Goal: Task Accomplishment & Management: Use online tool/utility

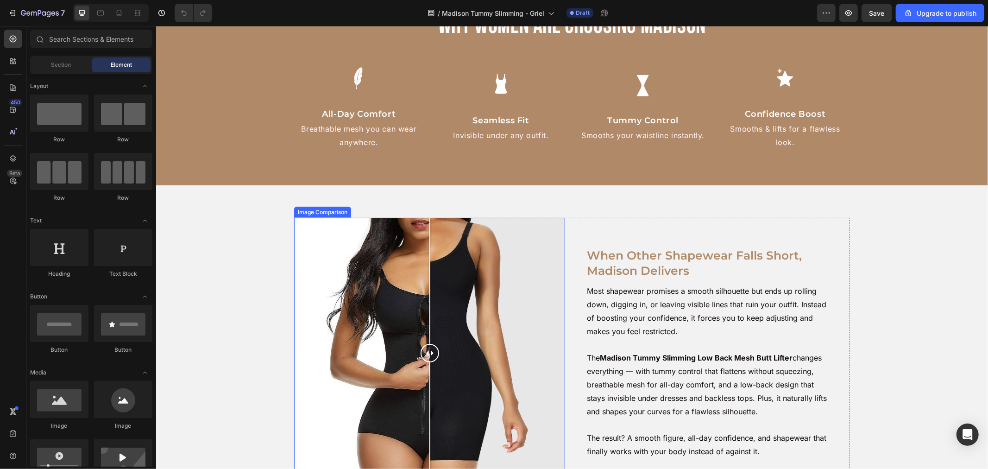
scroll to position [618, 0]
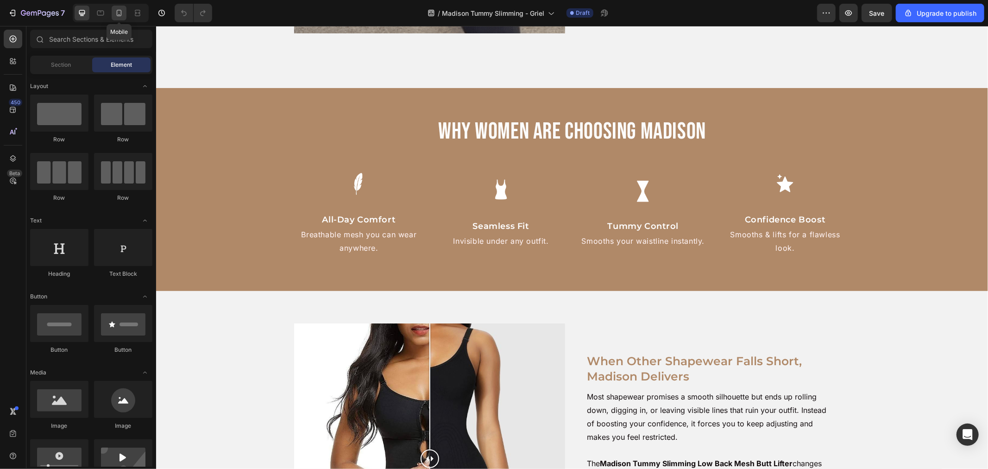
click at [113, 16] on div at bounding box center [119, 13] width 15 height 15
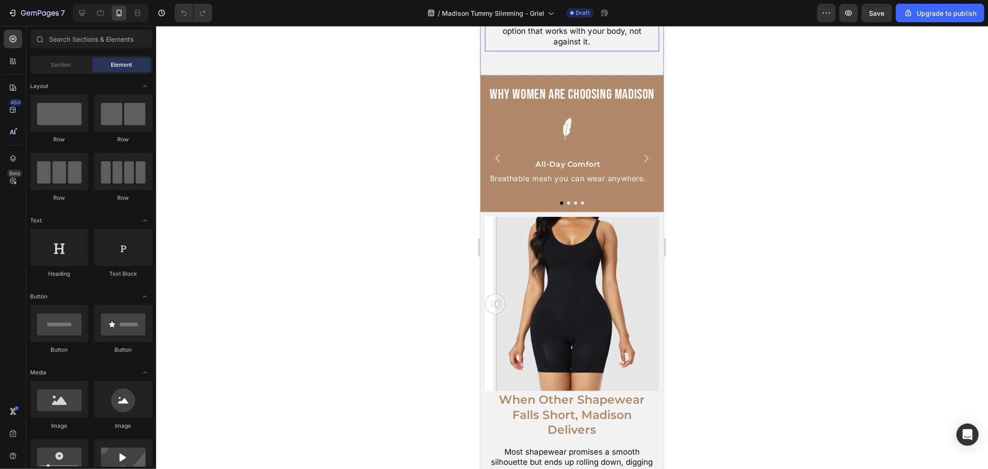
scroll to position [772, 0]
click at [633, 144] on button "Carousel Next Arrow" at bounding box center [646, 157] width 26 height 26
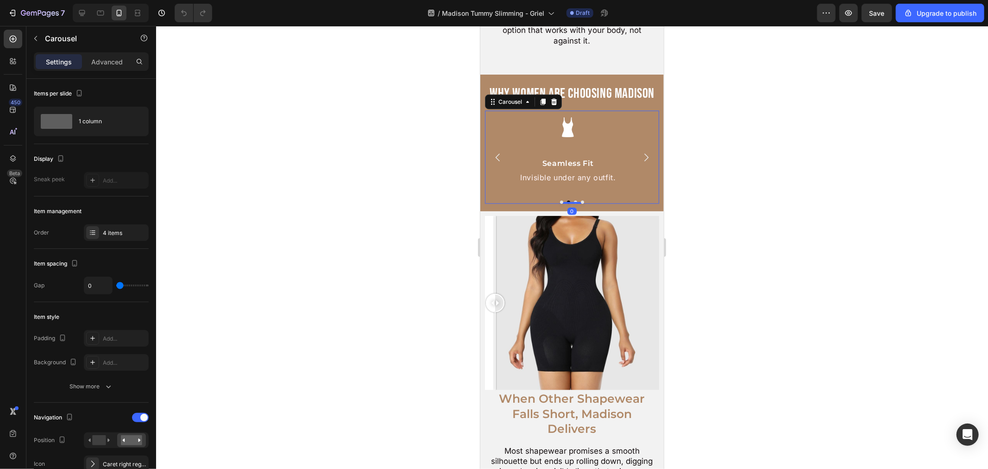
click at [644, 153] on icon "Carousel Next Arrow" at bounding box center [646, 157] width 4 height 8
click at [640, 152] on icon "Carousel Next Arrow" at bounding box center [645, 157] width 11 height 11
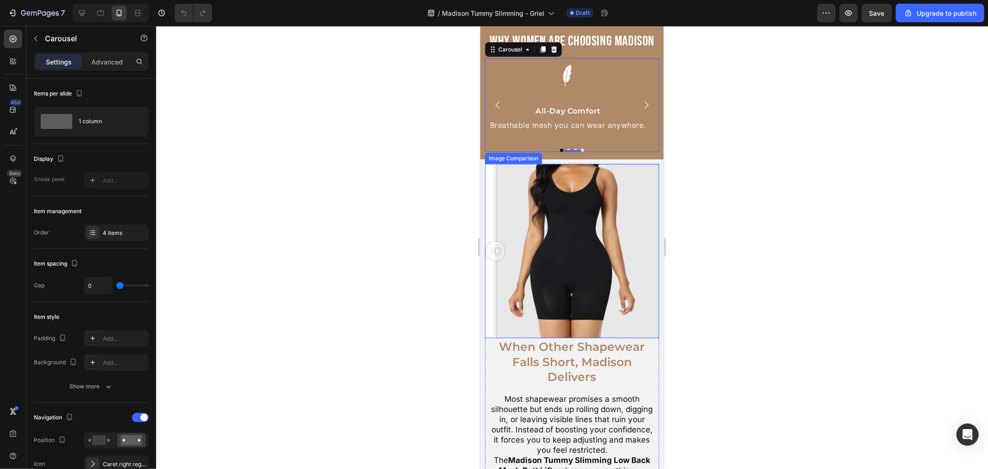
scroll to position [721, 0]
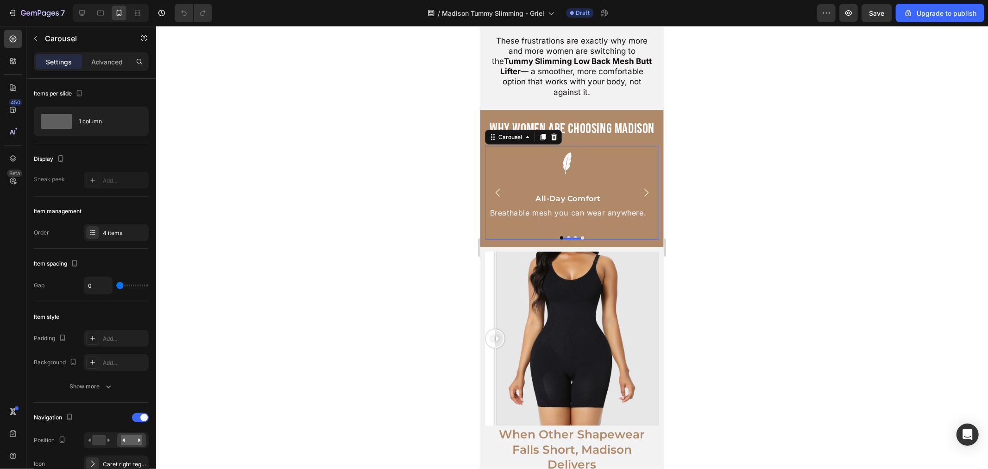
click at [499, 196] on icon "Carousel Back Arrow" at bounding box center [497, 192] width 11 height 11
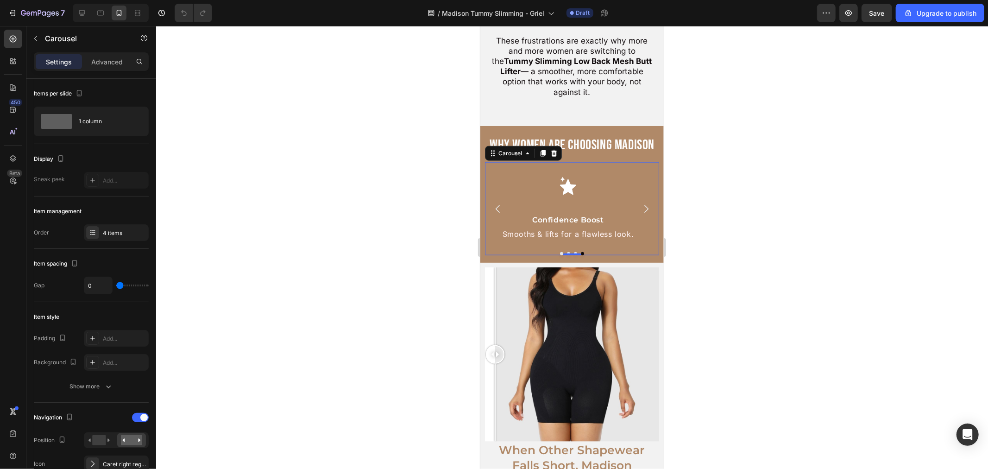
click at [640, 203] on icon "Carousel Next Arrow" at bounding box center [645, 208] width 11 height 11
click at [496, 203] on icon "Carousel Back Arrow" at bounding box center [497, 208] width 11 height 11
click at [575, 192] on div "Image Confidence Boost Text Block Smooths & lifts for a flawless look. Text Blo…" at bounding box center [568, 202] width 166 height 80
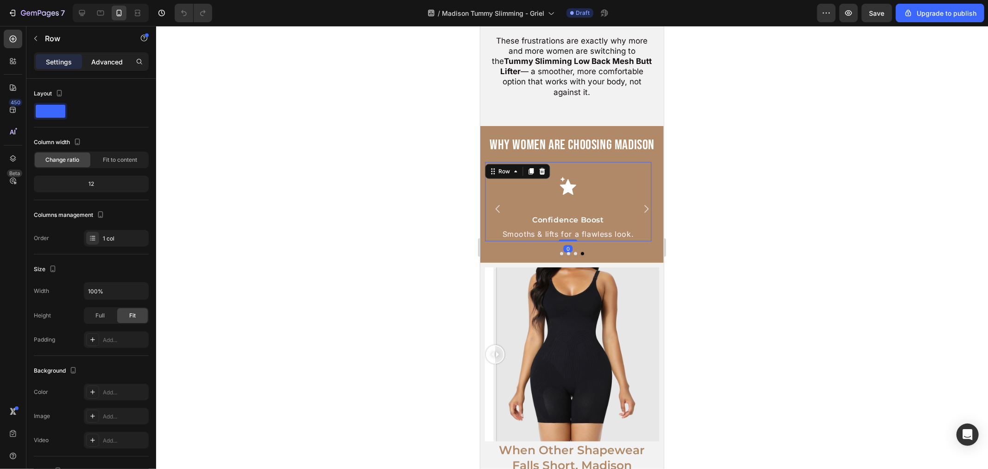
click at [101, 58] on p "Advanced" at bounding box center [107, 62] width 32 height 10
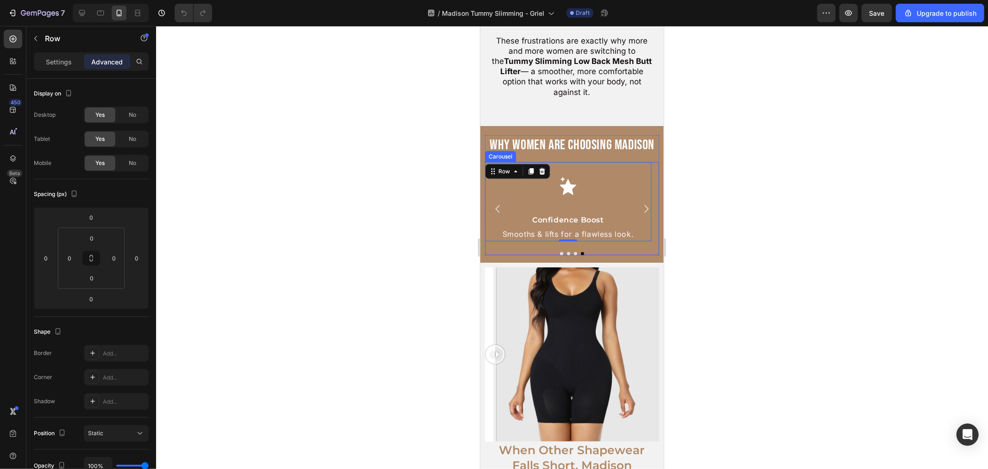
click at [641, 203] on icon "Carousel Next Arrow" at bounding box center [645, 208] width 11 height 11
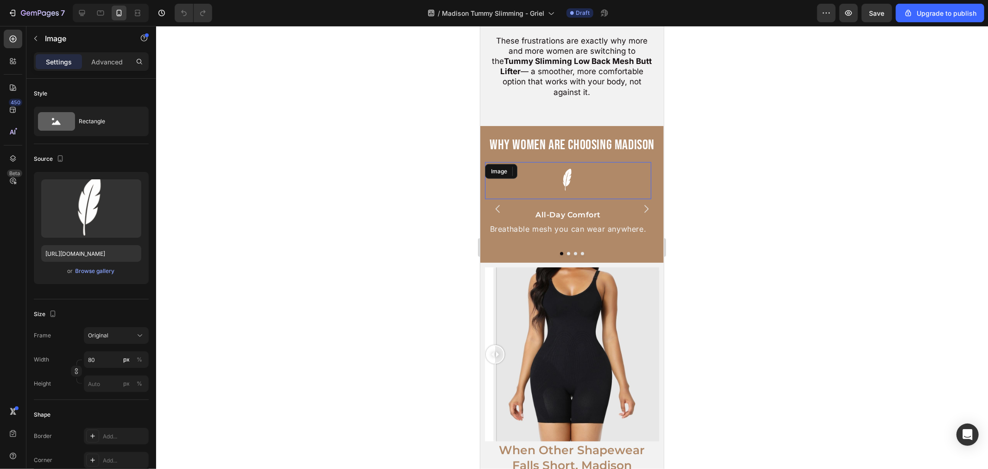
click at [620, 162] on div at bounding box center [568, 180] width 166 height 37
click at [648, 196] on button "Carousel Next Arrow" at bounding box center [646, 209] width 26 height 26
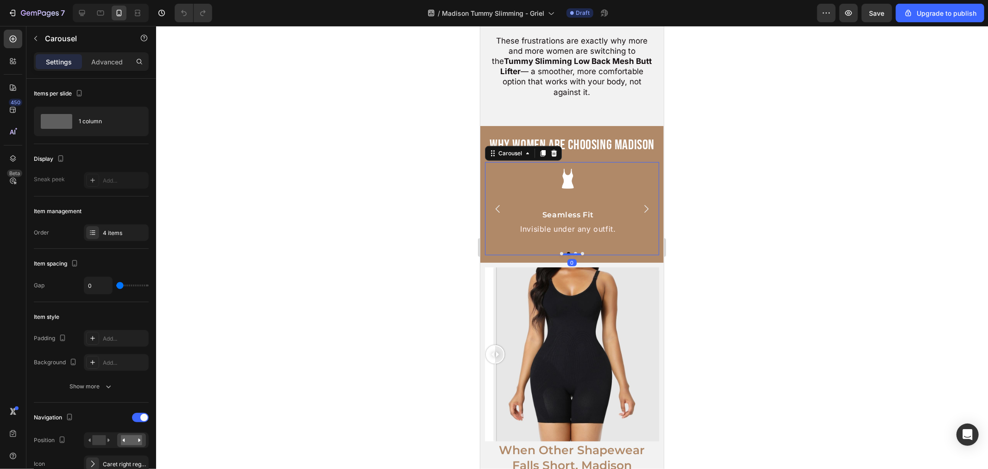
click at [494, 203] on icon "Carousel Back Arrow" at bounding box center [497, 208] width 11 height 11
click at [500, 203] on icon "Carousel Back Arrow" at bounding box center [497, 208] width 11 height 11
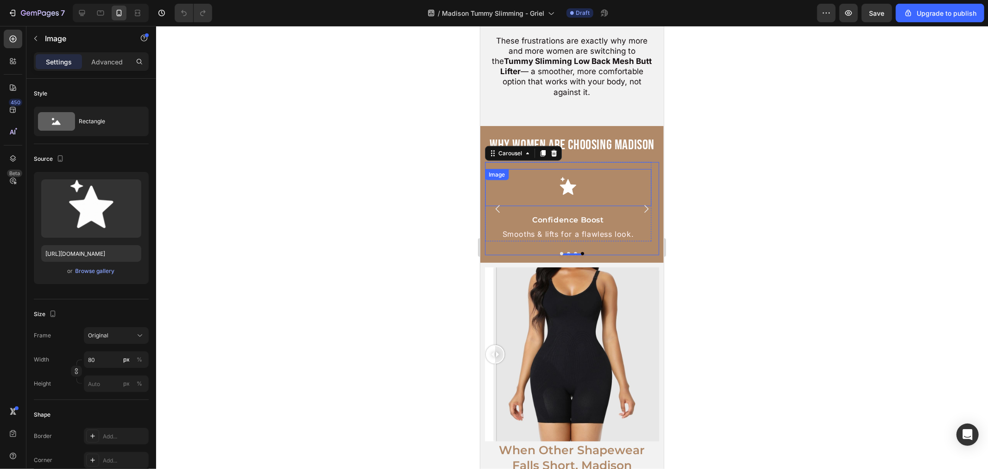
click at [590, 179] on div at bounding box center [568, 187] width 166 height 37
click at [117, 57] on p "Advanced" at bounding box center [107, 62] width 32 height 10
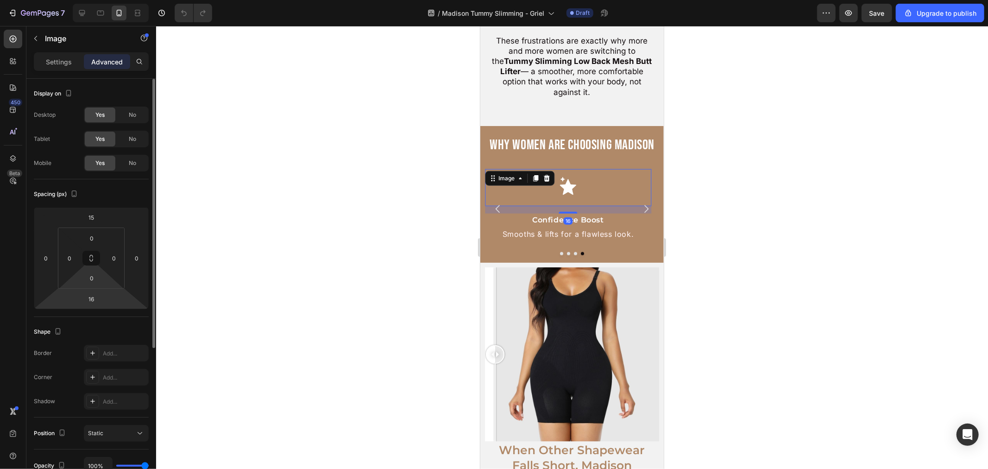
click at [95, 293] on input "16" at bounding box center [91, 299] width 19 height 14
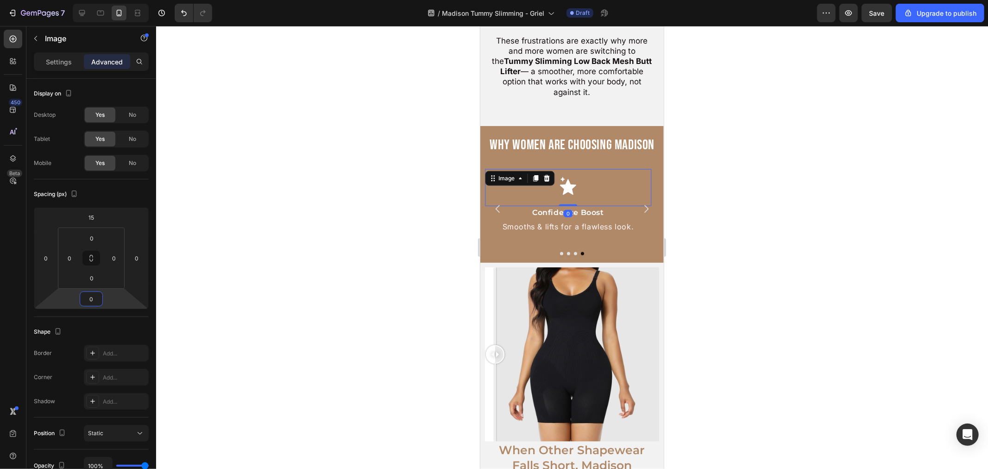
drag, startPoint x: 692, startPoint y: 226, endPoint x: 684, endPoint y: 220, distance: 9.9
click at [692, 225] on div at bounding box center [572, 247] width 832 height 443
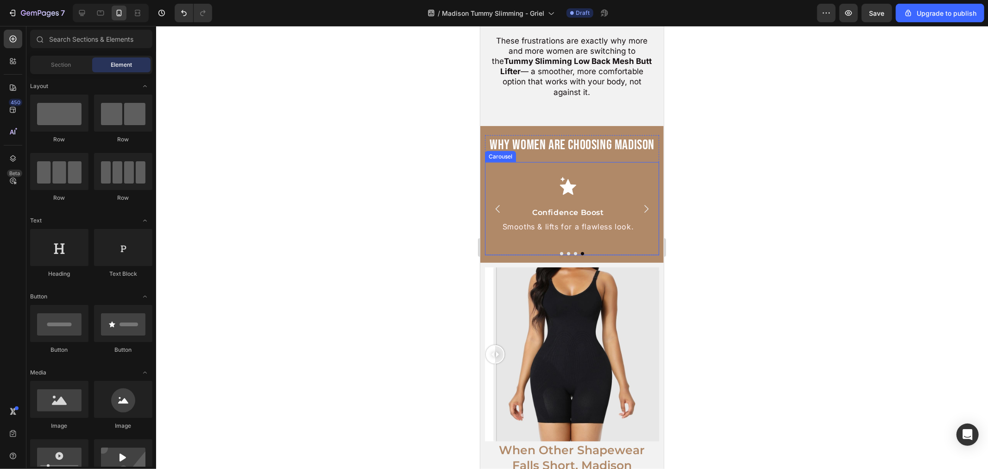
click at [640, 203] on icon "Carousel Next Arrow" at bounding box center [645, 208] width 11 height 11
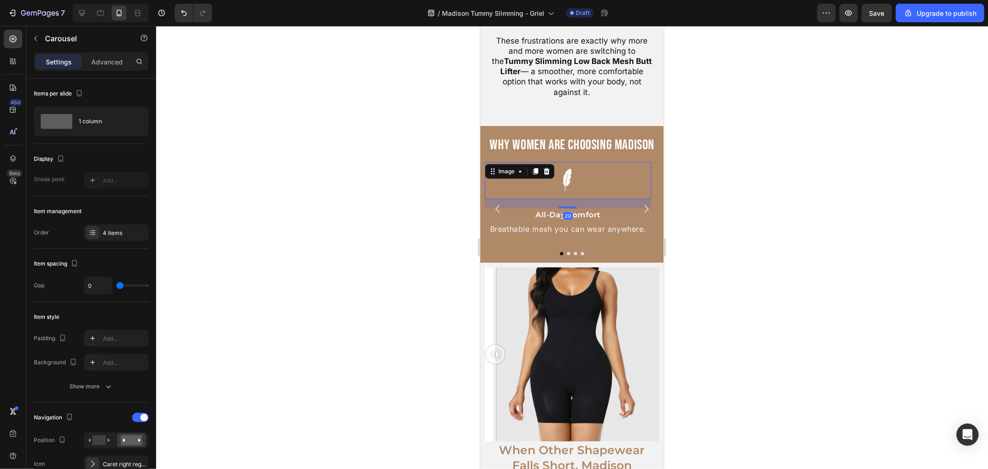
click at [563, 174] on img at bounding box center [567, 180] width 37 height 37
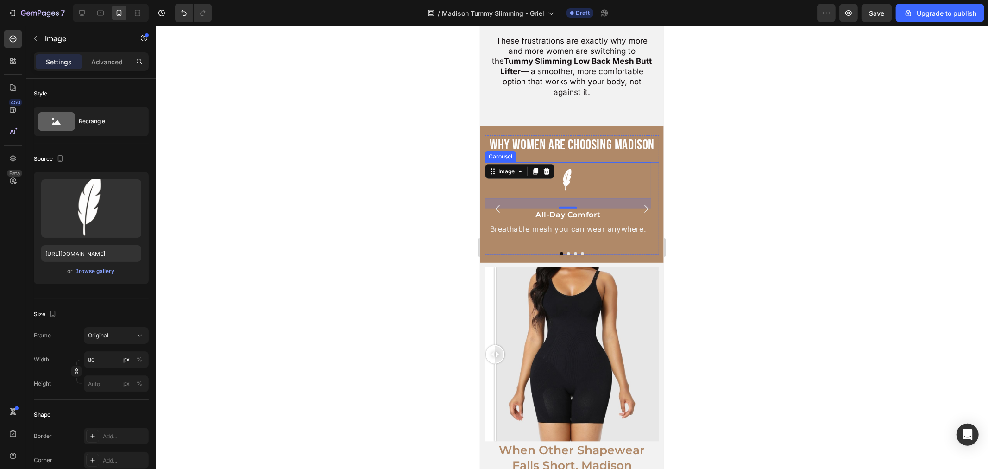
click at [492, 203] on icon "Carousel Back Arrow" at bounding box center [497, 208] width 11 height 11
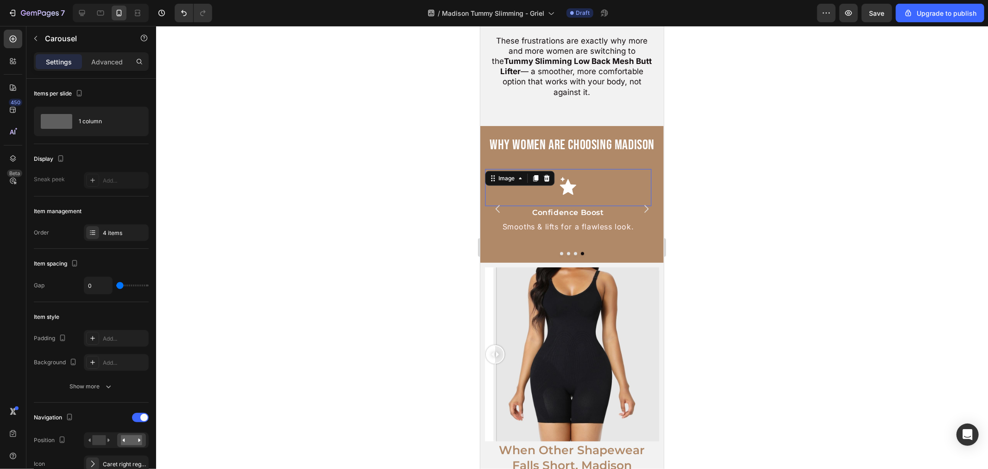
click at [554, 174] on img at bounding box center [567, 187] width 37 height 37
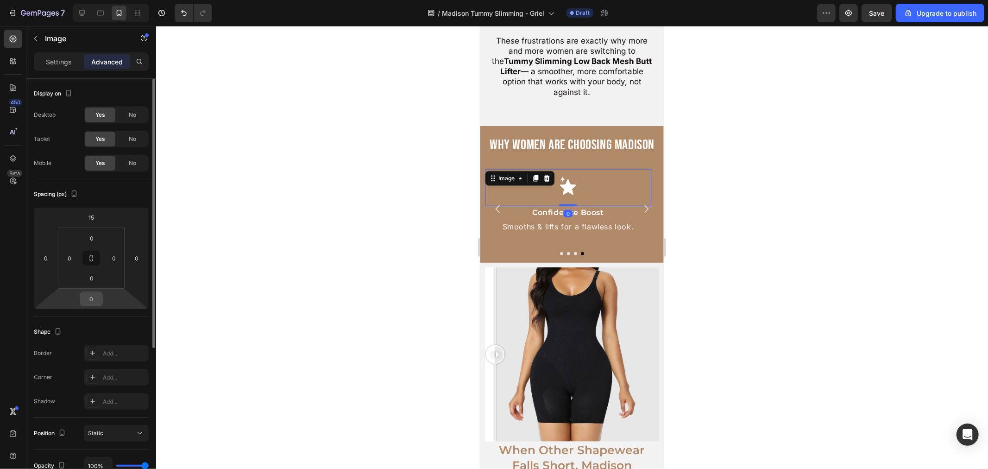
click at [89, 297] on input "0" at bounding box center [91, 299] width 19 height 14
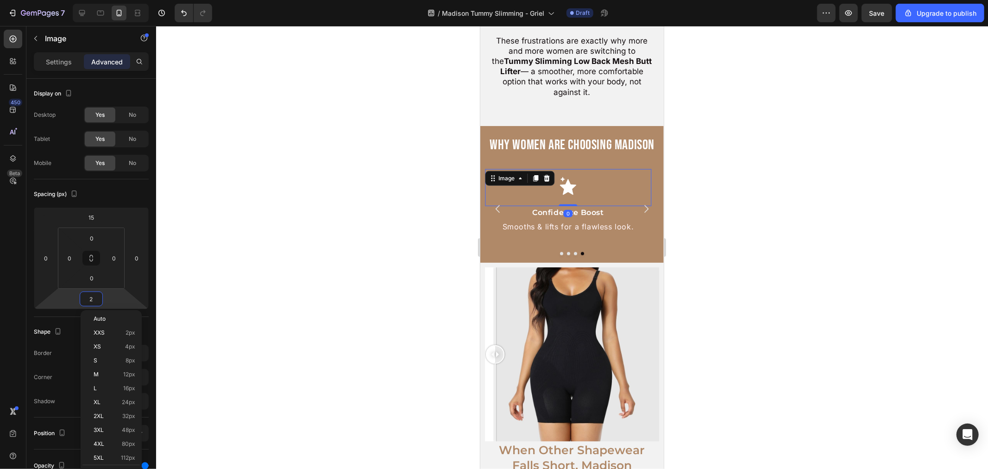
type input "20"
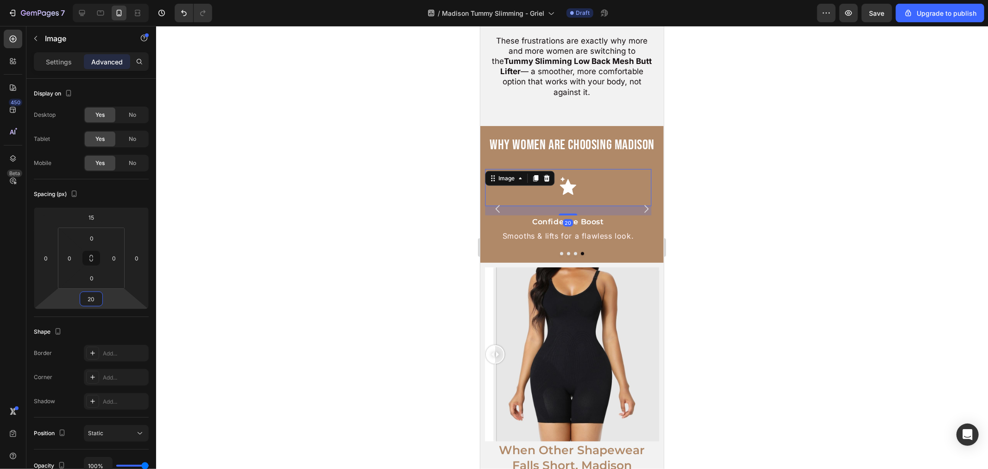
click at [681, 207] on div at bounding box center [572, 247] width 832 height 443
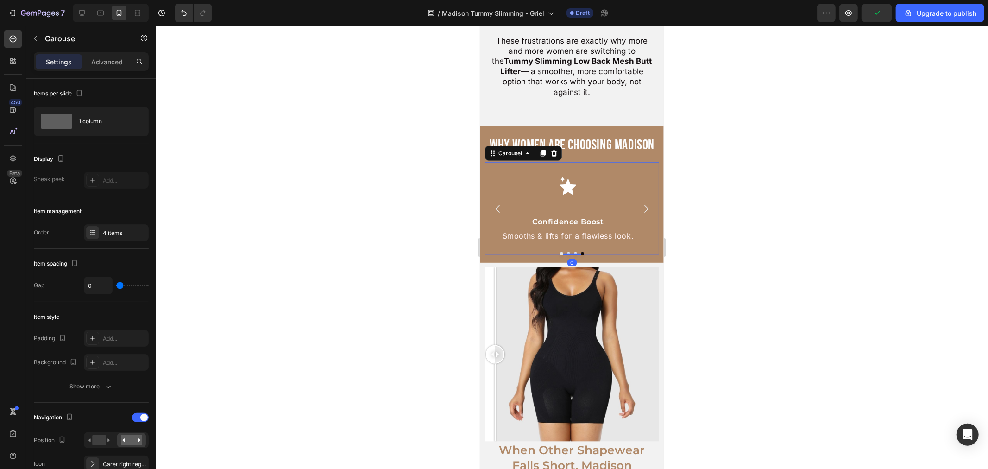
click at [640, 203] on icon "Carousel Next Arrow" at bounding box center [645, 208] width 11 height 11
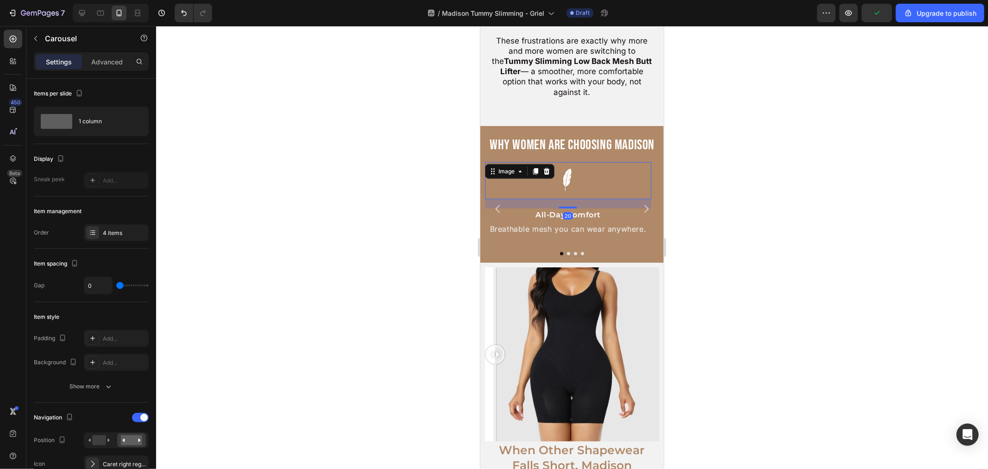
click at [571, 170] on img at bounding box center [567, 180] width 37 height 37
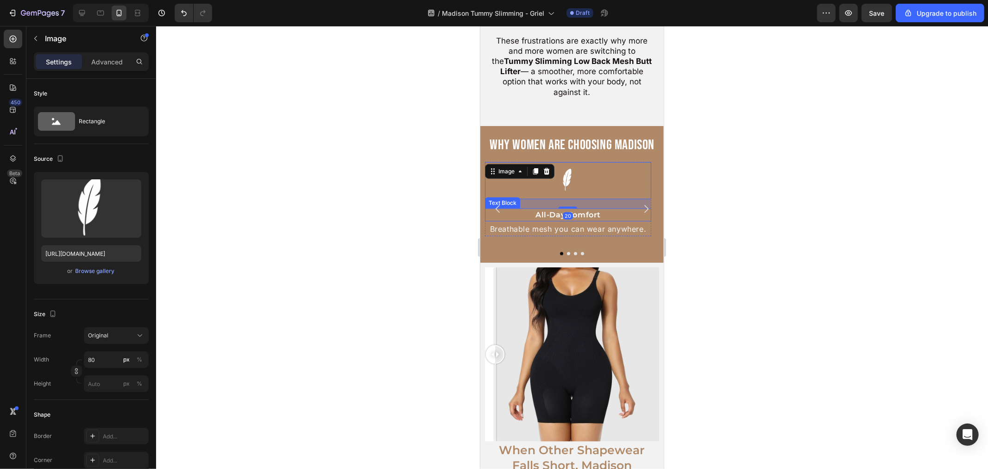
click at [592, 209] on p "All-Day Comfort" at bounding box center [568, 214] width 165 height 11
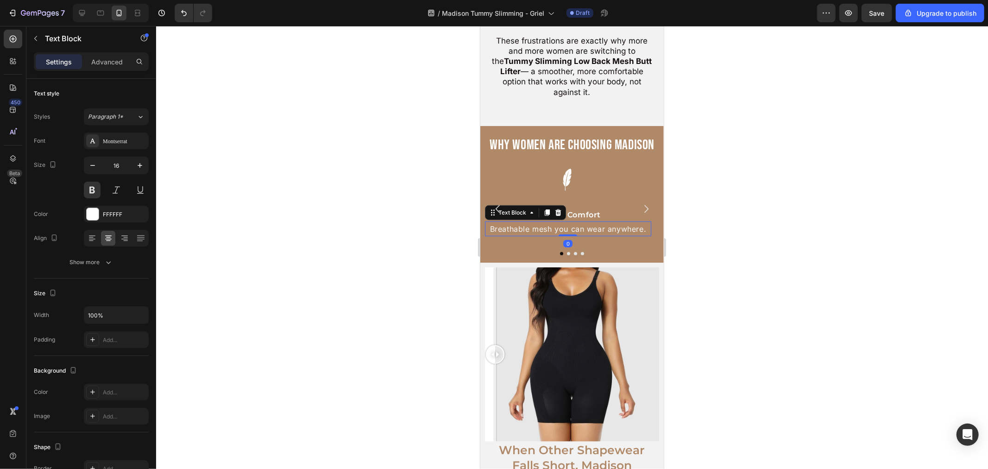
click at [592, 222] on p "Breathable mesh you can wear anywhere." at bounding box center [568, 228] width 165 height 13
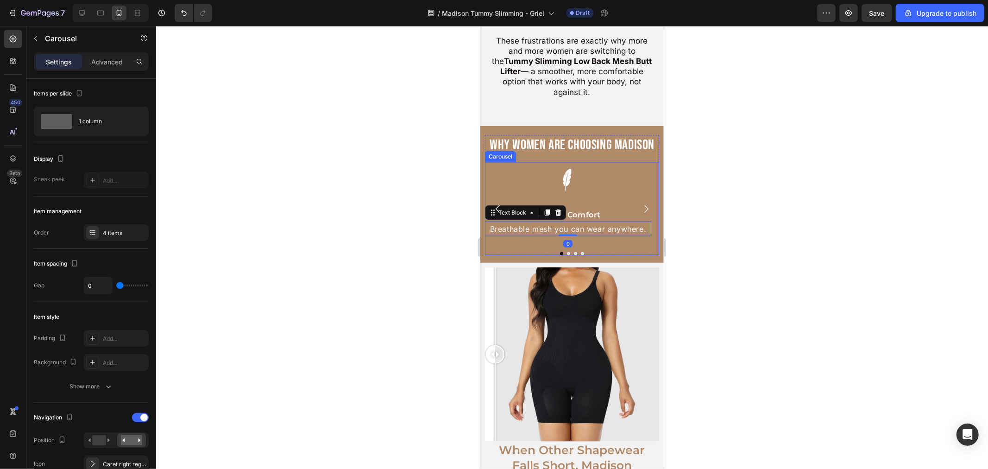
click at [591, 229] on div "Image All-Day Comfort Text Block Breathable mesh you can wear anywhere. Text Bl…" at bounding box center [568, 209] width 166 height 94
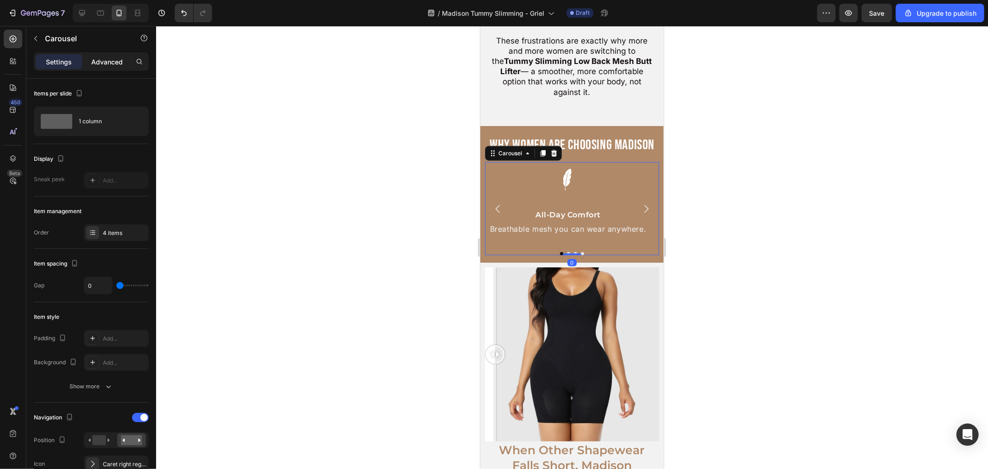
click at [110, 55] on div "Advanced" at bounding box center [107, 61] width 46 height 15
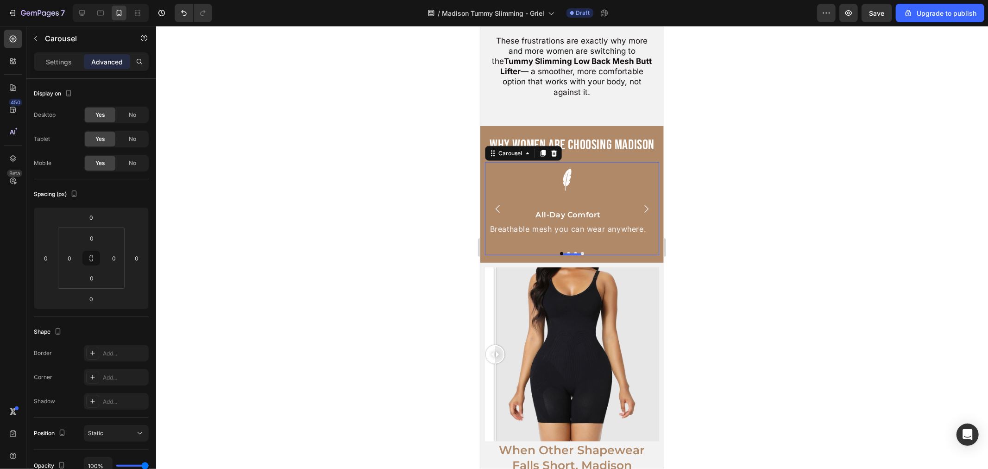
click at [641, 203] on icon "Carousel Next Arrow" at bounding box center [645, 208] width 11 height 11
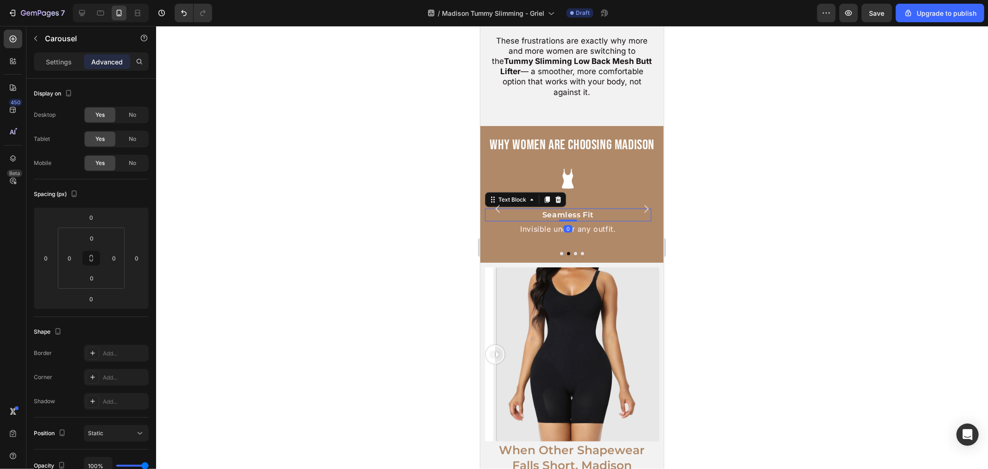
click at [577, 209] on p "Seamless Fit" at bounding box center [568, 214] width 165 height 11
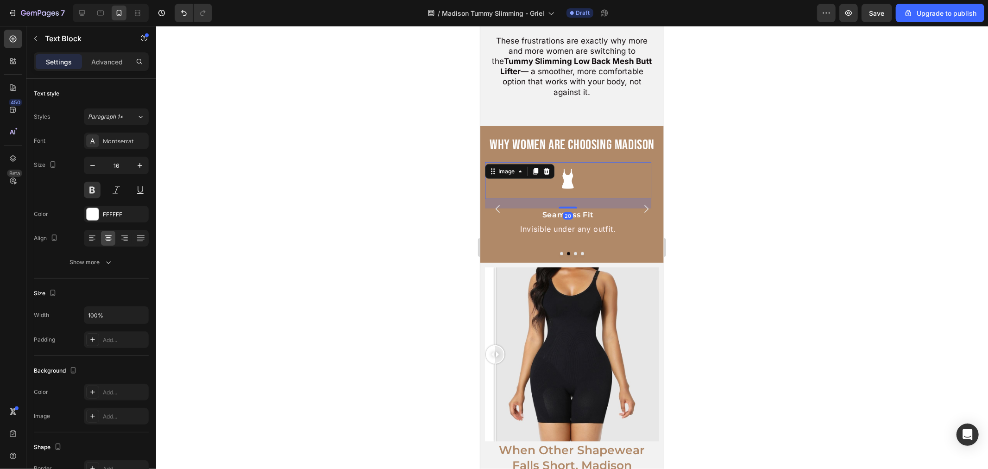
click at [581, 162] on img at bounding box center [567, 180] width 37 height 37
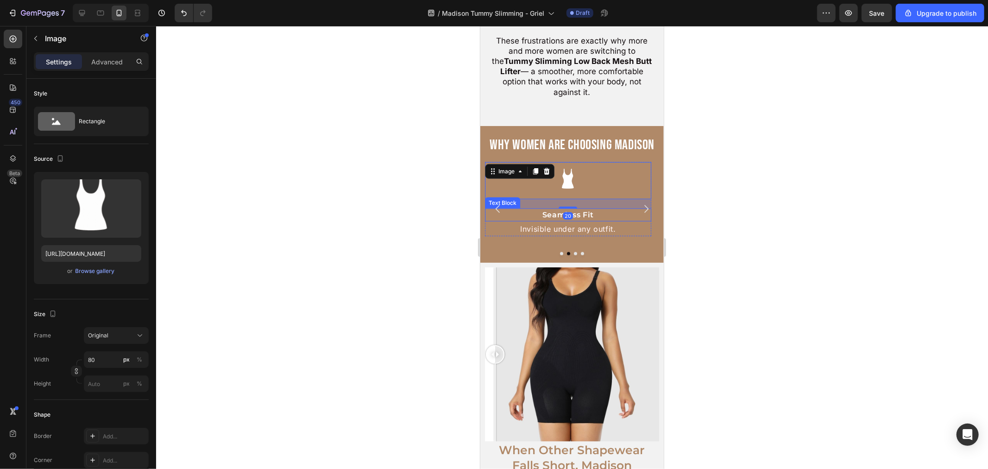
drag, startPoint x: 590, startPoint y: 197, endPoint x: 586, endPoint y: 207, distance: 11.0
click at [589, 209] on p "Seamless Fit" at bounding box center [568, 214] width 165 height 11
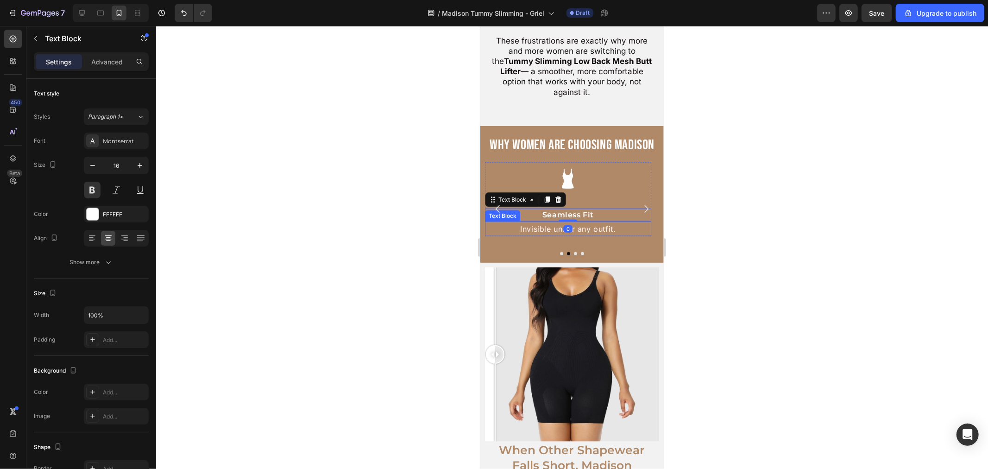
click at [586, 222] on p "Invisible under any outfit." at bounding box center [568, 228] width 165 height 13
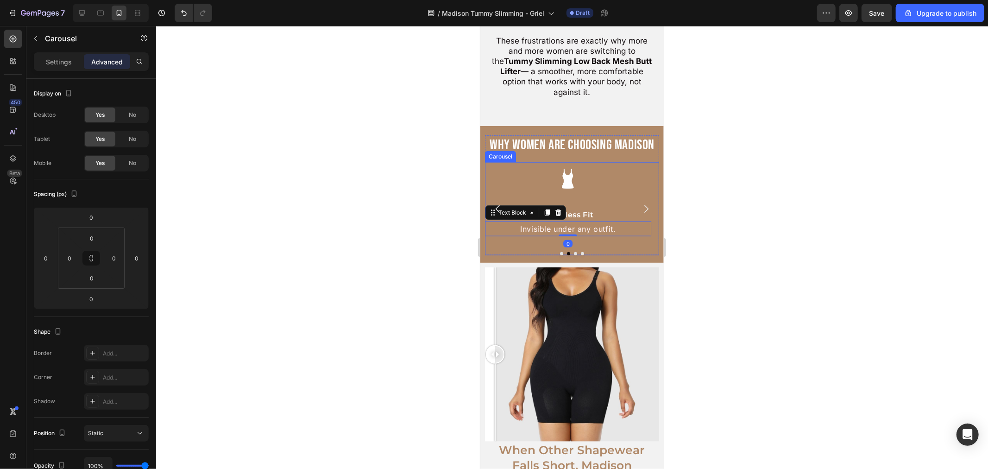
click at [640, 203] on icon "Carousel Next Arrow" at bounding box center [645, 208] width 11 height 11
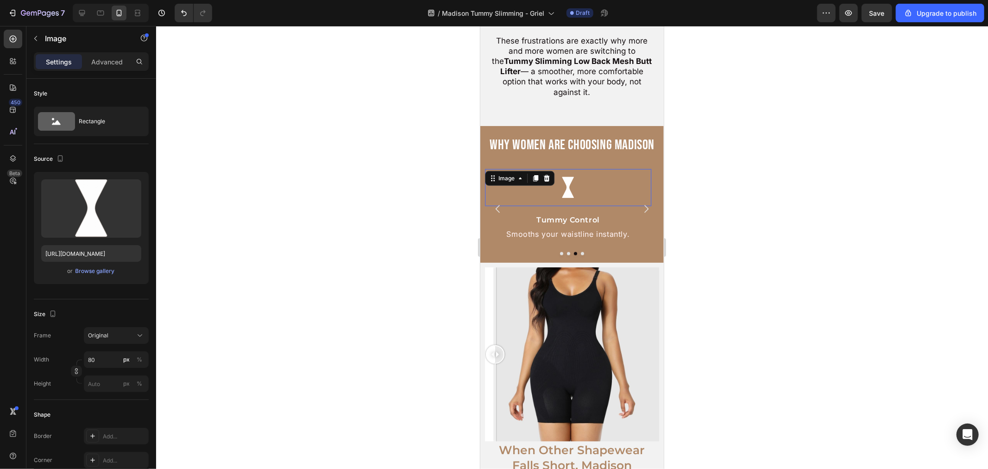
click at [573, 174] on img at bounding box center [567, 187] width 37 height 37
click at [98, 66] on p "Advanced" at bounding box center [107, 62] width 32 height 10
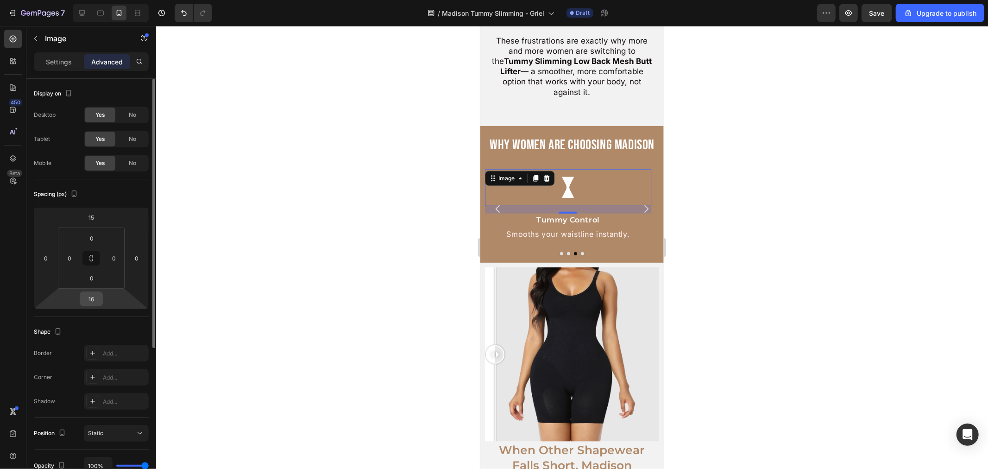
click at [92, 297] on input "16" at bounding box center [91, 299] width 19 height 14
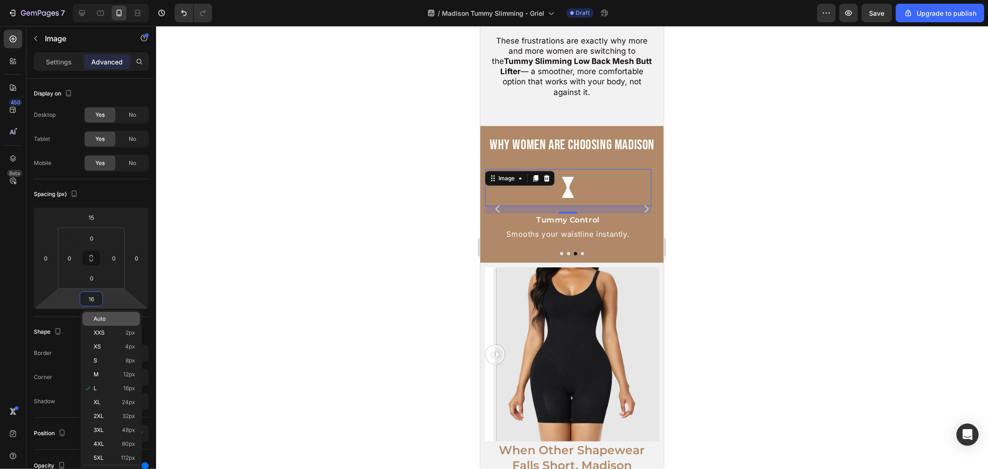
click at [89, 321] on div "Auto" at bounding box center [110, 319] width 57 height 14
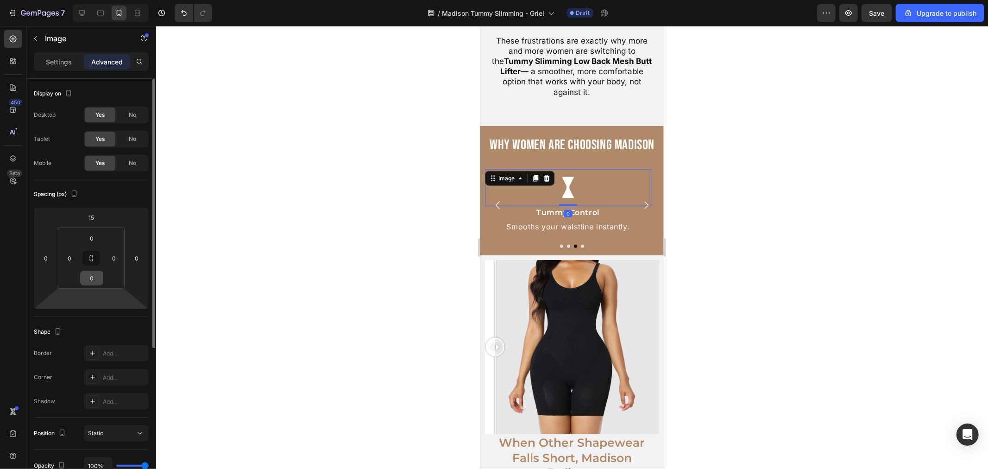
click at [95, 284] on input "0" at bounding box center [91, 278] width 19 height 14
click at [75, 0] on html "7 / Madison Tummy Slimming - Griel Draft Preview Save Upgrade to publish 450 Be…" at bounding box center [494, 0] width 988 height 0
click at [89, 302] on input "number" at bounding box center [91, 299] width 19 height 14
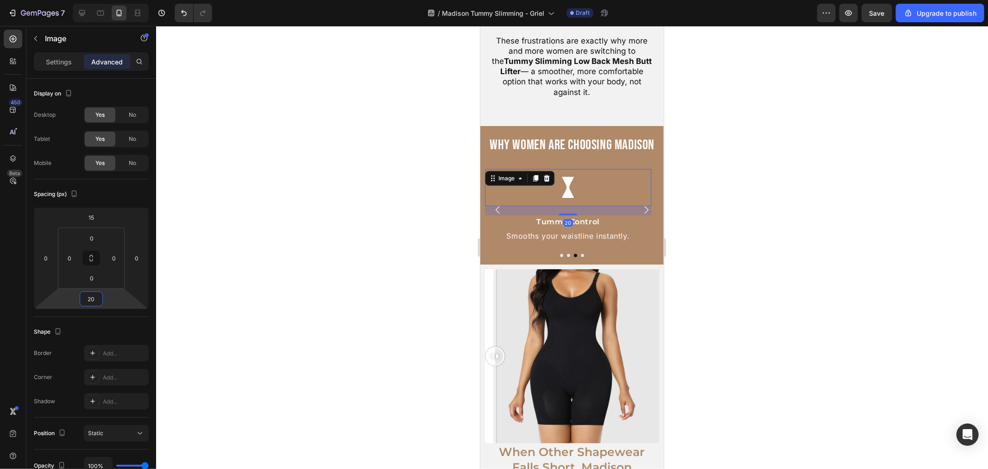
type input "20"
drag, startPoint x: 700, startPoint y: 215, endPoint x: 674, endPoint y: 223, distance: 26.8
click at [698, 215] on div at bounding box center [572, 247] width 832 height 443
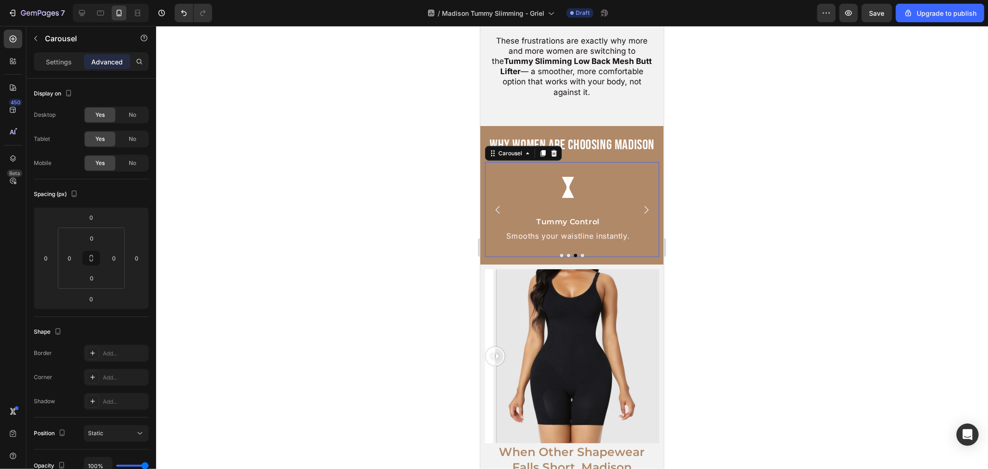
click at [640, 204] on icon "Carousel Next Arrow" at bounding box center [645, 209] width 11 height 11
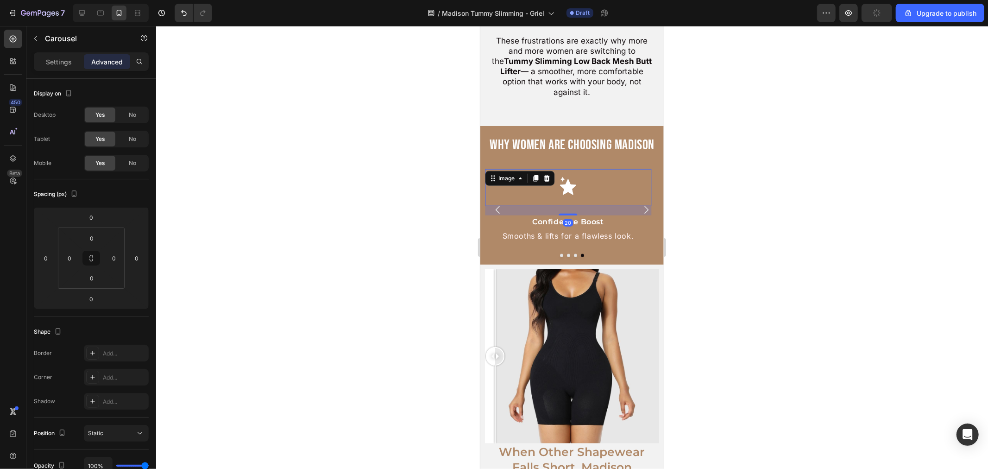
click at [553, 183] on img at bounding box center [567, 187] width 37 height 37
click at [643, 204] on icon "Carousel Next Arrow" at bounding box center [645, 209] width 11 height 11
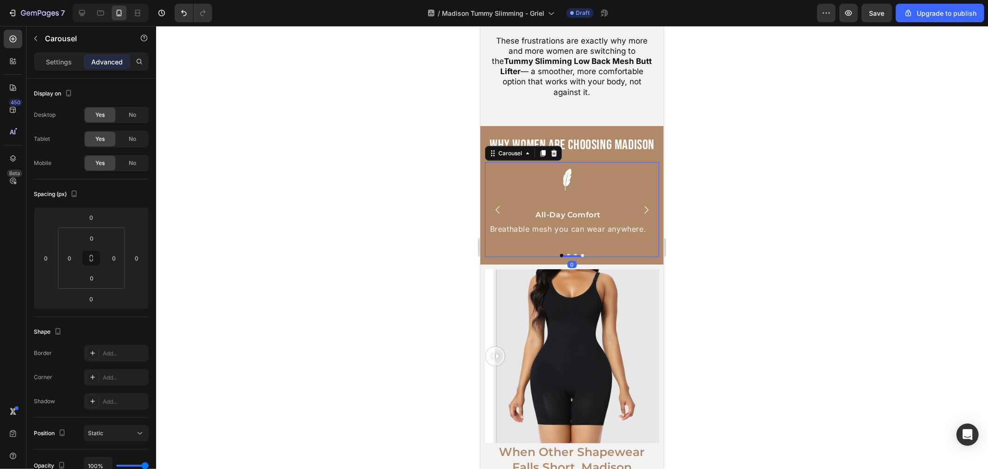
click at [727, 170] on div at bounding box center [572, 247] width 832 height 443
click at [647, 196] on button "Carousel Next Arrow" at bounding box center [646, 209] width 26 height 26
click at [642, 204] on icon "Carousel Next Arrow" at bounding box center [645, 209] width 11 height 11
click at [640, 204] on icon "Carousel Next Arrow" at bounding box center [645, 209] width 11 height 11
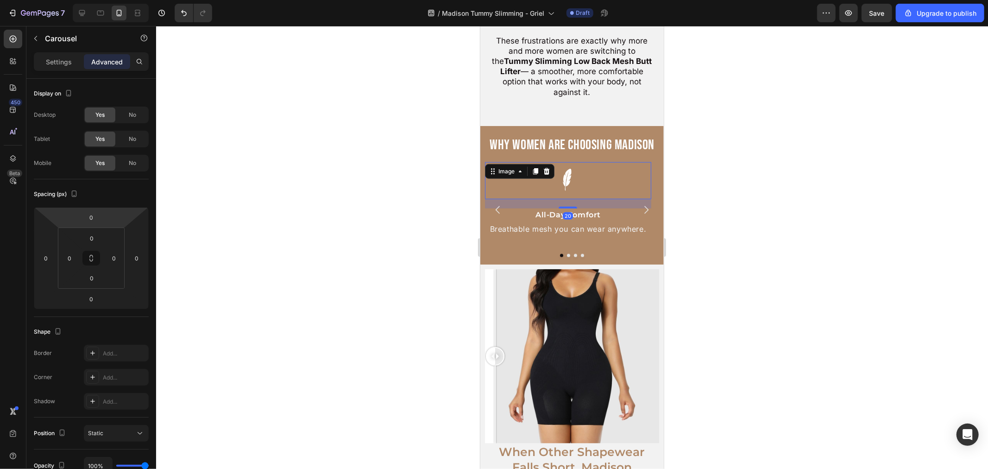
click at [571, 162] on img at bounding box center [567, 180] width 37 height 37
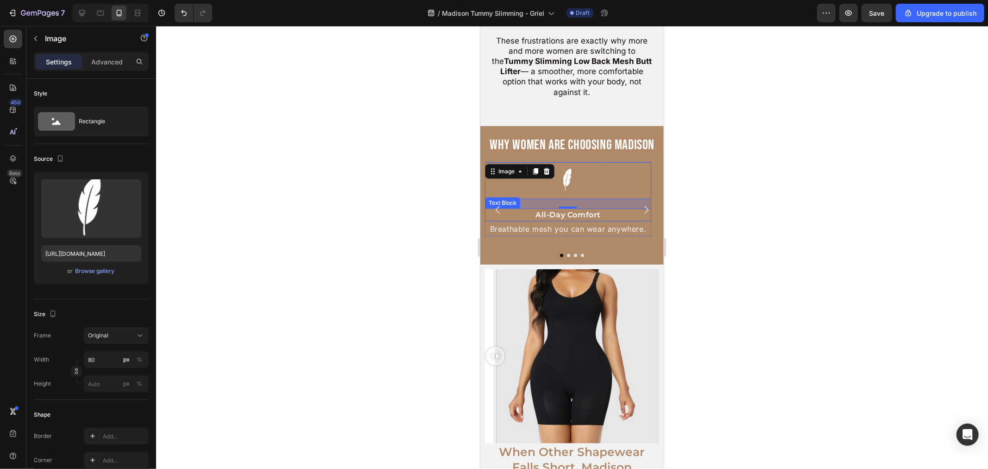
click at [614, 209] on p "All-Day Comfort" at bounding box center [568, 214] width 165 height 11
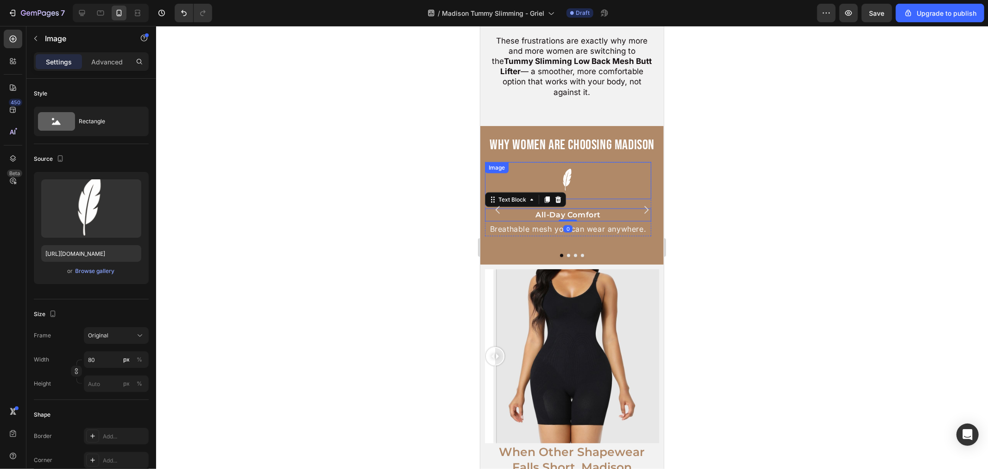
click at [608, 176] on div at bounding box center [568, 180] width 166 height 37
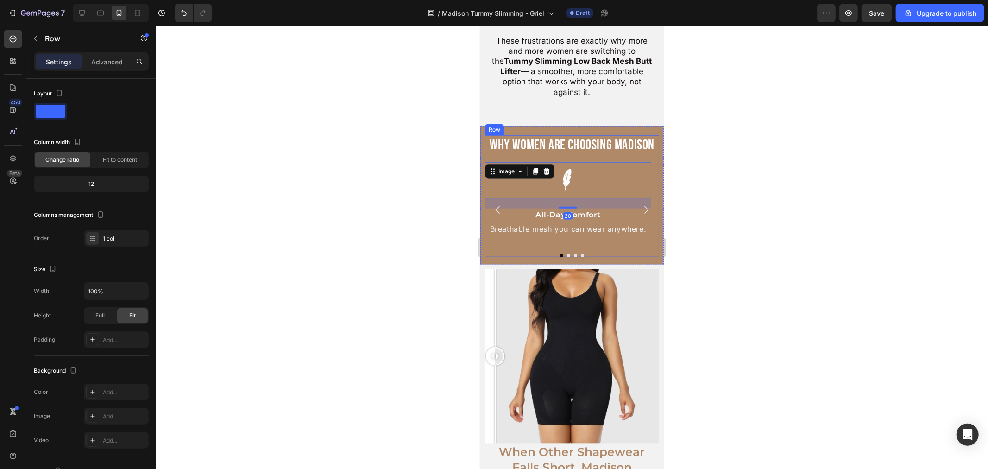
click at [632, 145] on div "Why Women Are Choosing Madison Heading Image 20 All-Day Comfort Text Block Brea…" at bounding box center [572, 196] width 174 height 122
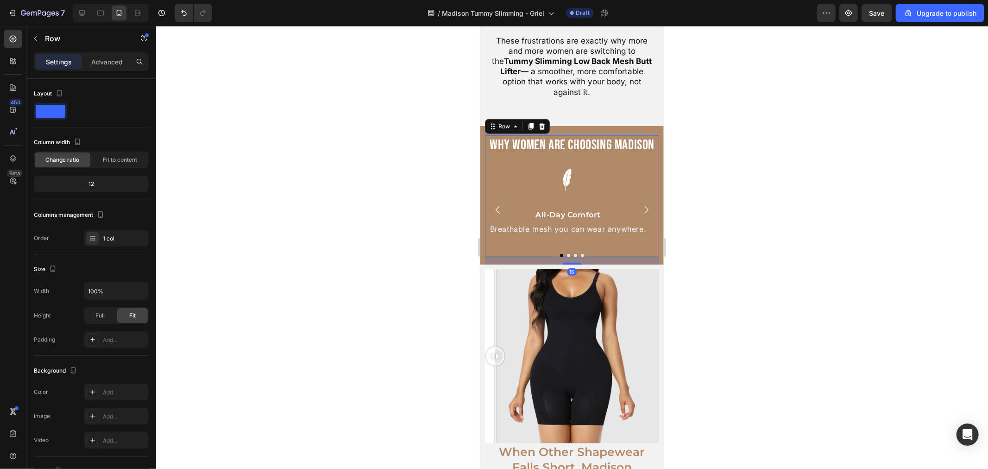
click at [601, 145] on div "Why Women Are Choosing Madison Heading Image All-Day Comfort Text Block Breatha…" at bounding box center [572, 196] width 174 height 122
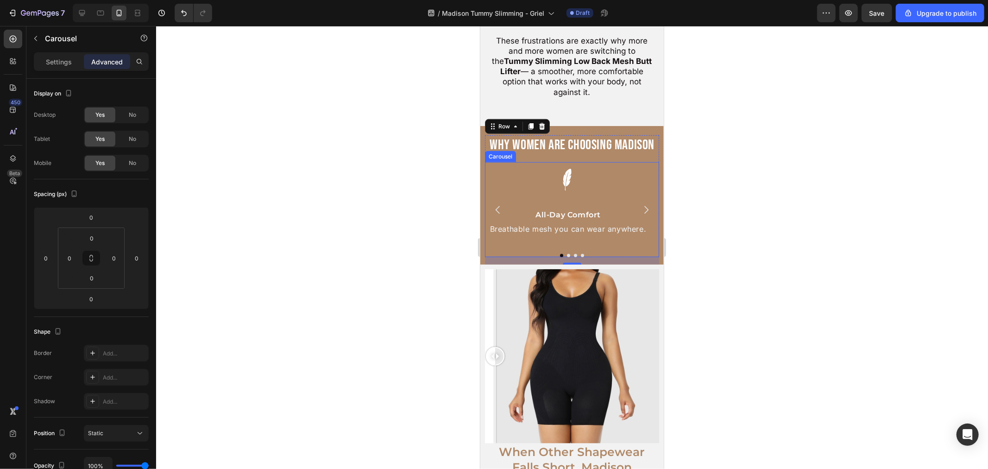
click at [640, 204] on icon "Carousel Next Arrow" at bounding box center [645, 209] width 11 height 11
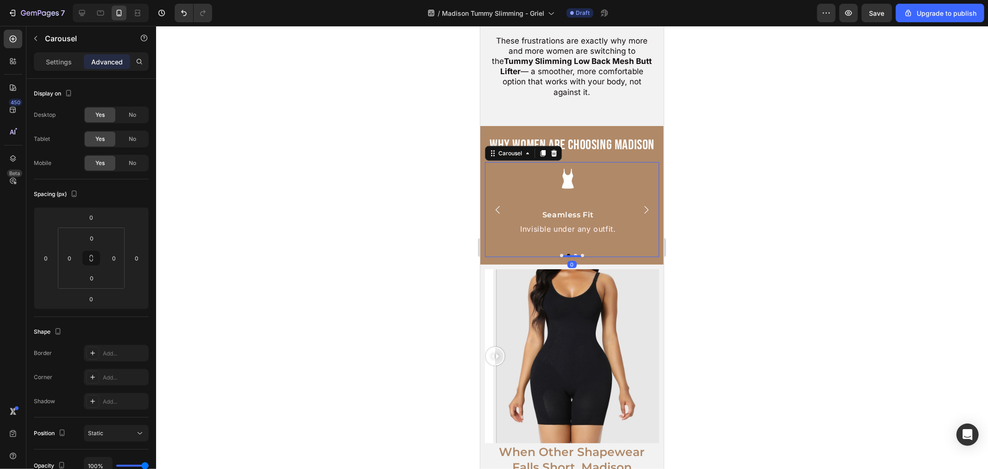
click at [497, 204] on icon "Carousel Back Arrow" at bounding box center [497, 209] width 11 height 11
click at [645, 236] on div "Image All-Day Comfort Text Block Breathable mesh you can wear anywhere. Text Bl…" at bounding box center [568, 209] width 166 height 95
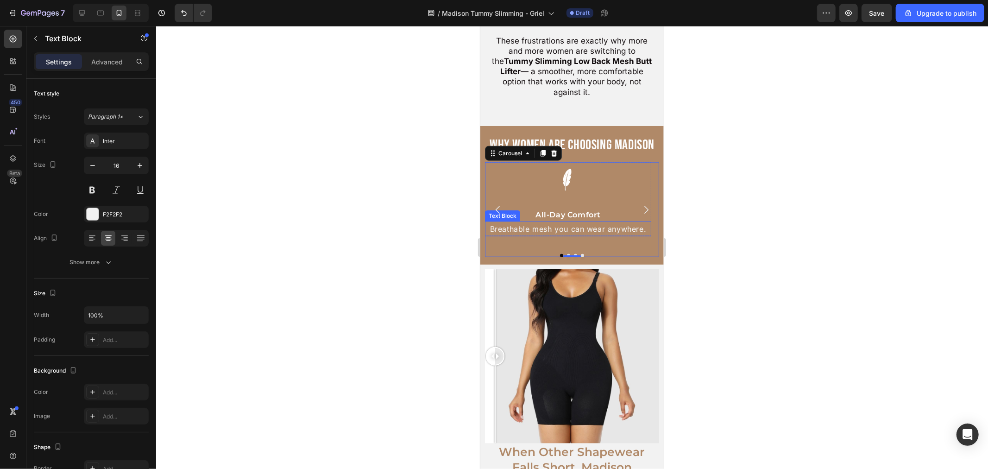
click at [586, 222] on p "Breathable mesh you can wear anywhere." at bounding box center [568, 228] width 165 height 13
click at [83, 53] on div "Settings Advanced" at bounding box center [91, 61] width 115 height 19
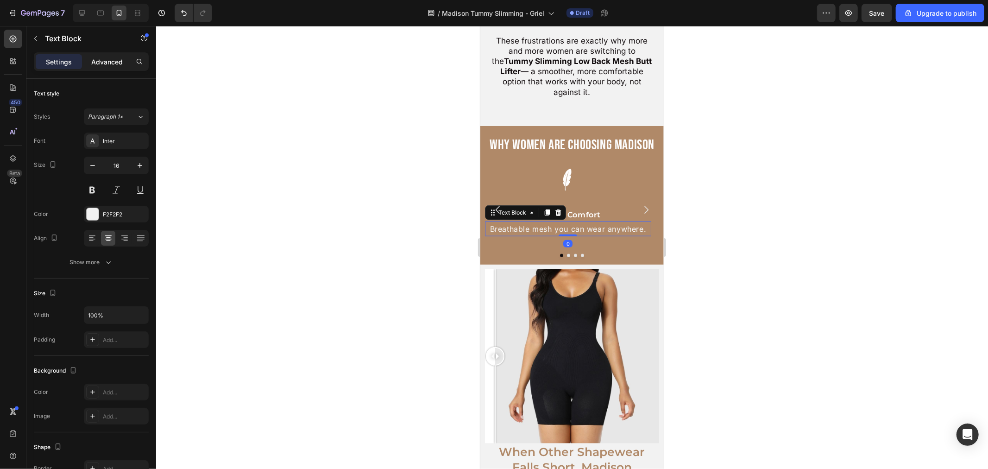
click at [89, 57] on div "Advanced" at bounding box center [107, 61] width 46 height 15
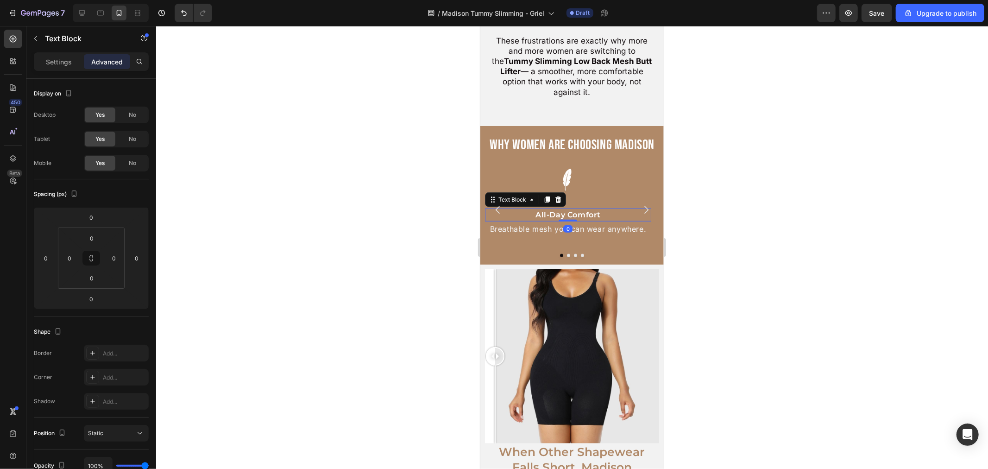
click at [578, 209] on p "All-Day Comfort" at bounding box center [568, 214] width 165 height 11
click at [640, 204] on icon "Carousel Next Arrow" at bounding box center [645, 209] width 11 height 11
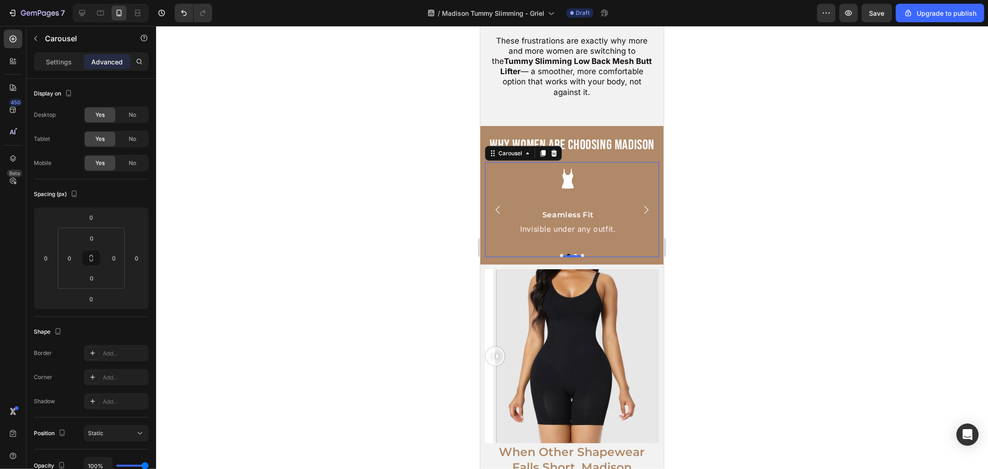
click at [497, 204] on icon "Carousel Back Arrow" at bounding box center [497, 209] width 11 height 11
click at [640, 204] on icon "Carousel Next Arrow" at bounding box center [645, 209] width 11 height 11
click at [589, 162] on div "Image Tummy Control Text Block Smooths your waistline instantly. Text Block" at bounding box center [568, 209] width 166 height 95
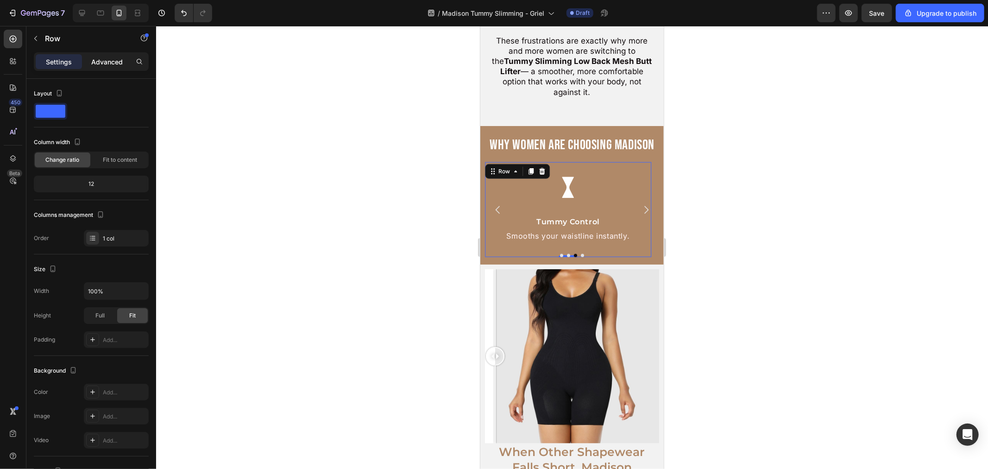
click at [104, 58] on p "Advanced" at bounding box center [107, 62] width 32 height 10
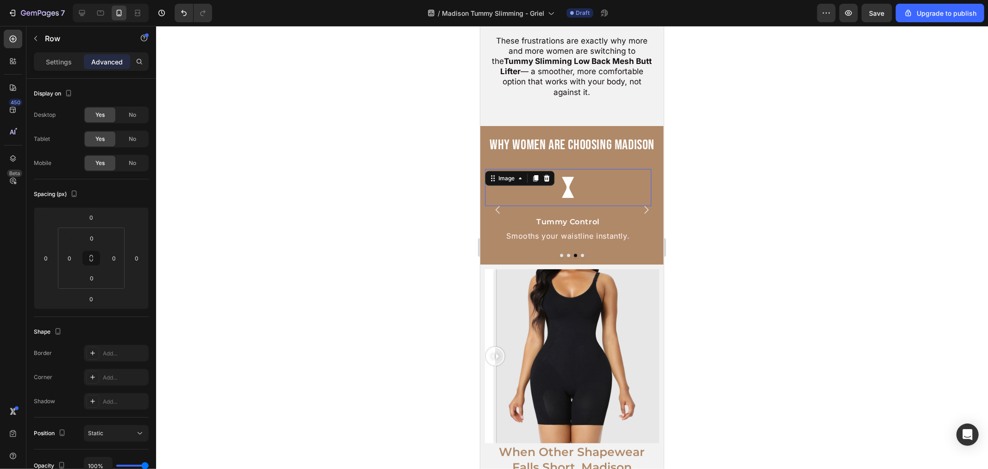
click at [602, 185] on div at bounding box center [568, 187] width 166 height 37
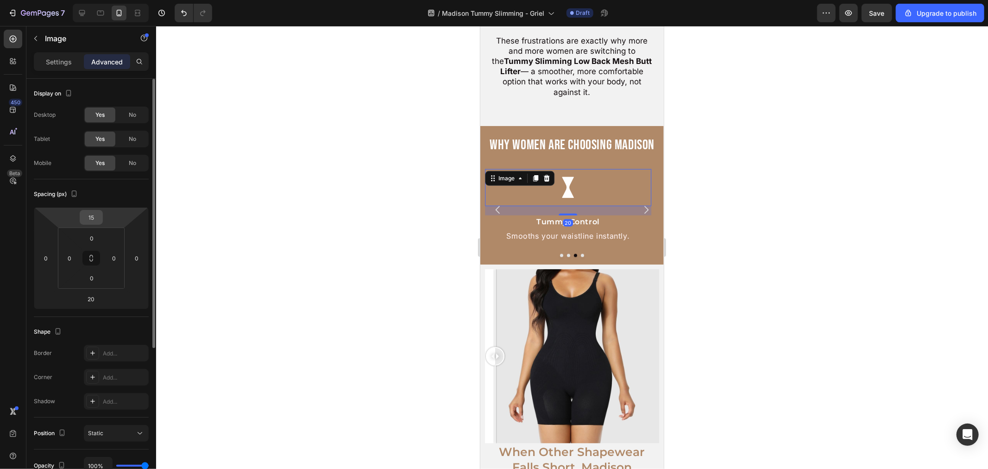
click at [93, 214] on input "15" at bounding box center [91, 217] width 19 height 14
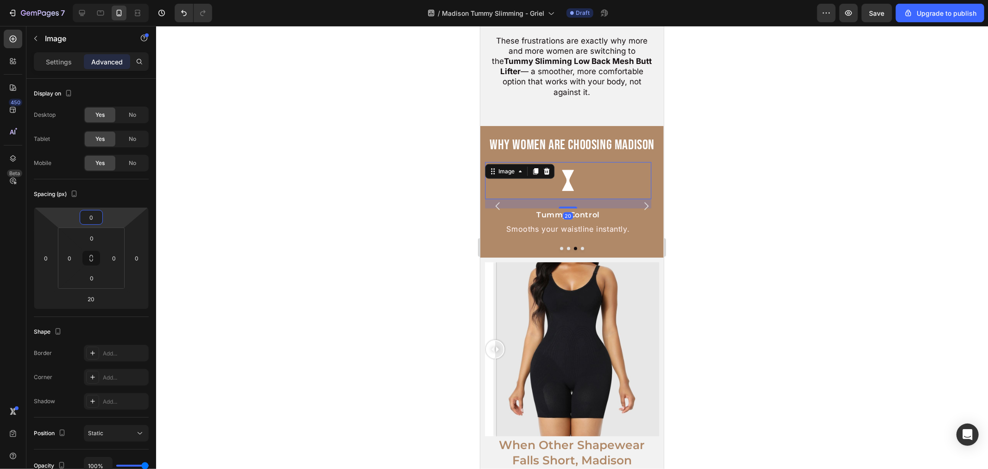
click at [716, 201] on div at bounding box center [572, 247] width 832 height 443
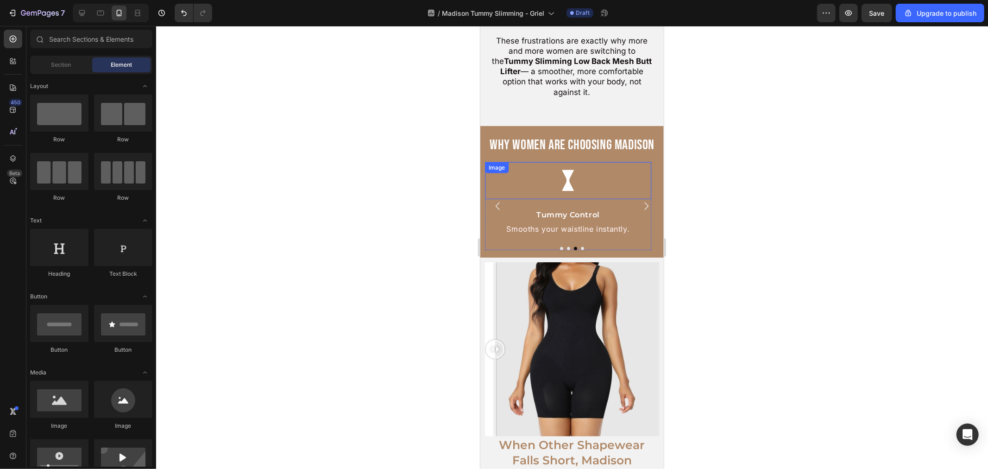
click at [568, 169] on img at bounding box center [567, 180] width 37 height 37
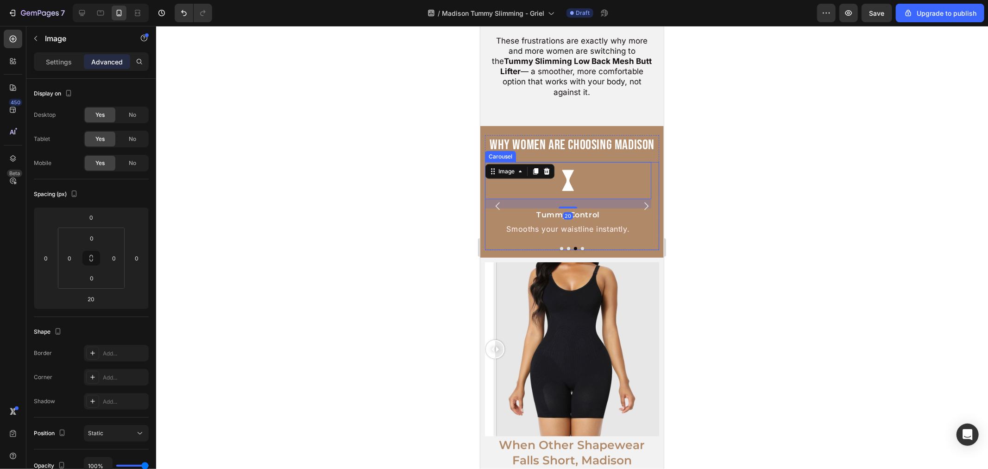
click at [640, 200] on icon "Carousel Next Arrow" at bounding box center [645, 205] width 11 height 11
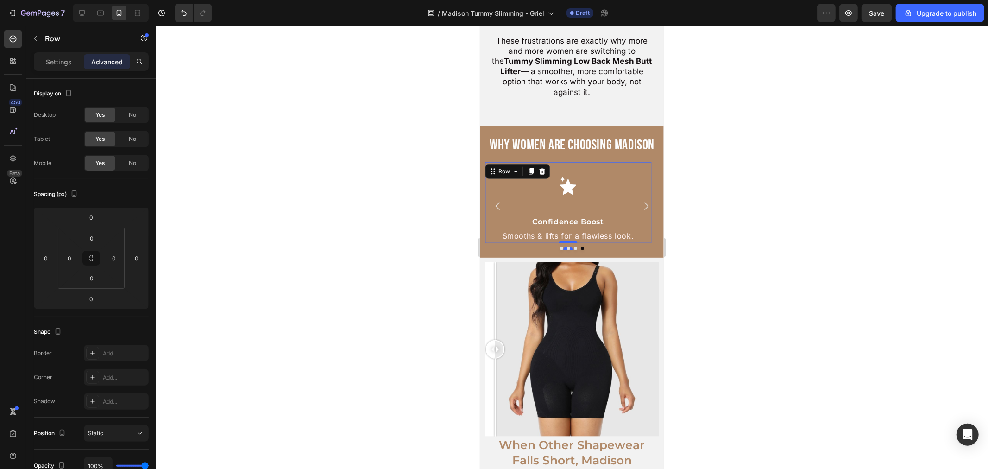
click at [610, 162] on div "Image Confidence Boost Text Block Smooths & lifts for a flawless look. Text Blo…" at bounding box center [568, 203] width 166 height 82
click at [575, 169] on img at bounding box center [567, 187] width 37 height 37
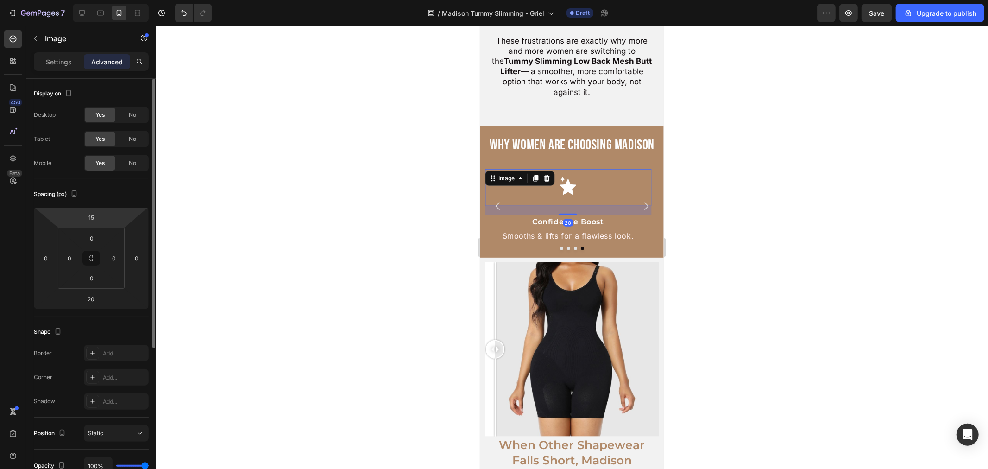
click at [99, 210] on div "15" at bounding box center [91, 217] width 23 height 15
click at [93, 221] on input "15" at bounding box center [91, 217] width 19 height 14
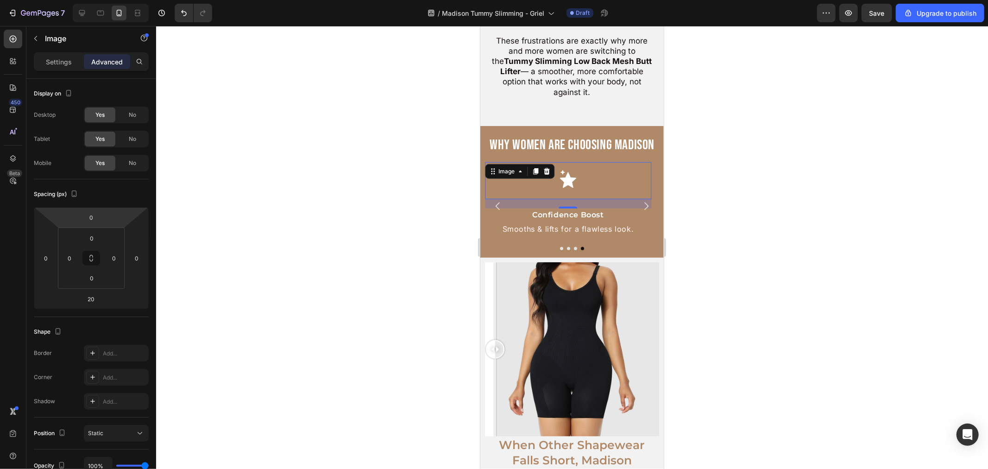
drag, startPoint x: 712, startPoint y: 177, endPoint x: 696, endPoint y: 181, distance: 15.7
click at [711, 178] on div at bounding box center [572, 247] width 832 height 443
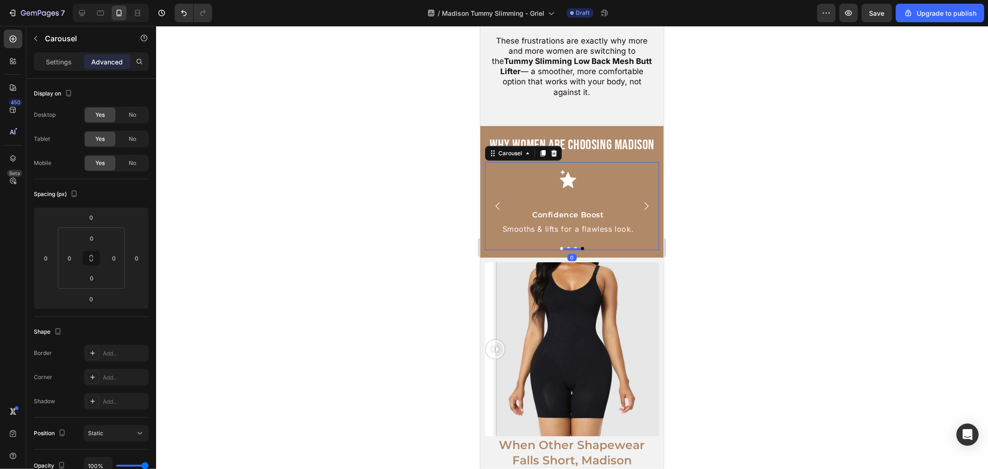
click at [640, 200] on icon "Carousel Next Arrow" at bounding box center [645, 205] width 11 height 11
click at [709, 211] on div at bounding box center [572, 247] width 832 height 443
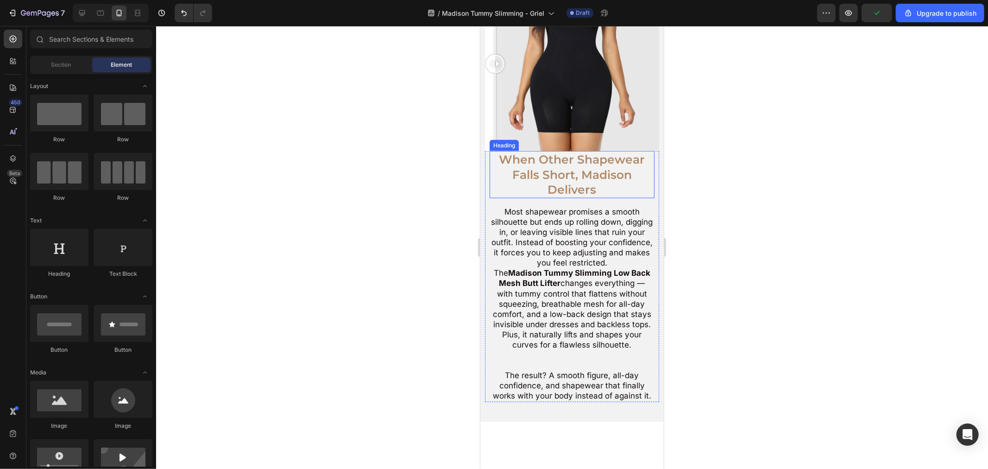
scroll to position [1030, 0]
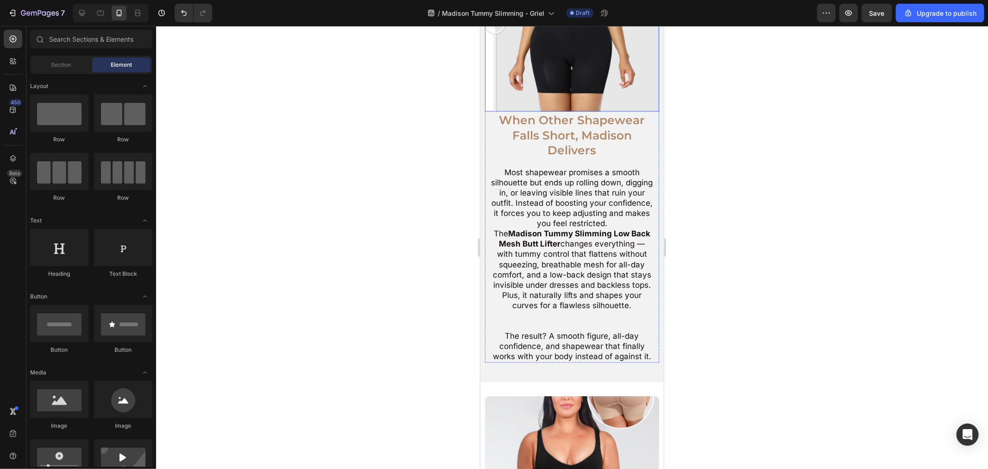
click at [606, 83] on div at bounding box center [572, 24] width 174 height 174
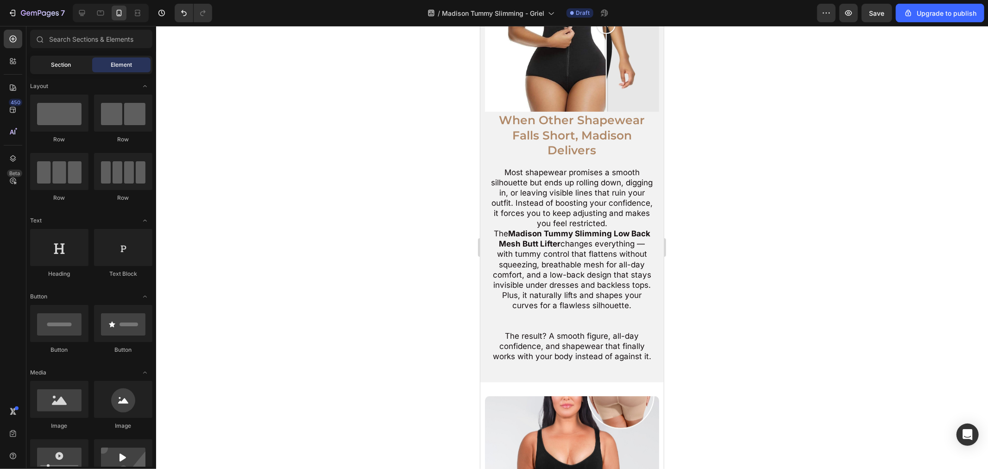
click at [63, 63] on span "Section" at bounding box center [61, 65] width 20 height 8
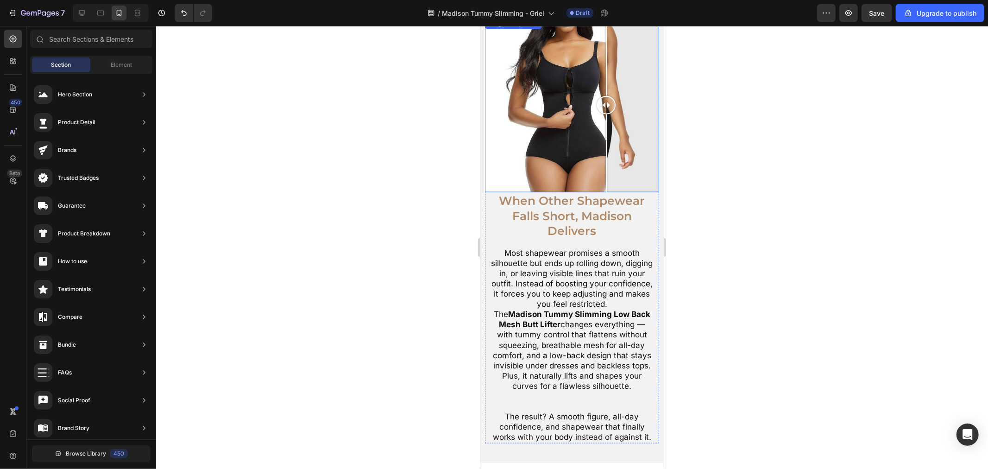
scroll to position [875, 0]
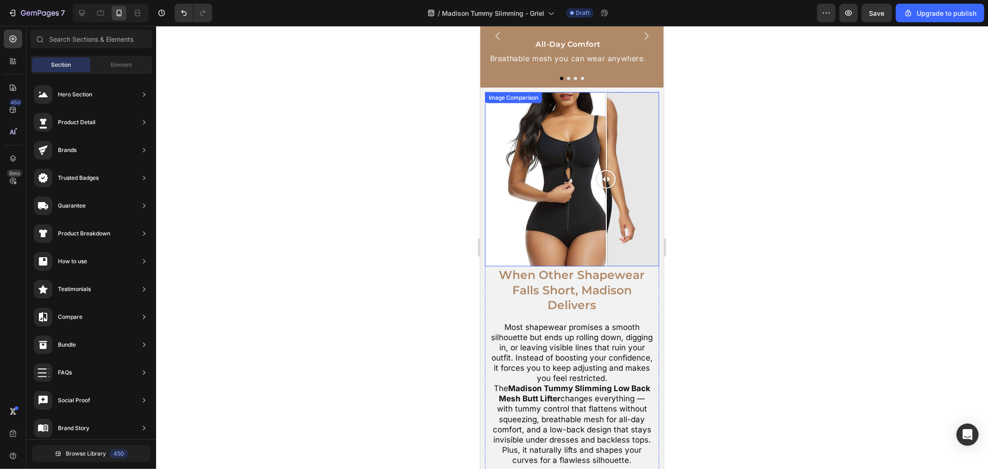
click at [544, 148] on div at bounding box center [572, 179] width 174 height 174
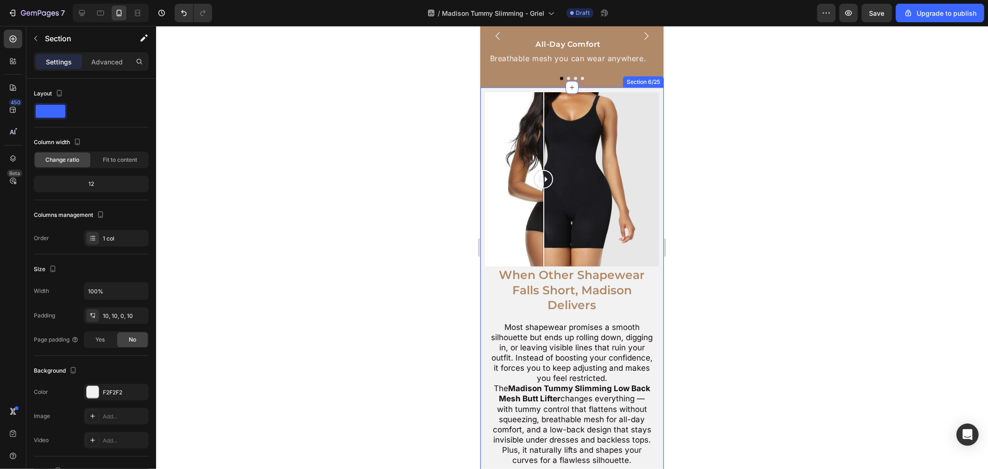
click at [584, 88] on div "When Other Shapewear Falls Short, Madison Delivers Heading Most shapewear promi…" at bounding box center [571, 311] width 183 height 449
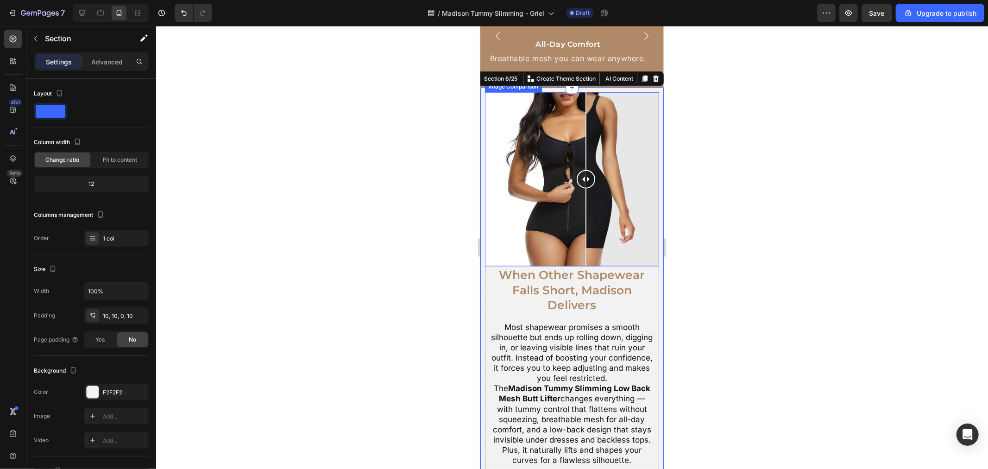
click at [586, 100] on div at bounding box center [572, 179] width 174 height 174
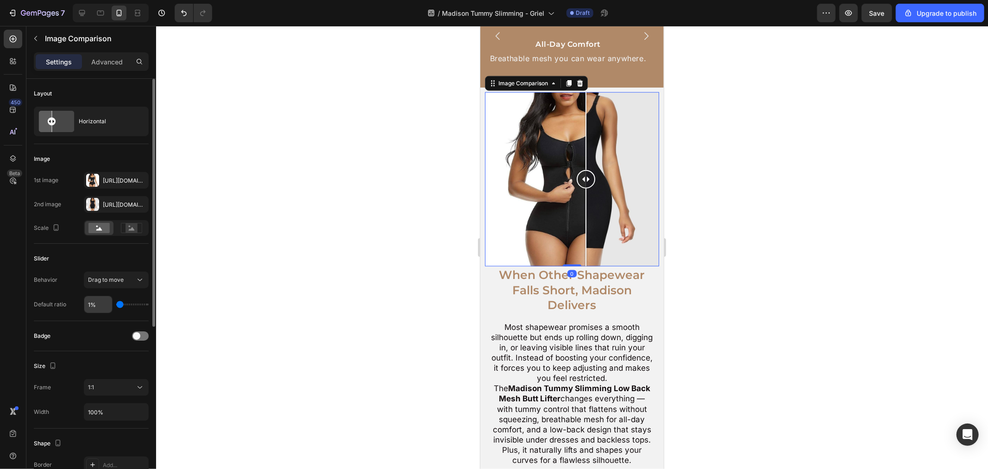
click at [90, 297] on input "1%" at bounding box center [98, 304] width 28 height 17
type input "5%"
type input "5"
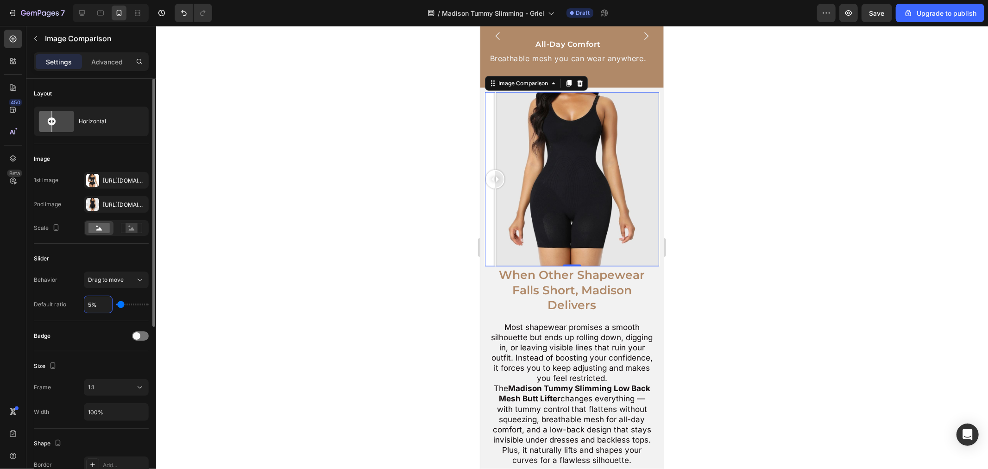
type input "50%"
type input "50"
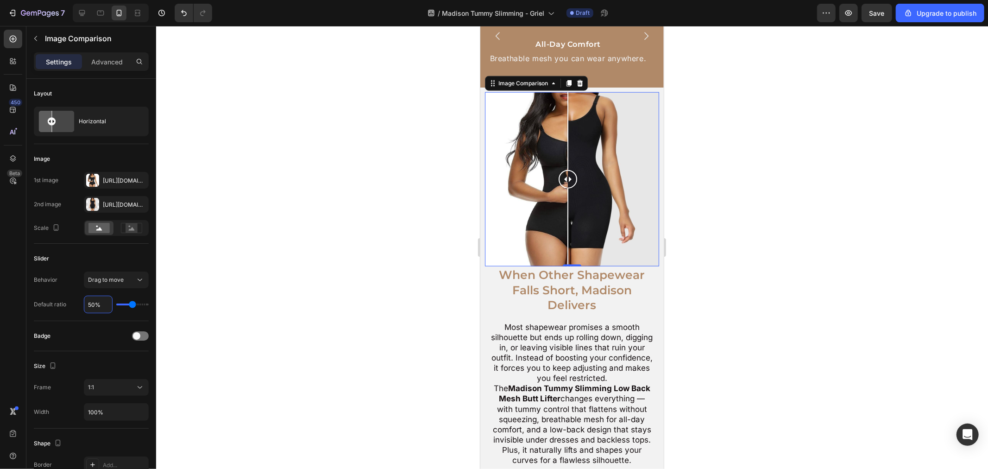
click at [700, 218] on div at bounding box center [572, 247] width 832 height 443
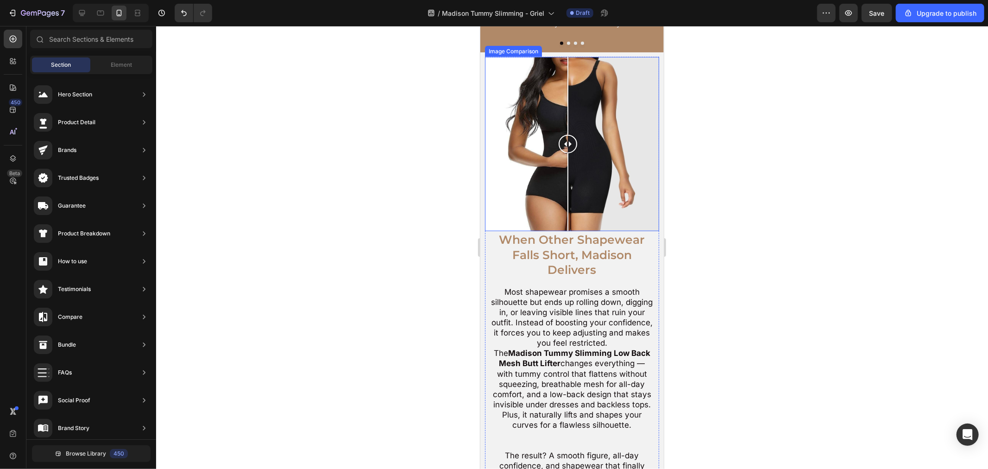
scroll to position [927, 0]
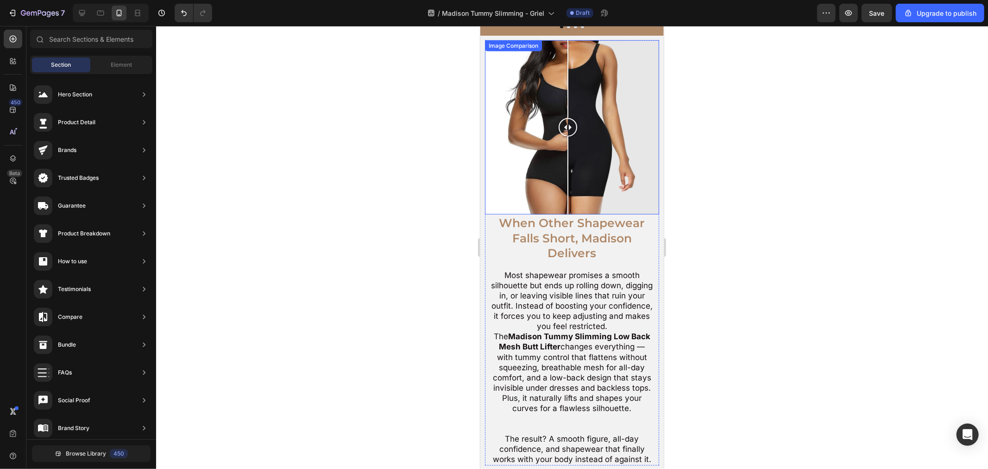
click at [619, 196] on div at bounding box center [572, 127] width 174 height 174
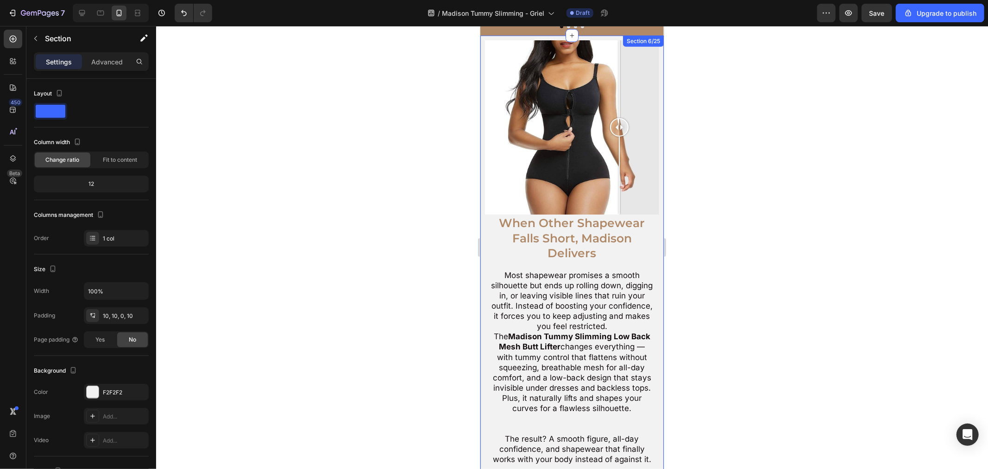
click at [484, 178] on div "When Other Shapewear Falls Short, Madison Delivers Heading Most shapewear promi…" at bounding box center [571, 259] width 183 height 449
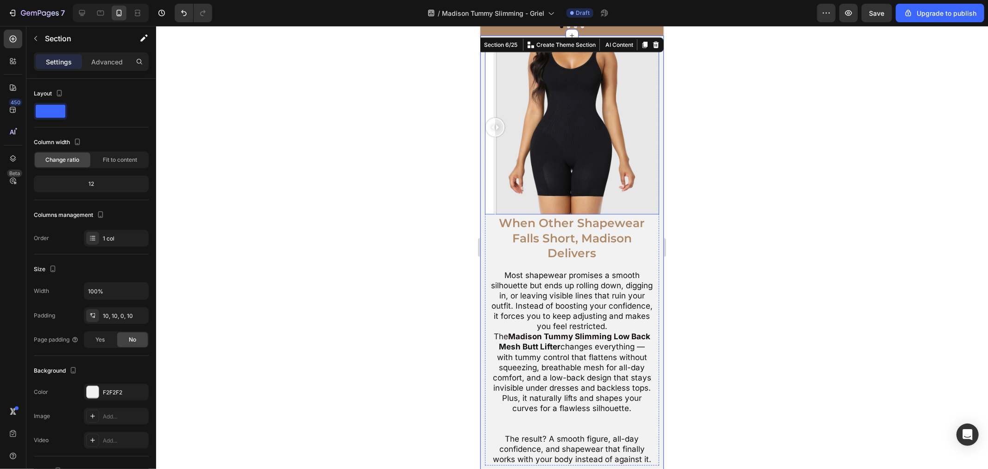
click at [485, 178] on img at bounding box center [572, 127] width 174 height 174
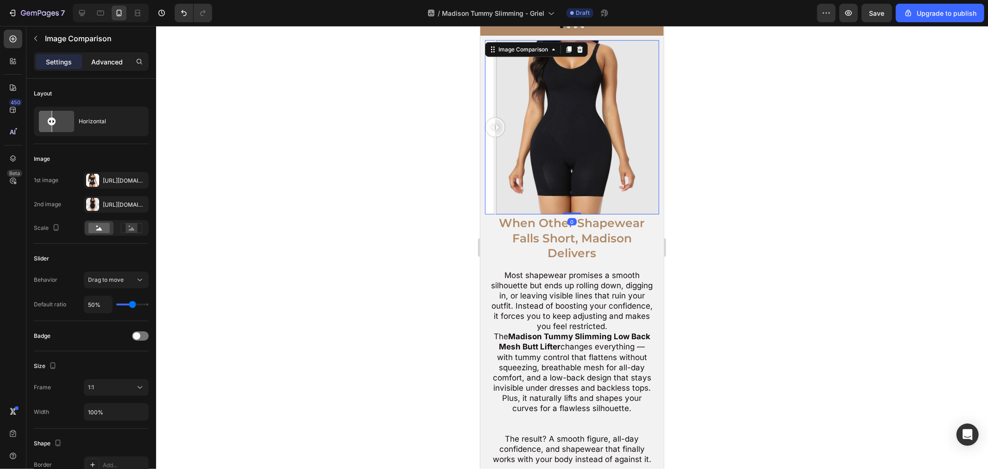
click at [107, 69] on div "Advanced" at bounding box center [107, 61] width 46 height 15
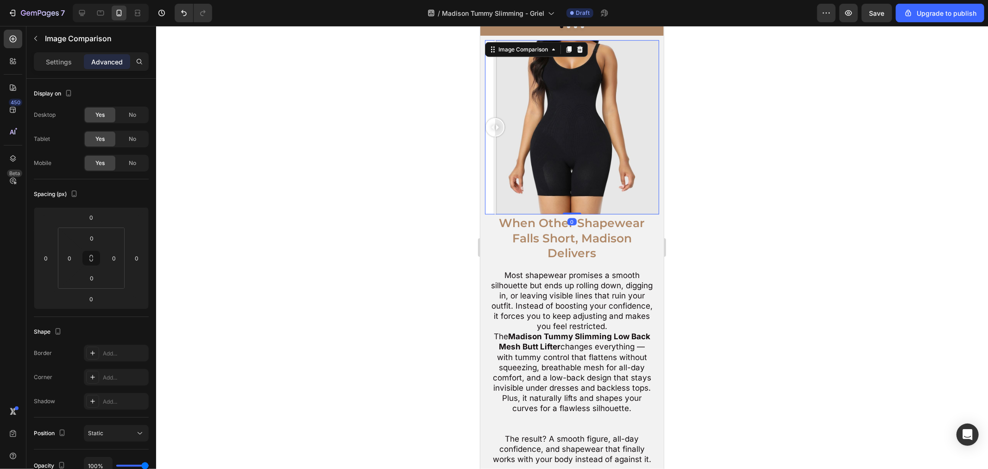
click at [109, 64] on p "Advanced" at bounding box center [107, 62] width 32 height 10
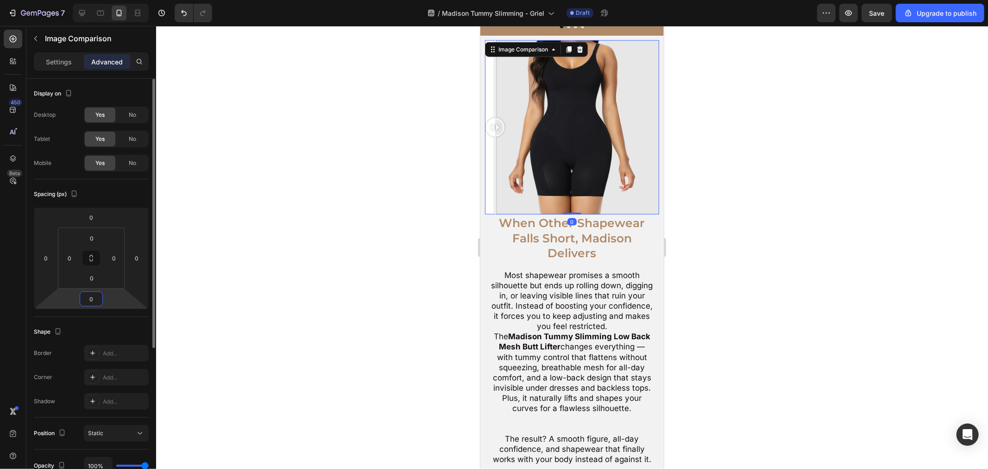
drag, startPoint x: 89, startPoint y: 293, endPoint x: 95, endPoint y: 298, distance: 8.0
click at [89, 295] on input "0" at bounding box center [91, 299] width 19 height 14
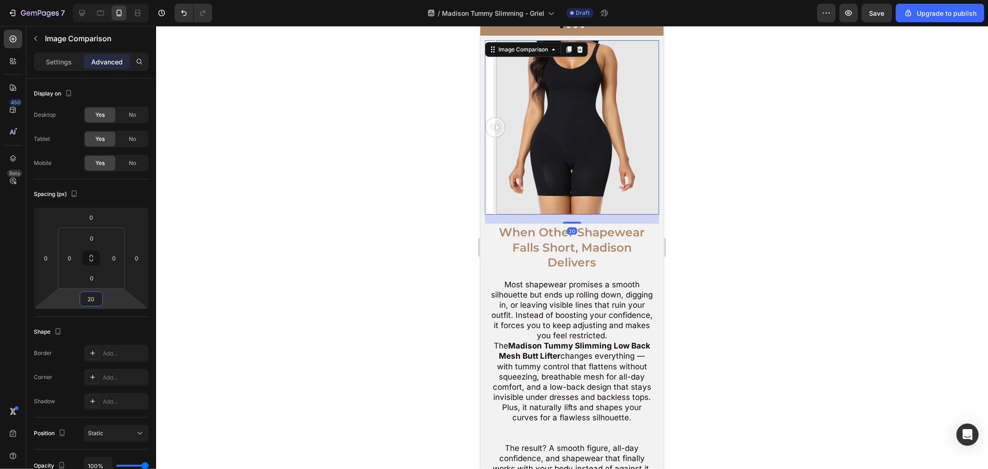
type input "20"
click at [831, 240] on div at bounding box center [572, 247] width 832 height 443
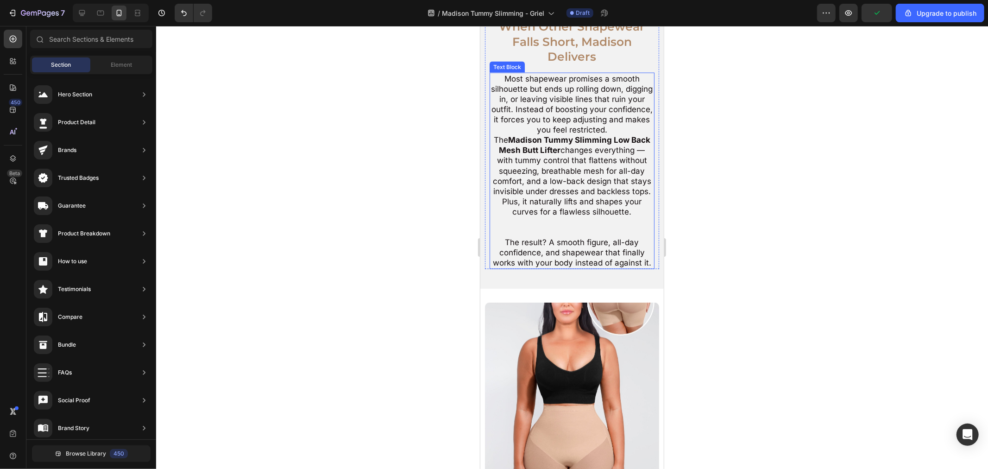
scroll to position [1081, 0]
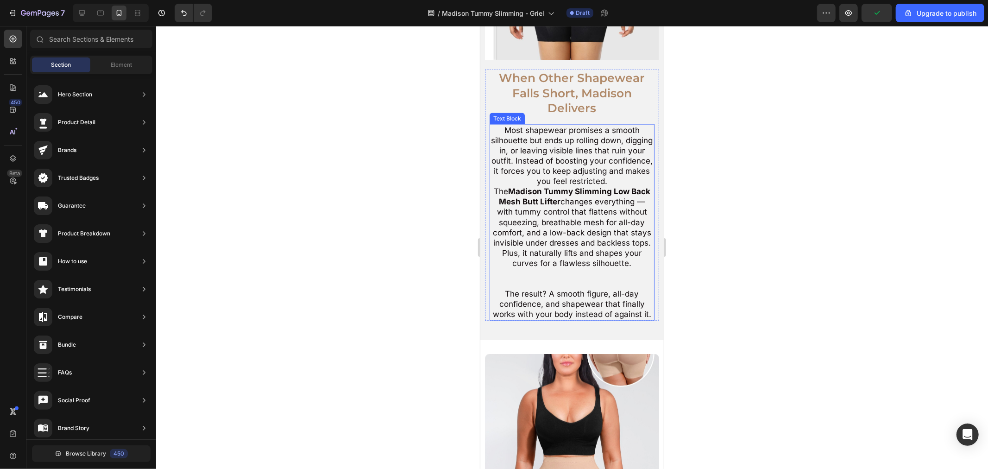
click at [591, 193] on strong "Madison Tummy Slimming Low Back Mesh Butt Lifter" at bounding box center [575, 195] width 152 height 19
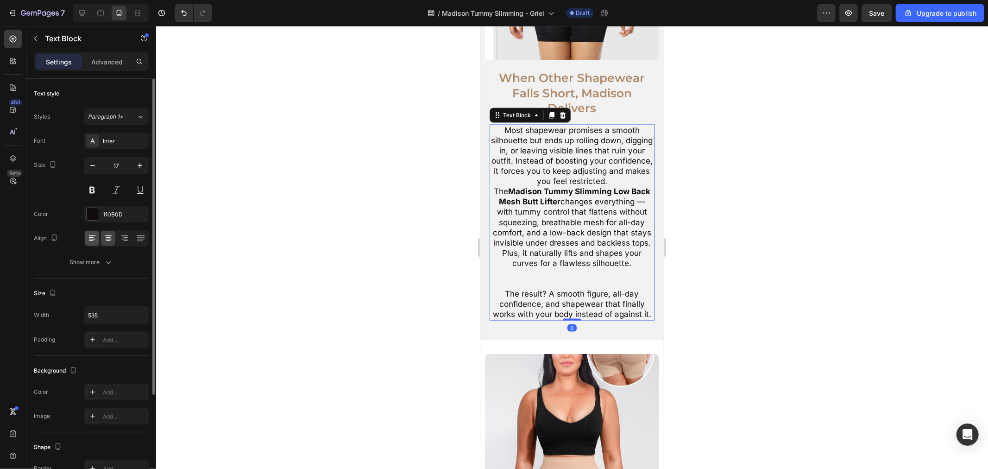
drag, startPoint x: 84, startPoint y: 229, endPoint x: 87, endPoint y: 234, distance: 5.2
click at [87, 231] on div at bounding box center [116, 238] width 65 height 17
click at [88, 234] on icon at bounding box center [92, 238] width 9 height 9
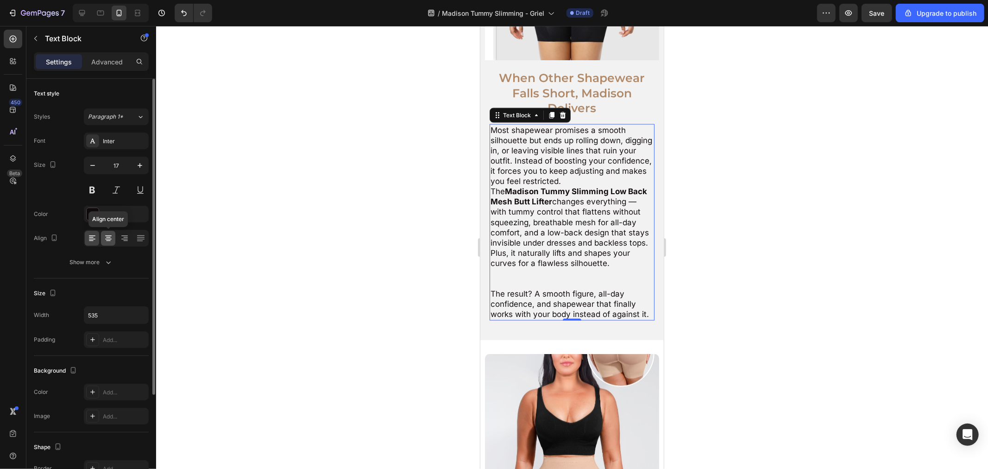
click at [107, 238] on icon at bounding box center [108, 238] width 9 height 9
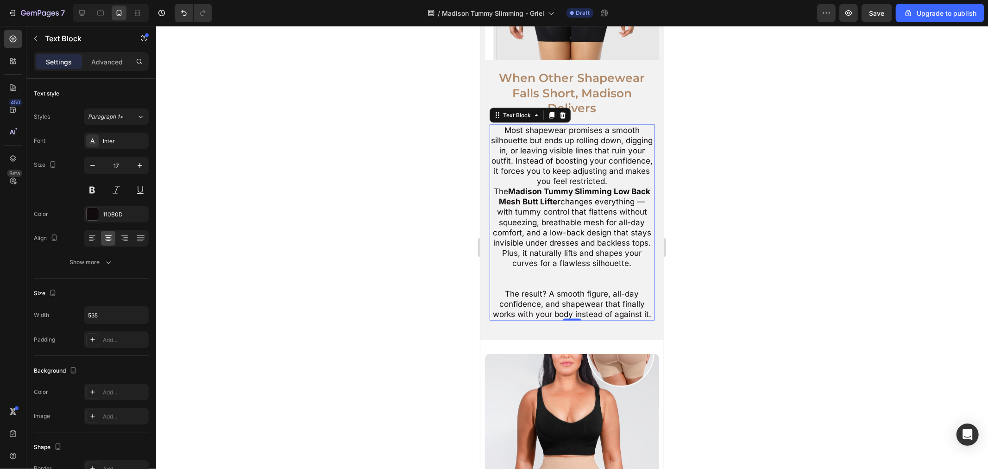
click at [776, 240] on div at bounding box center [572, 247] width 832 height 443
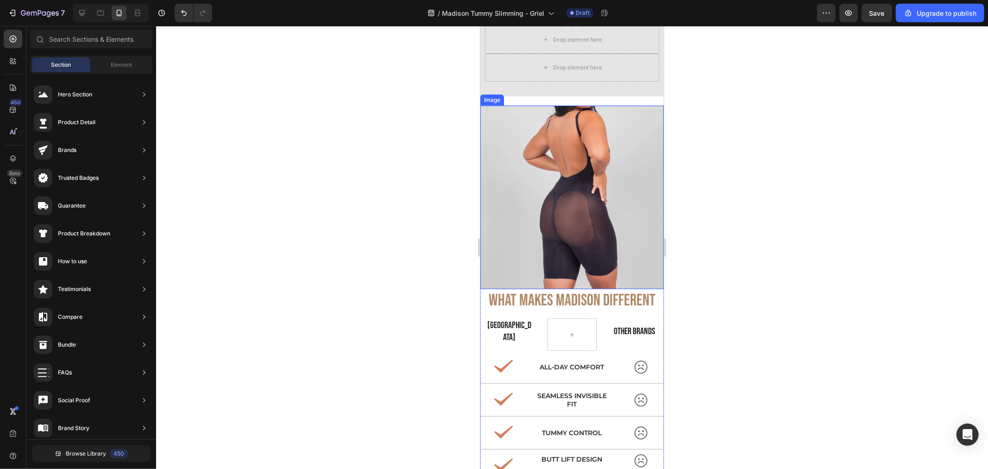
scroll to position [3295, 0]
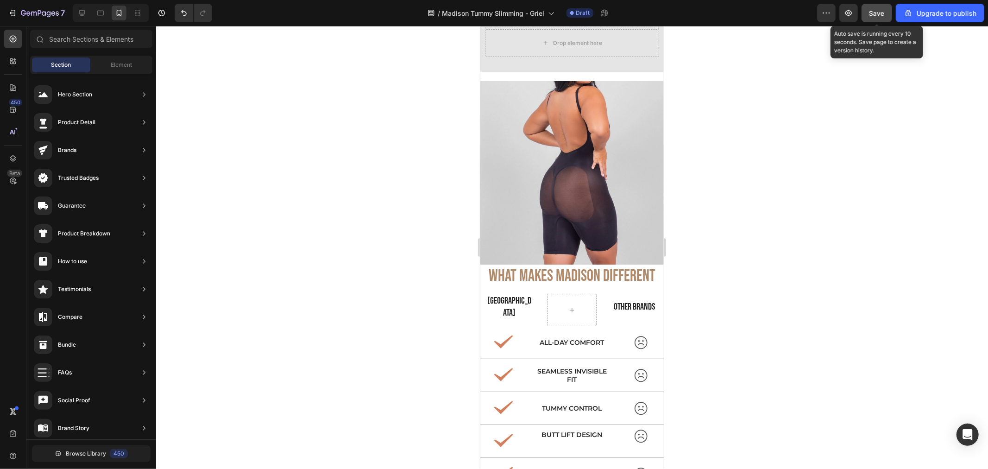
click at [879, 9] on span "Save" at bounding box center [877, 13] width 15 height 8
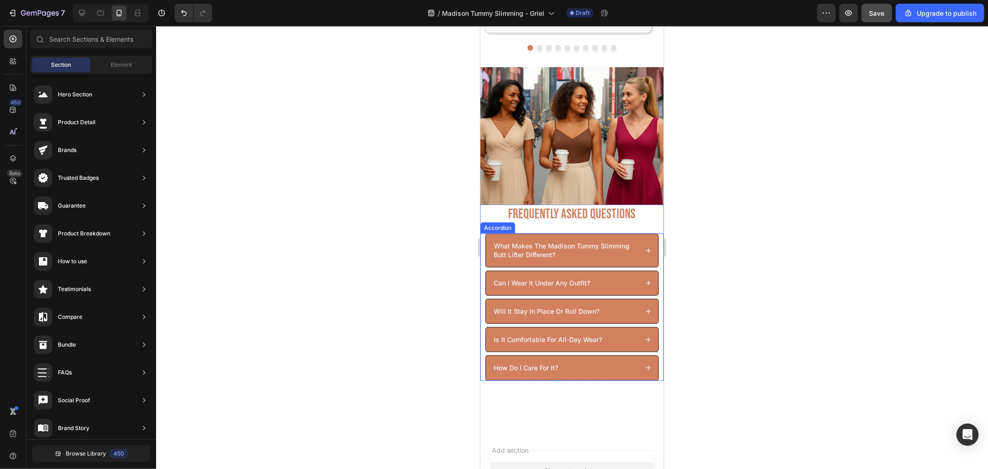
scroll to position [3913, 0]
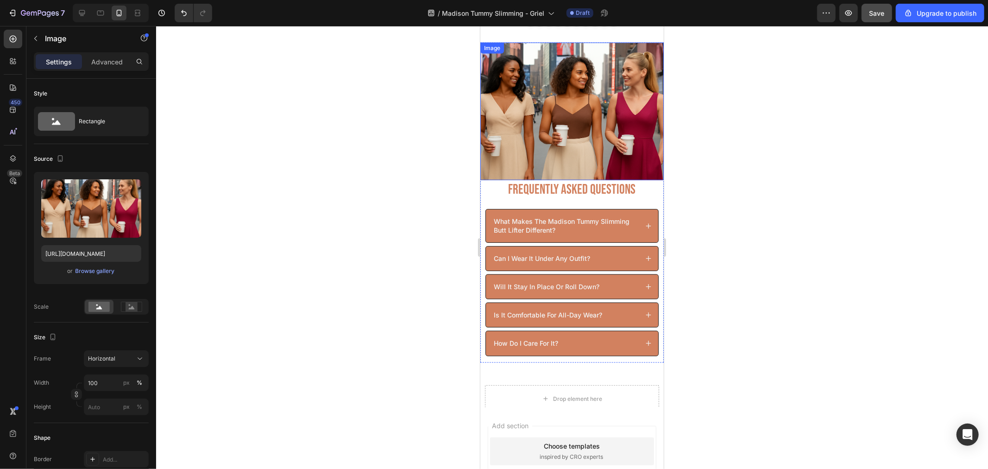
click at [647, 148] on img at bounding box center [571, 111] width 183 height 138
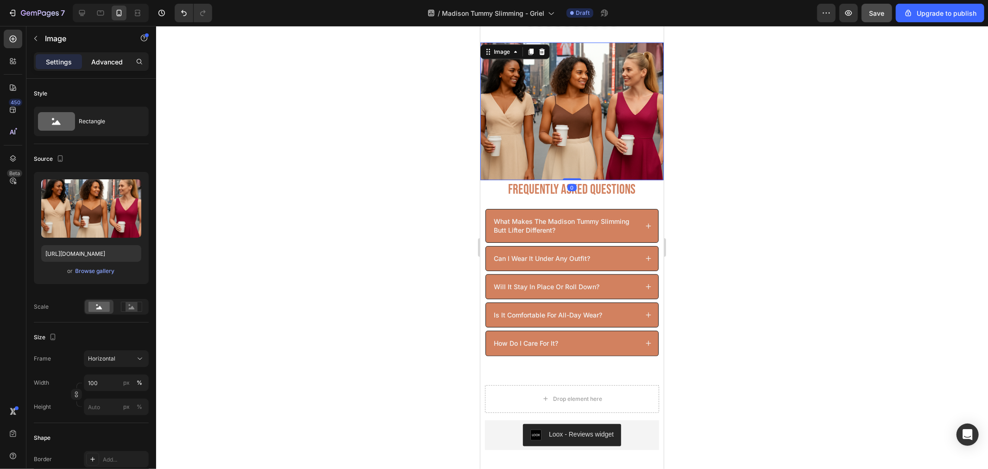
click at [120, 56] on div "Advanced" at bounding box center [107, 61] width 46 height 15
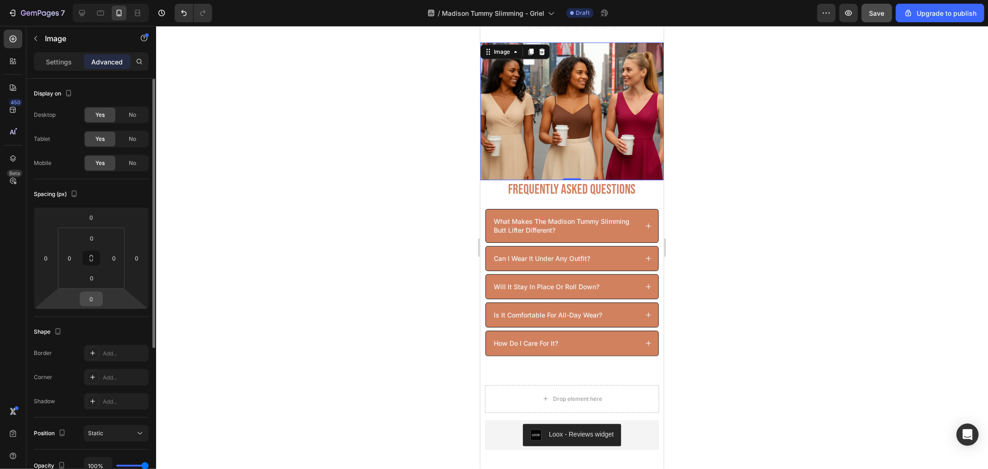
click at [92, 302] on input "0" at bounding box center [91, 299] width 19 height 14
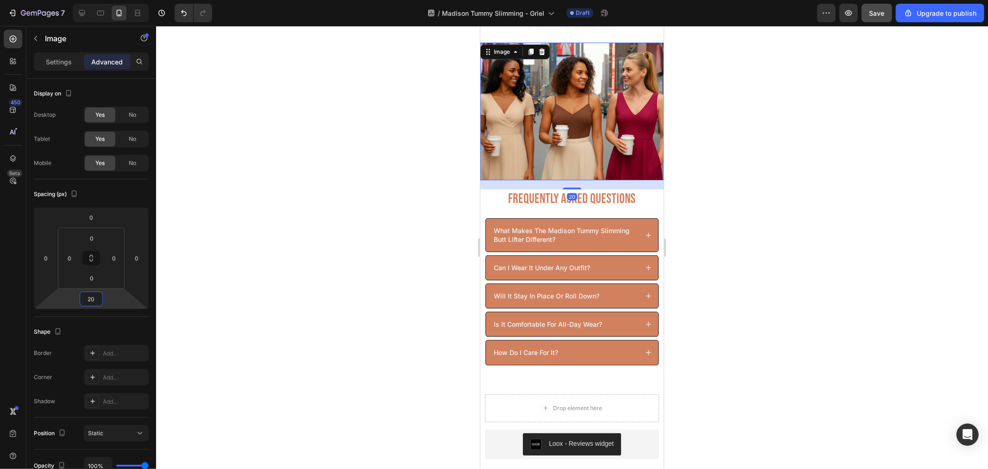
type input "20"
click at [740, 278] on div at bounding box center [572, 247] width 832 height 443
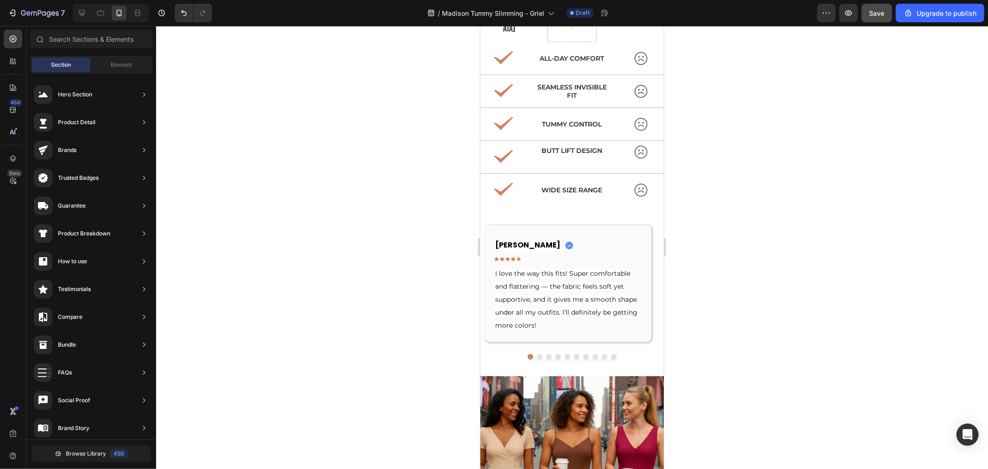
scroll to position [3449, 0]
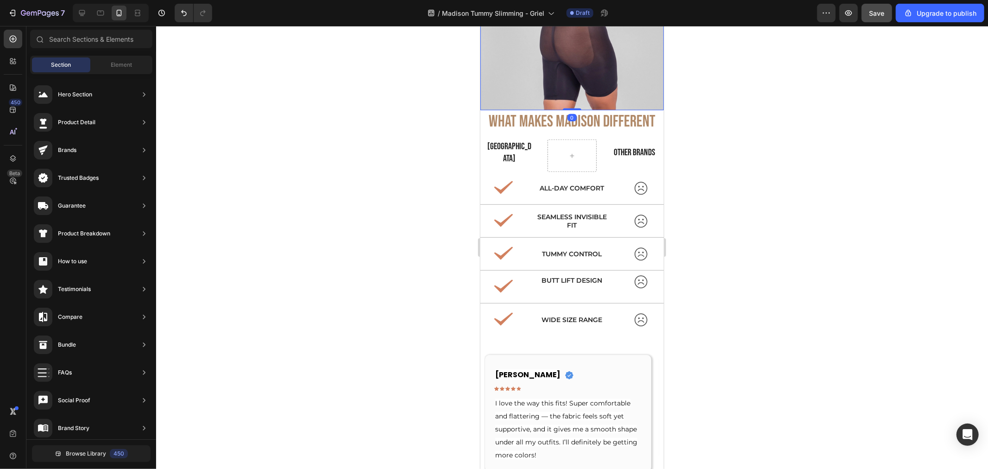
click at [624, 72] on img at bounding box center [571, 17] width 183 height 183
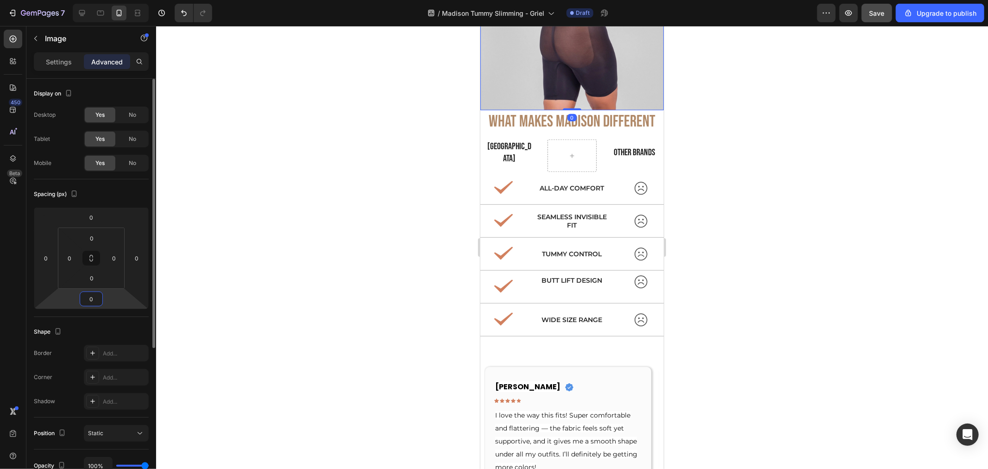
click at [90, 296] on input "0" at bounding box center [91, 299] width 19 height 14
type input "20"
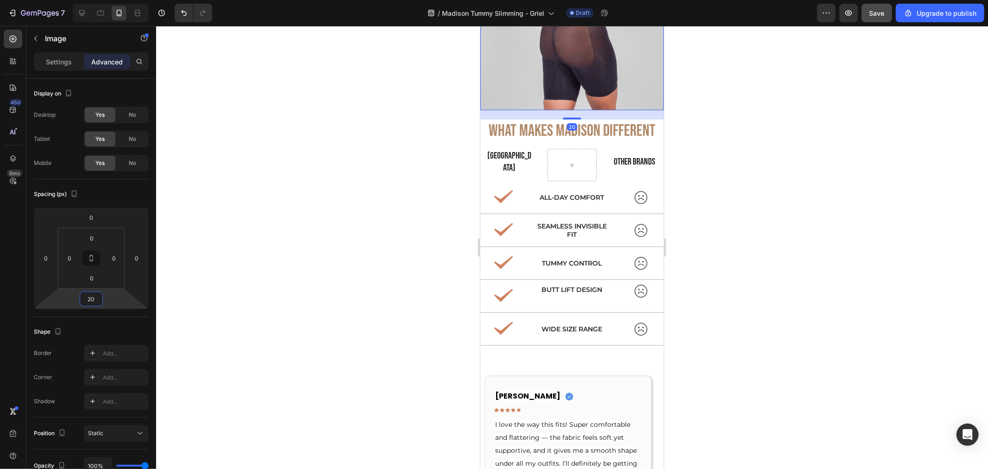
click at [768, 185] on div at bounding box center [572, 247] width 832 height 443
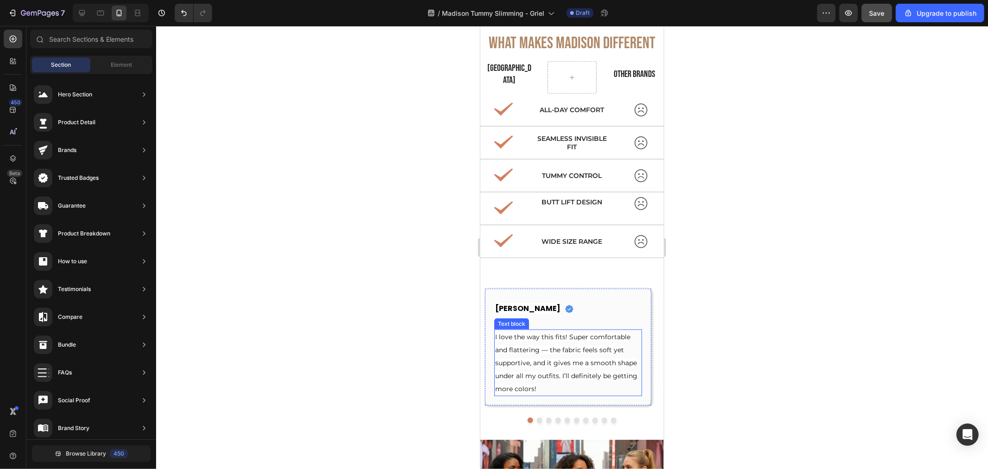
scroll to position [3604, 0]
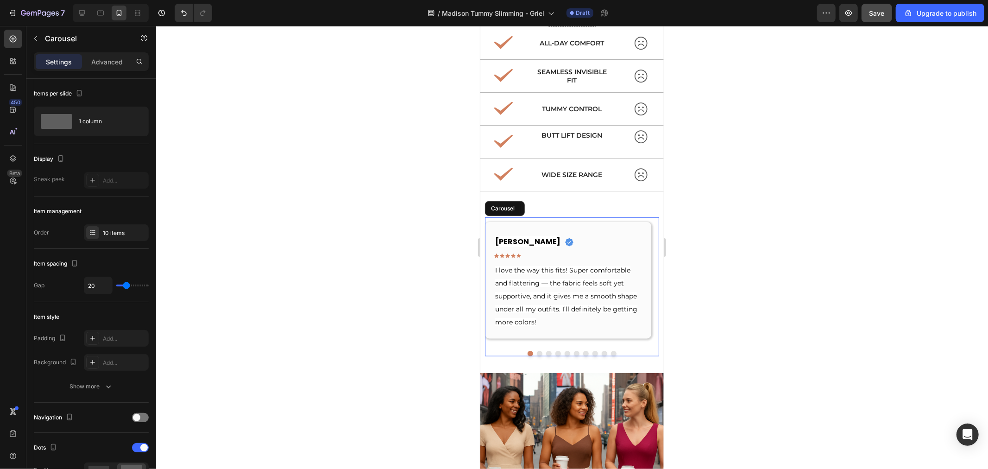
click at [537, 350] on button "Dot" at bounding box center [540, 353] width 6 height 6
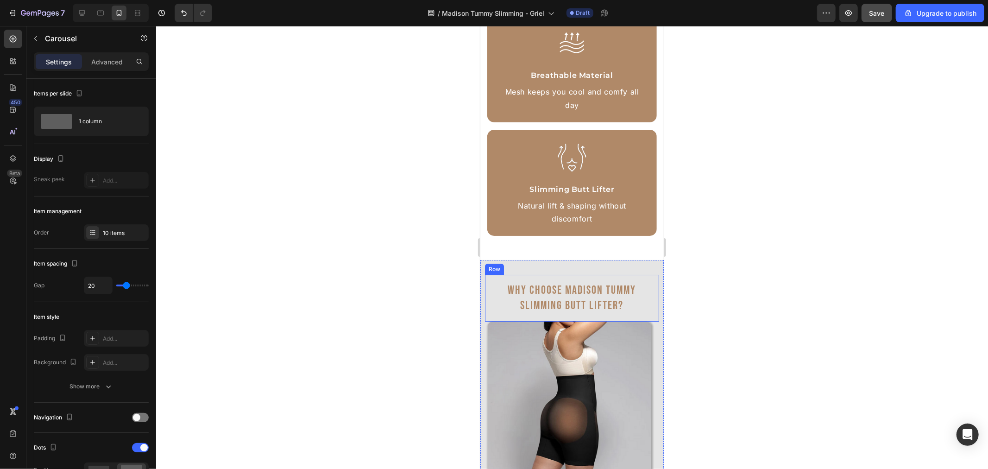
scroll to position [3089, 0]
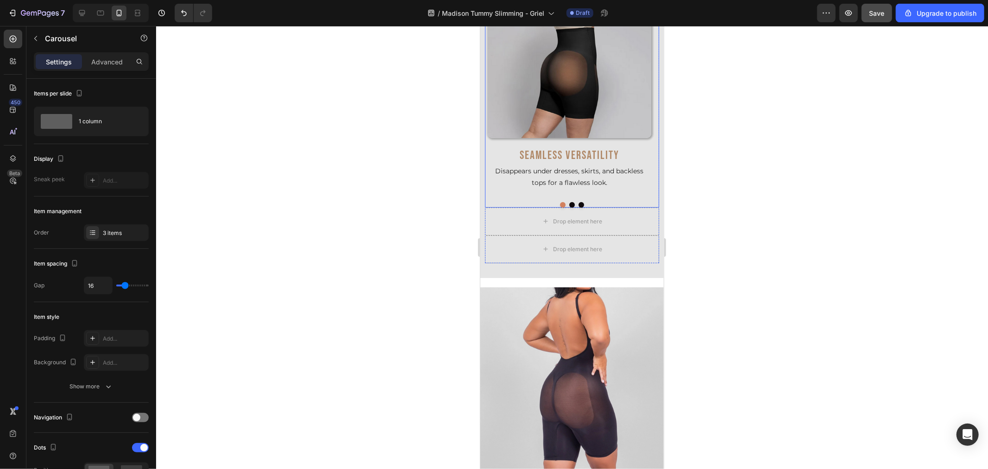
click at [568, 205] on div "Image Seamless Versatility Heading Disappears under dresses, skirts, and backle…" at bounding box center [572, 90] width 174 height 233
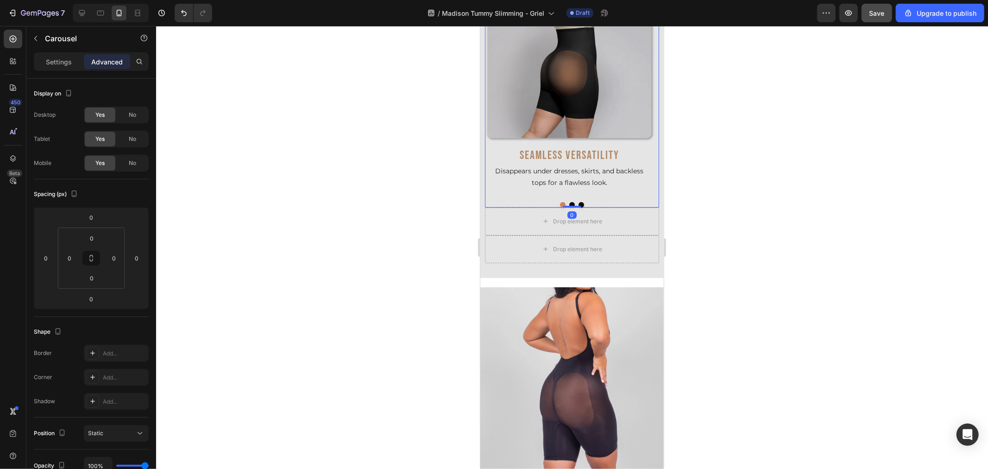
click at [569, 202] on button "Dot" at bounding box center [572, 205] width 6 height 6
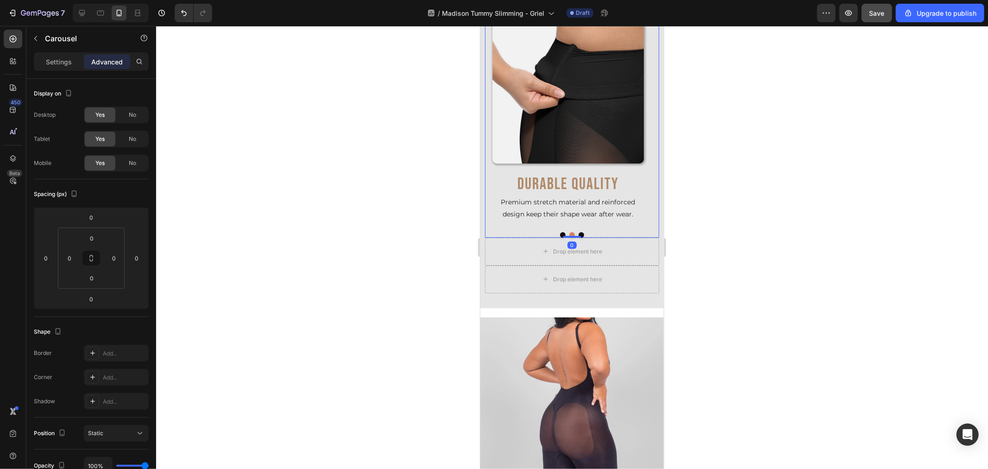
scroll to position [3037, 0]
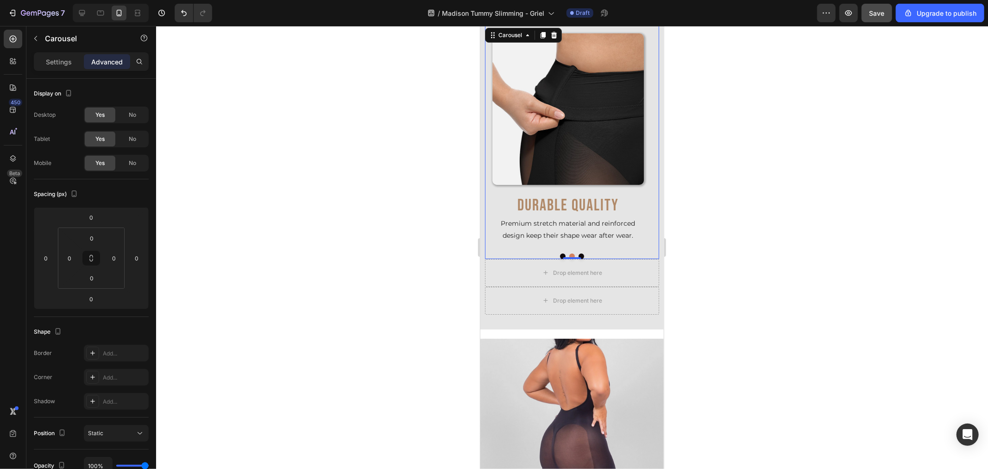
click at [578, 253] on button "Dot" at bounding box center [581, 256] width 6 height 6
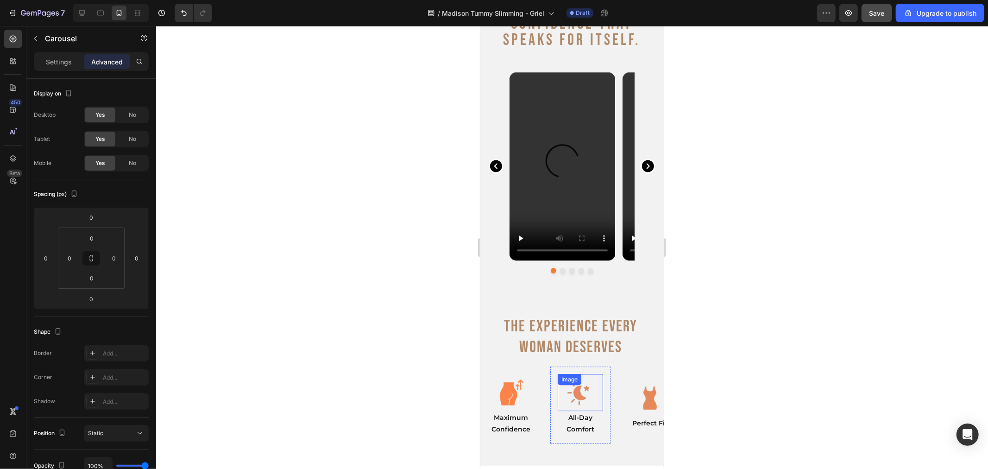
scroll to position [2317, 0]
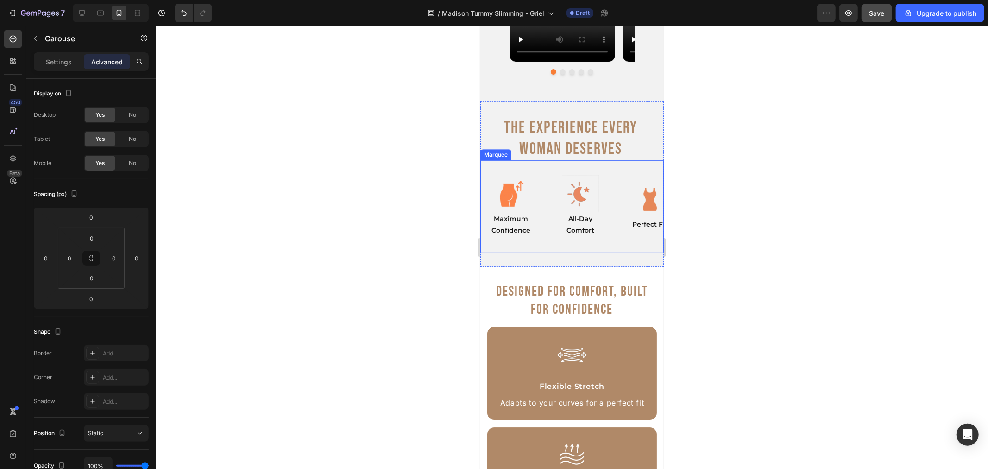
click at [613, 243] on div "Image All-Day Comfort Text Block Row" at bounding box center [585, 205] width 70 height 77
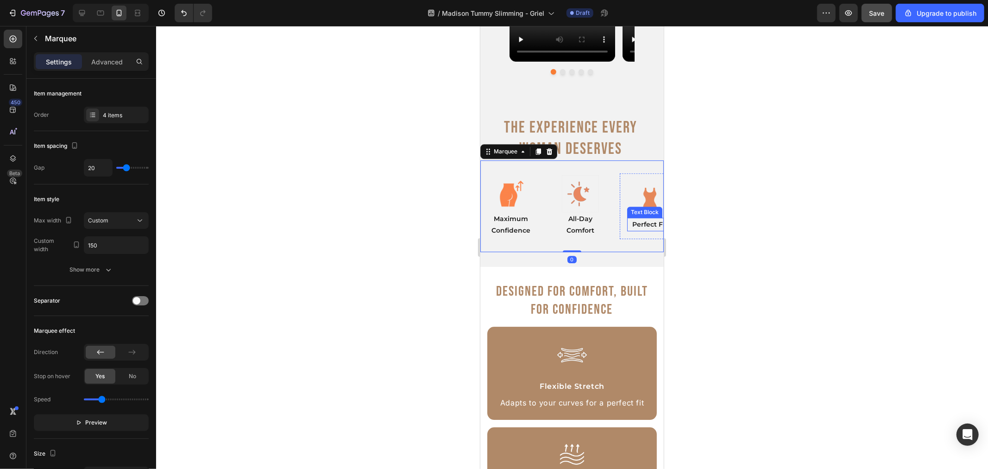
click at [736, 213] on div at bounding box center [572, 247] width 832 height 443
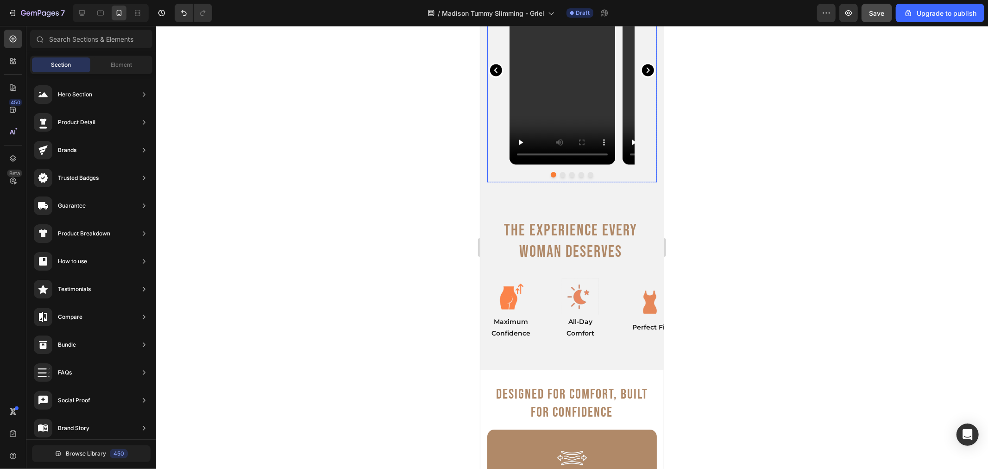
scroll to position [2214, 0]
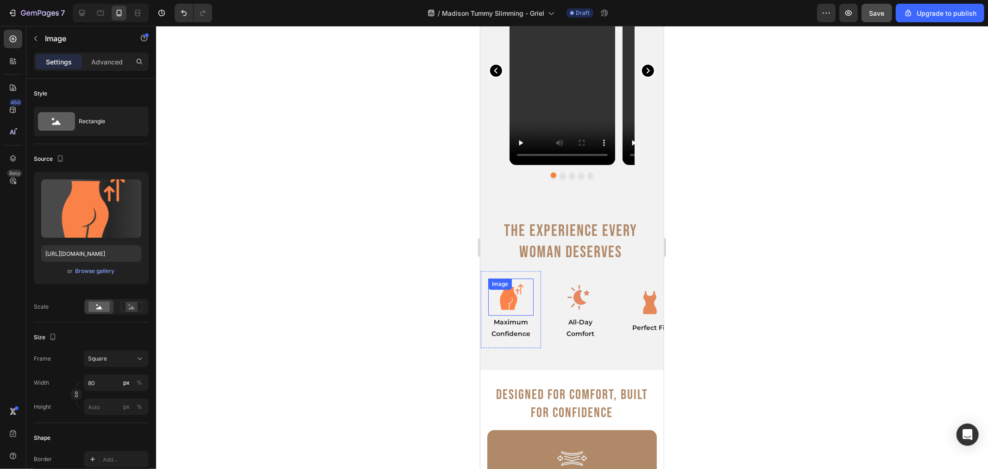
click at [516, 299] on img at bounding box center [510, 296] width 37 height 37
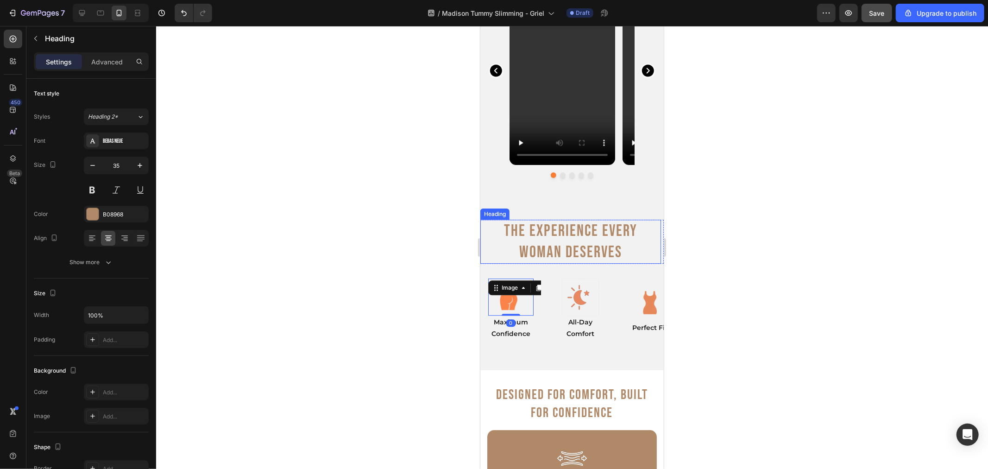
click at [590, 250] on h2 "The Experience Every Woman Deserves" at bounding box center [570, 241] width 181 height 44
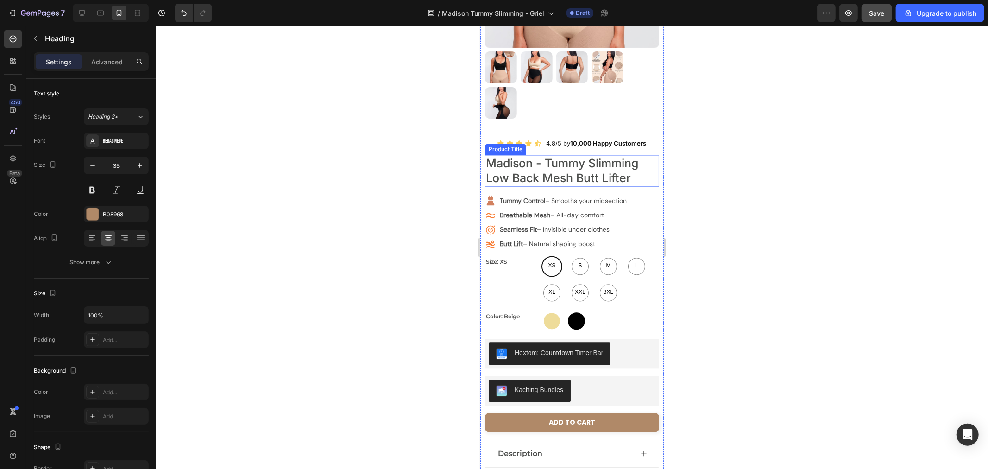
scroll to position [1493, 0]
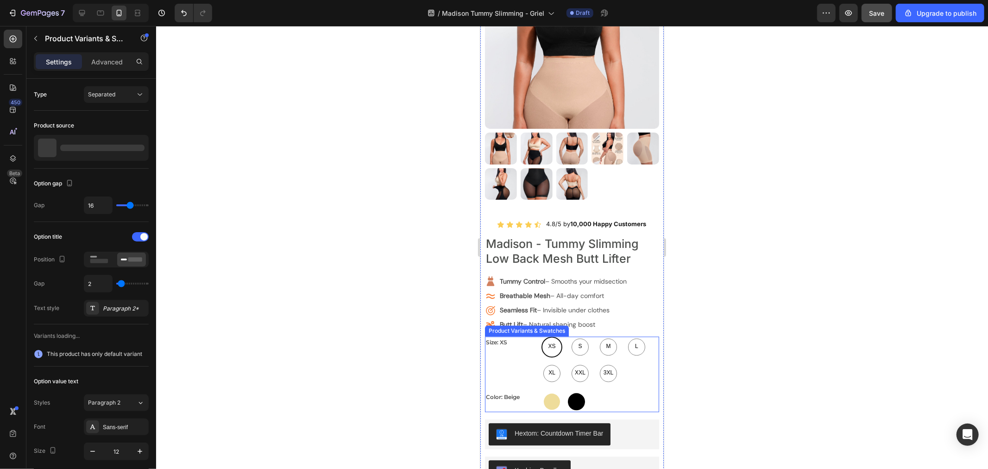
click at [505, 338] on div "Size: XS XS XS XS S S S M M M L L L XL XL XL XXL XXL XXL 3XL 3XL 3XL" at bounding box center [572, 359] width 174 height 47
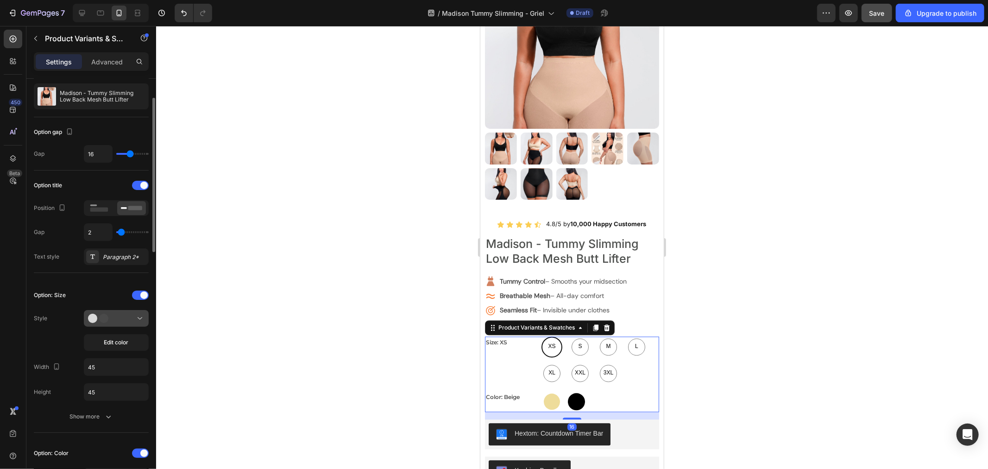
scroll to position [103, 0]
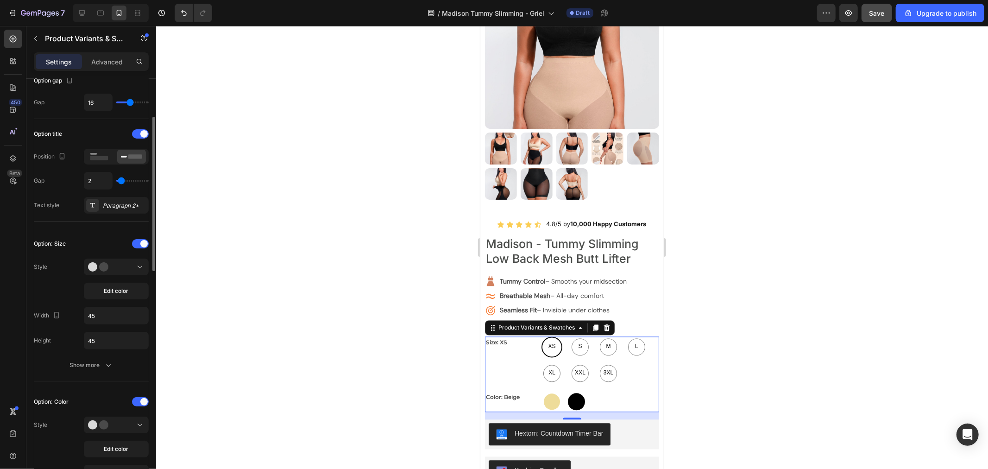
click at [132, 275] on button at bounding box center [116, 267] width 65 height 17
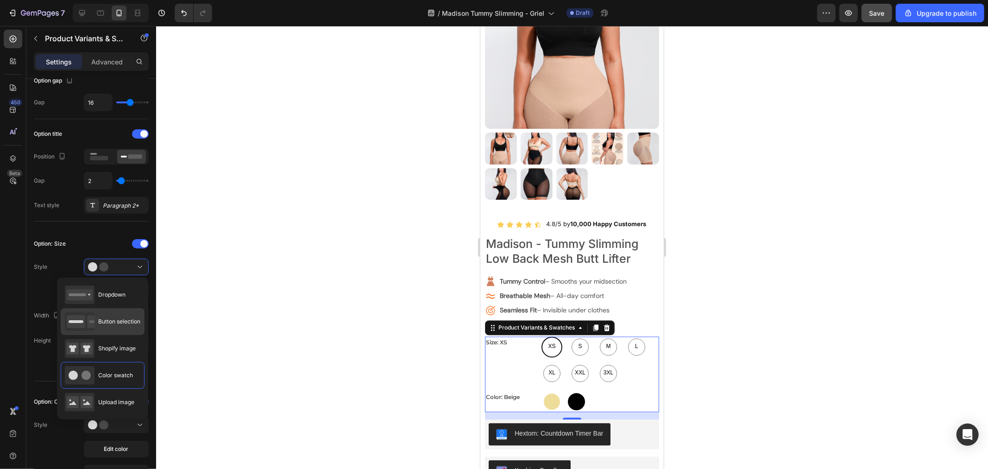
click at [121, 326] on div "Button selection" at bounding box center [103, 321] width 76 height 19
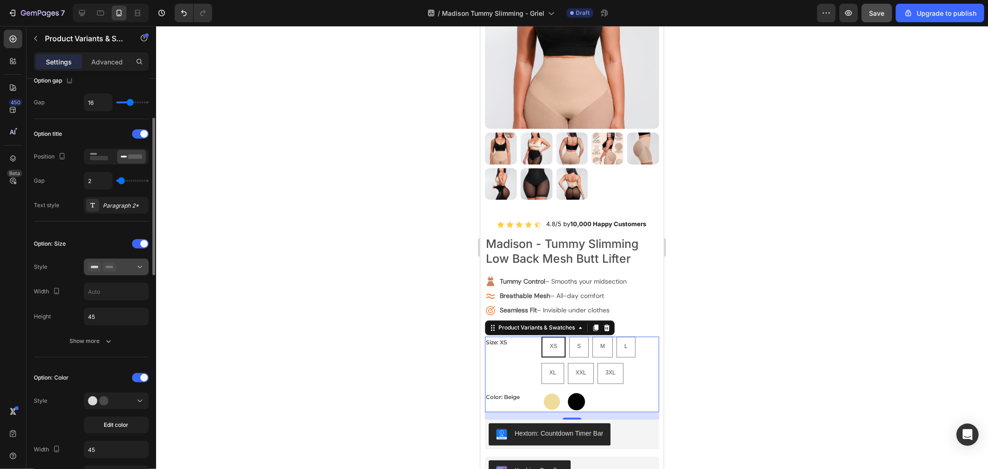
click at [133, 275] on button at bounding box center [116, 267] width 65 height 17
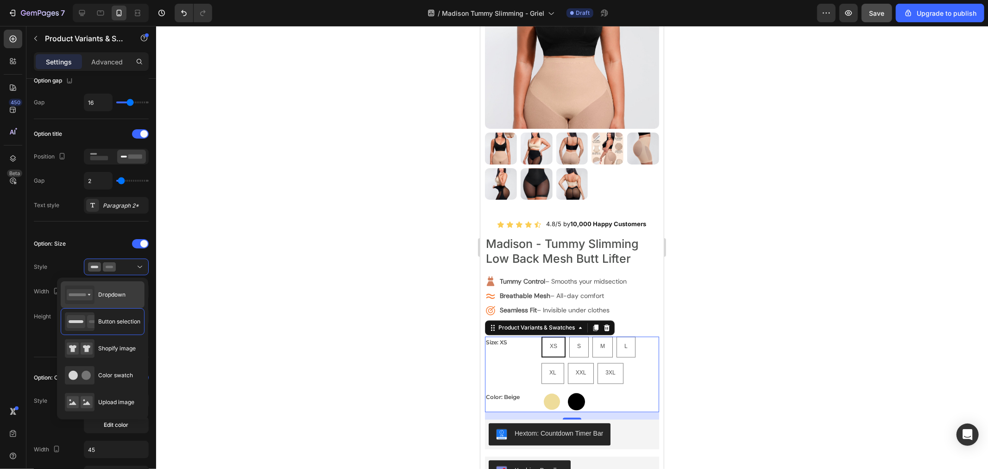
click at [126, 288] on div "Dropdown" at bounding box center [103, 294] width 84 height 27
type input "100%"
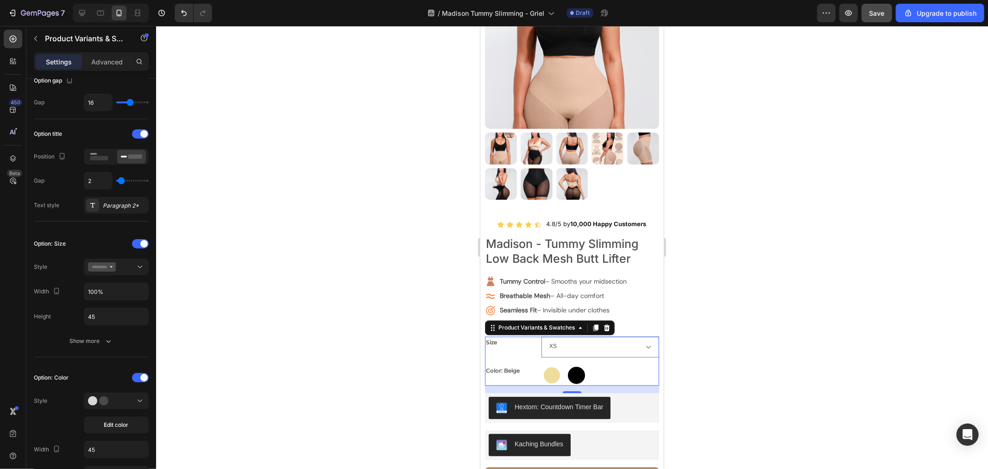
click at [744, 291] on div at bounding box center [572, 247] width 832 height 443
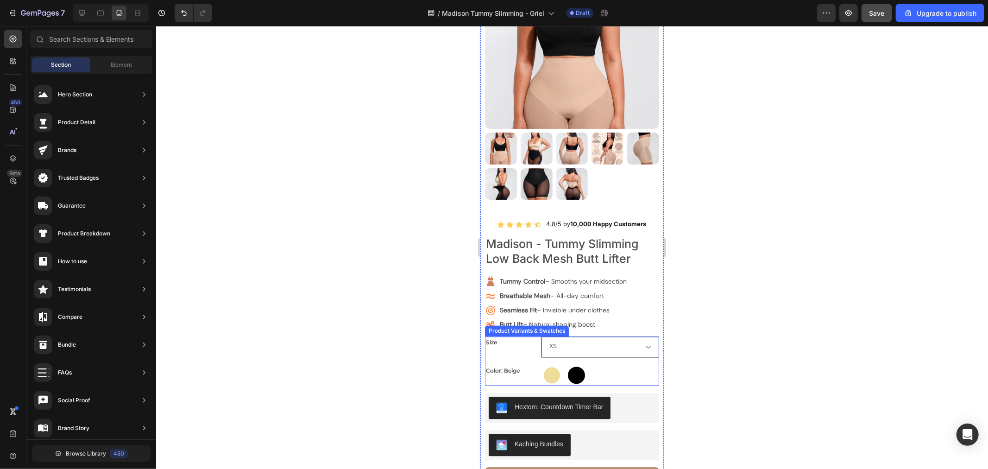
click at [590, 338] on select "XS S M L XL XXL 3XL" at bounding box center [600, 346] width 118 height 21
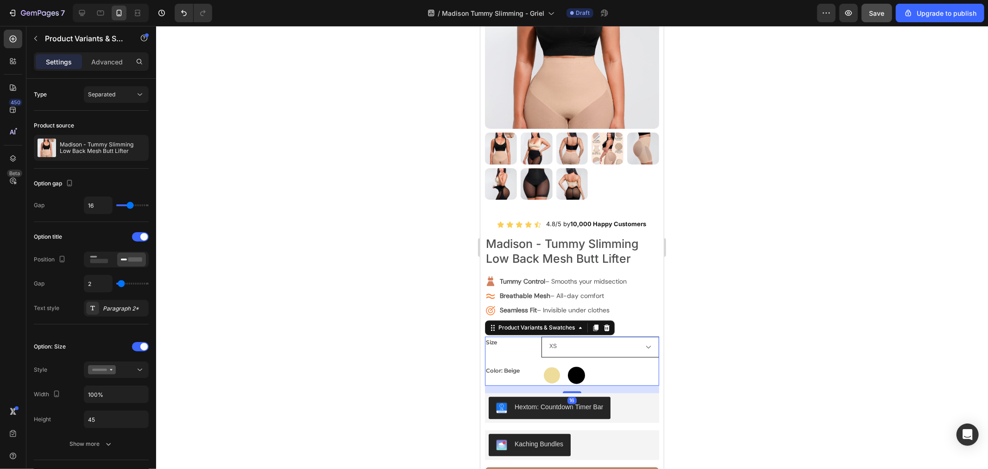
drag, startPoint x: 597, startPoint y: 338, endPoint x: 605, endPoint y: 336, distance: 8.5
click at [597, 338] on select "XS S M L XL XXL 3XL" at bounding box center [600, 346] width 118 height 21
click at [702, 312] on div at bounding box center [572, 247] width 832 height 443
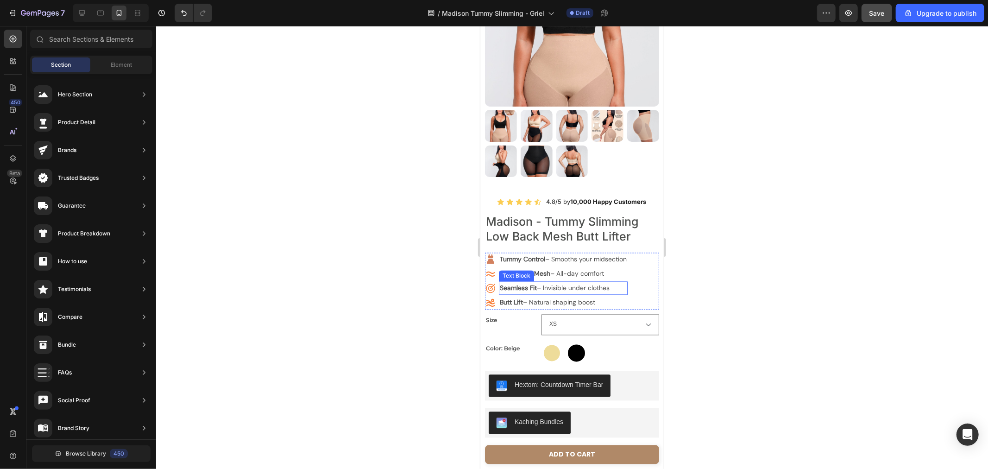
scroll to position [1544, 0]
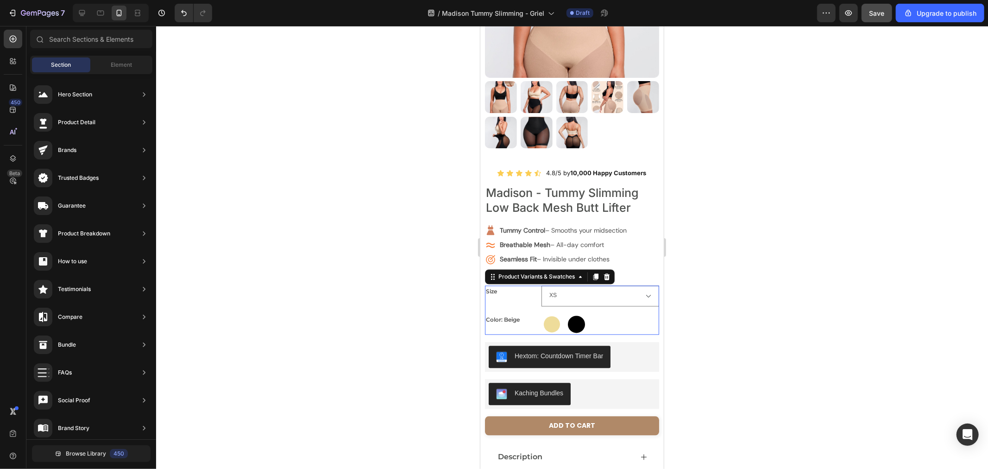
click at [525, 290] on div "Size XS S M L XL XXL 3XL" at bounding box center [572, 295] width 174 height 21
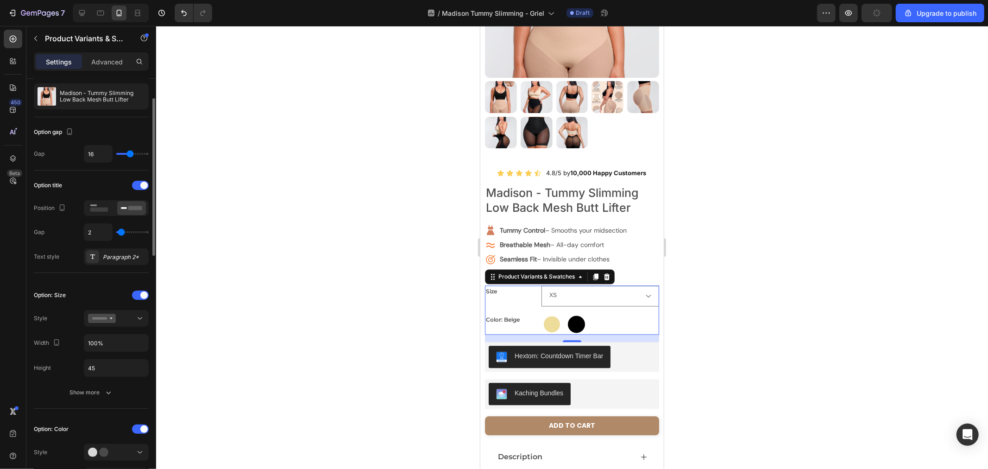
scroll to position [103, 0]
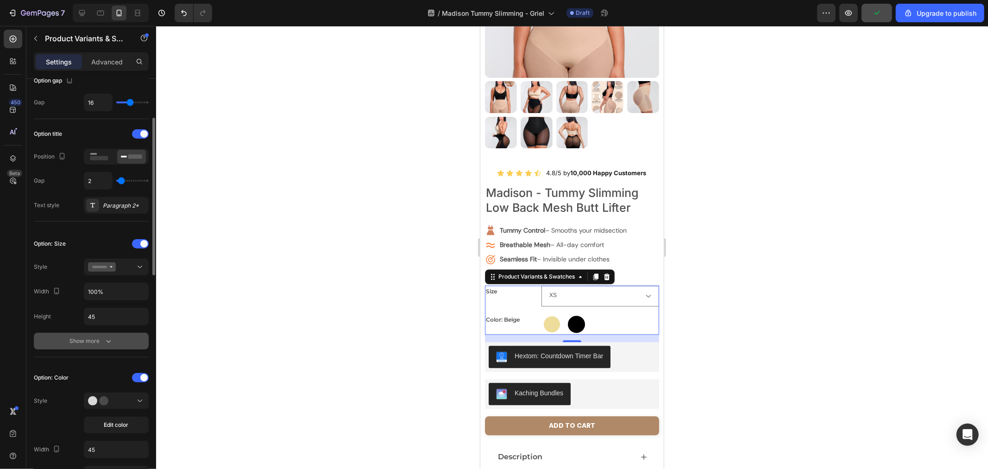
click at [109, 340] on icon "button" at bounding box center [108, 340] width 9 height 9
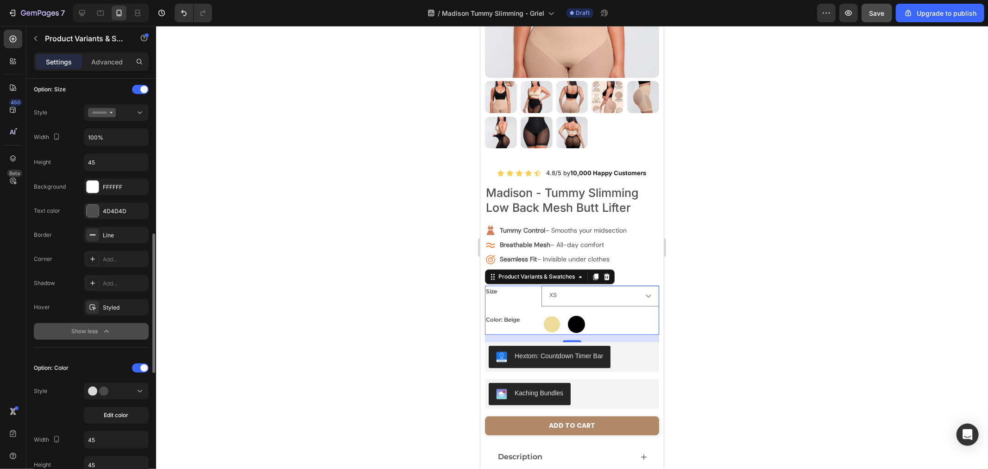
scroll to position [309, 0]
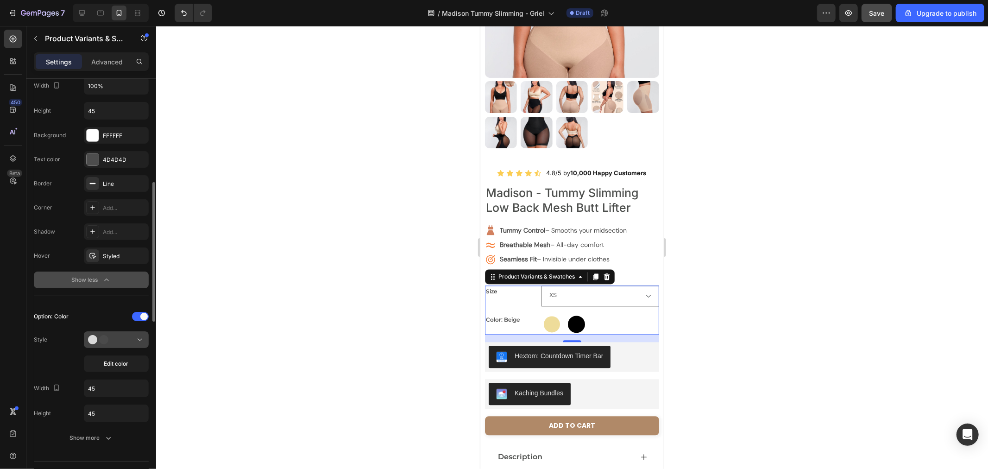
click at [137, 335] on button at bounding box center [116, 339] width 65 height 17
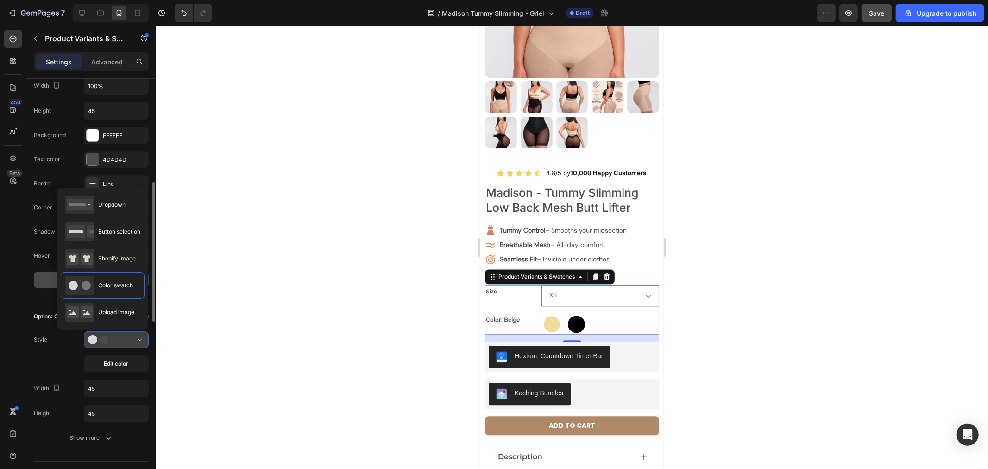
click at [134, 340] on div at bounding box center [116, 339] width 57 height 9
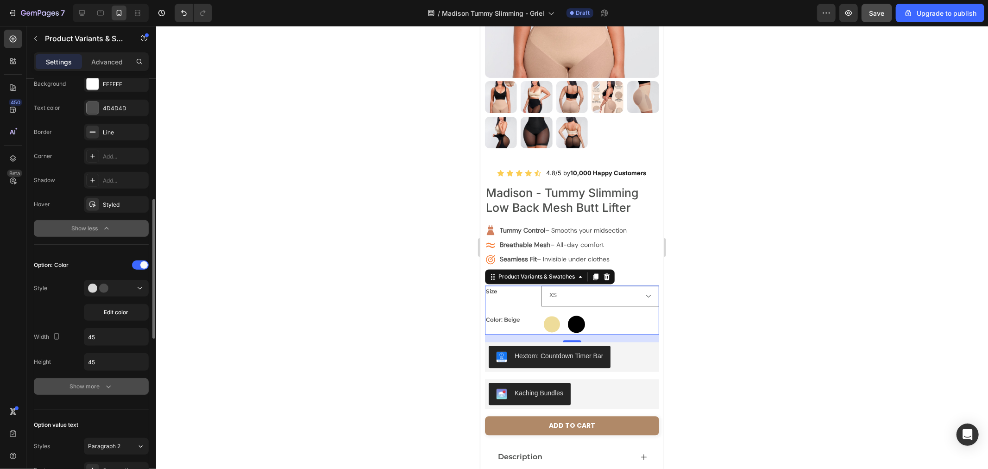
click at [90, 391] on div "Show more" at bounding box center [91, 386] width 43 height 9
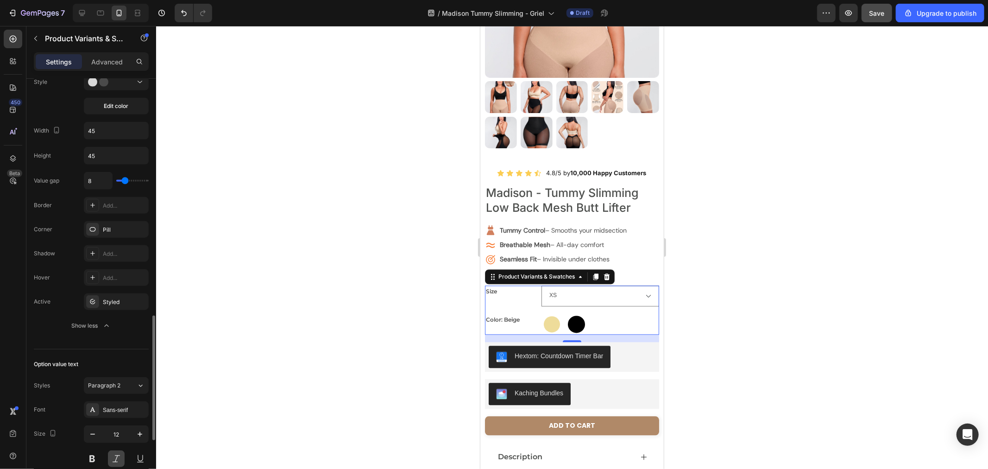
scroll to position [669, 0]
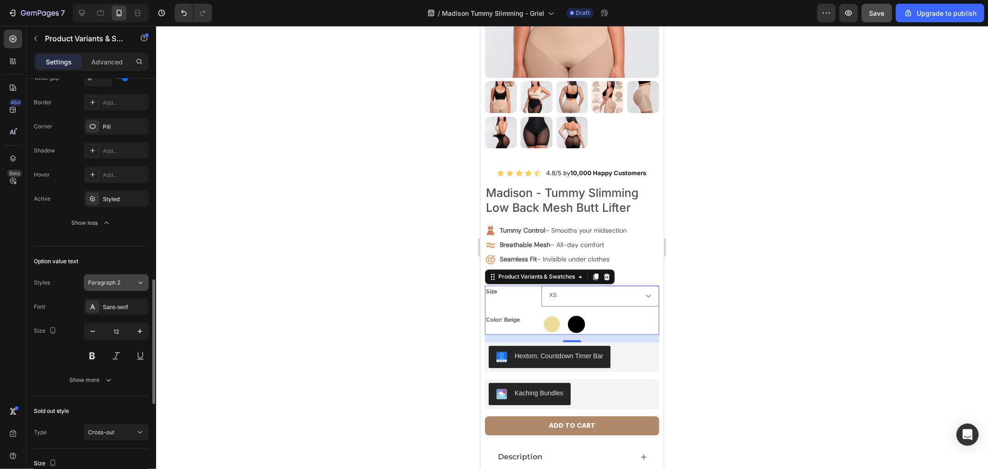
click at [139, 289] on button "Paragraph 2" at bounding box center [116, 282] width 65 height 17
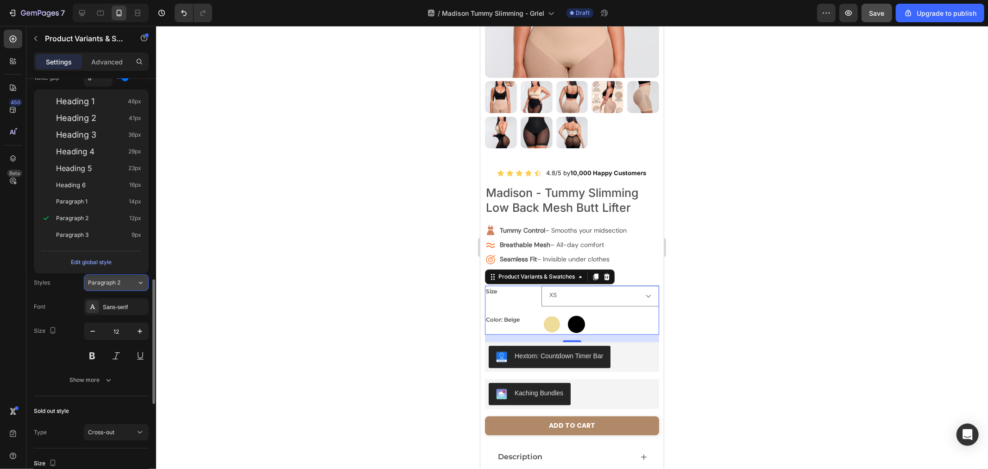
click at [139, 289] on button "Paragraph 2" at bounding box center [116, 282] width 65 height 17
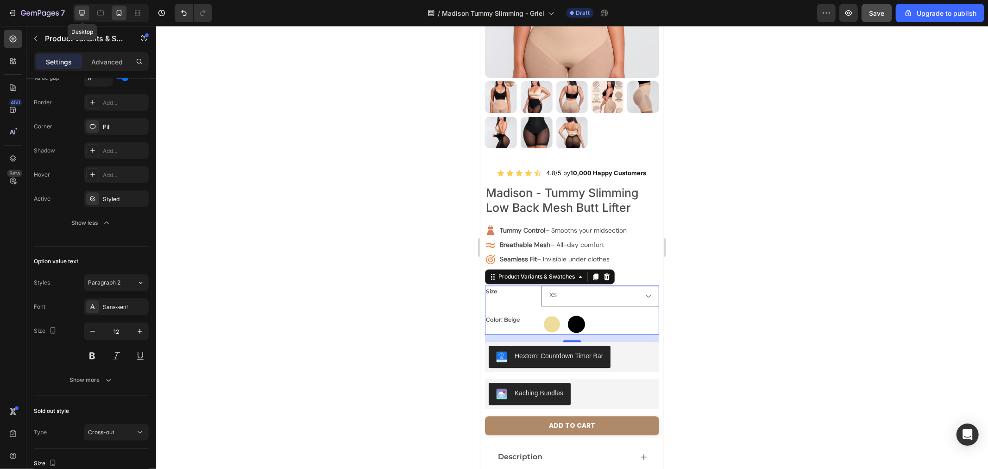
click at [82, 7] on div at bounding box center [82, 13] width 15 height 15
type input "14"
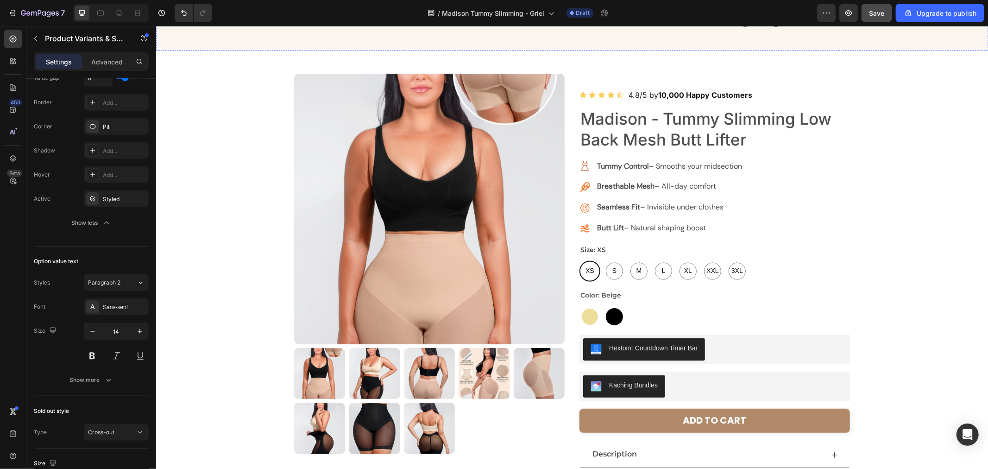
scroll to position [1340, 0]
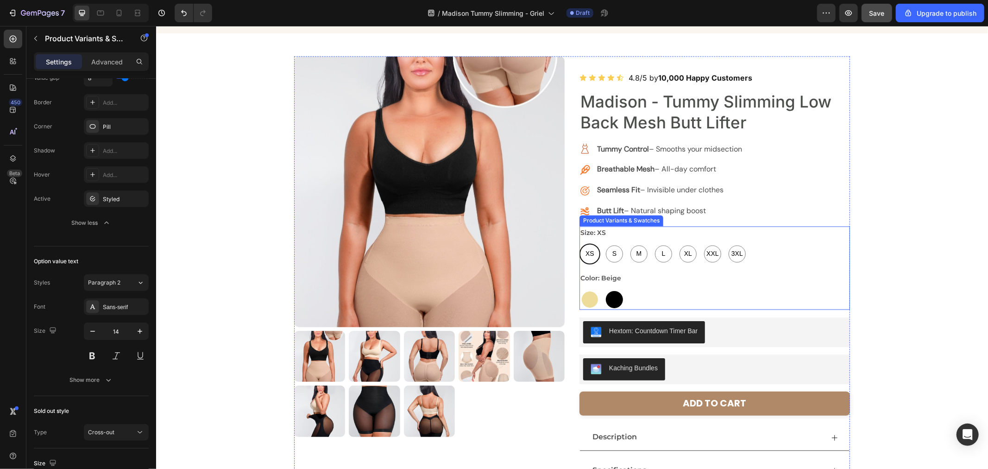
click at [666, 298] on div "Beige Beige Black Black" at bounding box center [714, 299] width 271 height 21
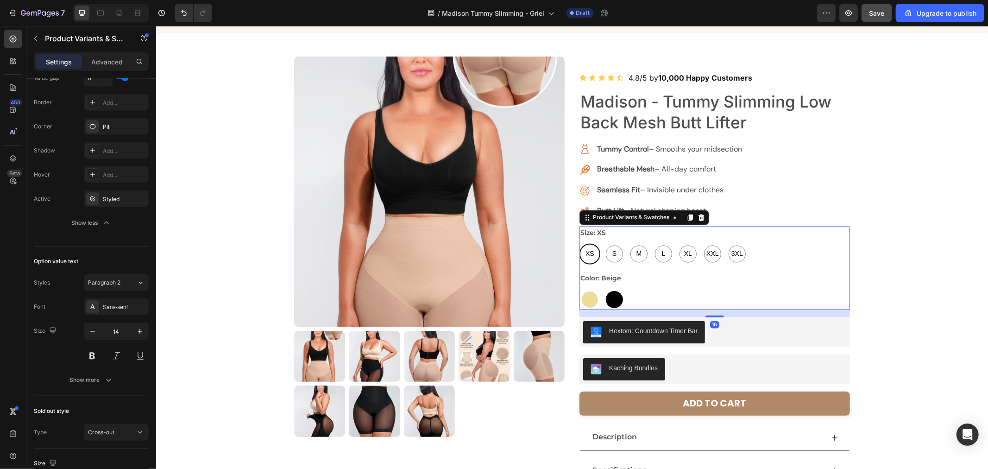
scroll to position [669, 0]
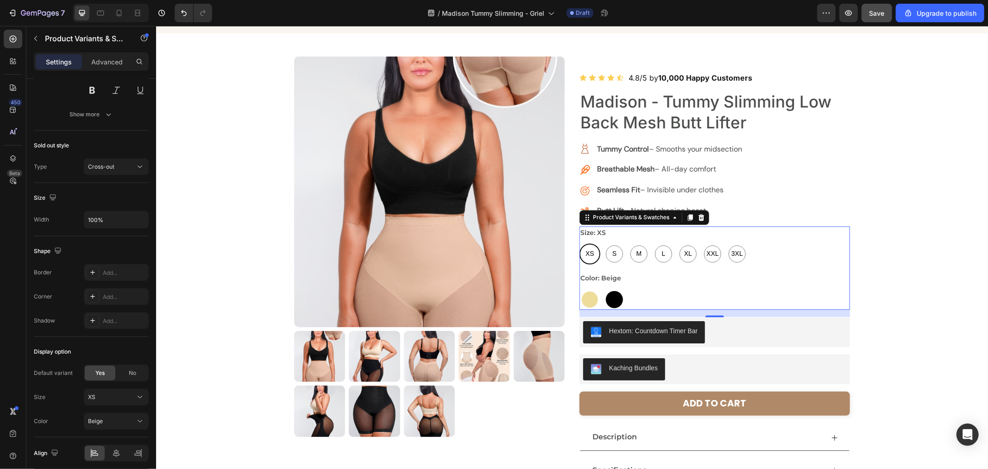
click at [598, 234] on legend "Size: XS" at bounding box center [592, 232] width 27 height 13
click at [140, 167] on icon at bounding box center [139, 166] width 9 height 9
click at [127, 204] on p "Unclickable" at bounding box center [114, 208] width 53 height 8
click at [108, 177] on div "Sold out style Type Unclickable" at bounding box center [91, 157] width 115 height 52
click at [115, 171] on div "Unclickable" at bounding box center [116, 166] width 57 height 9
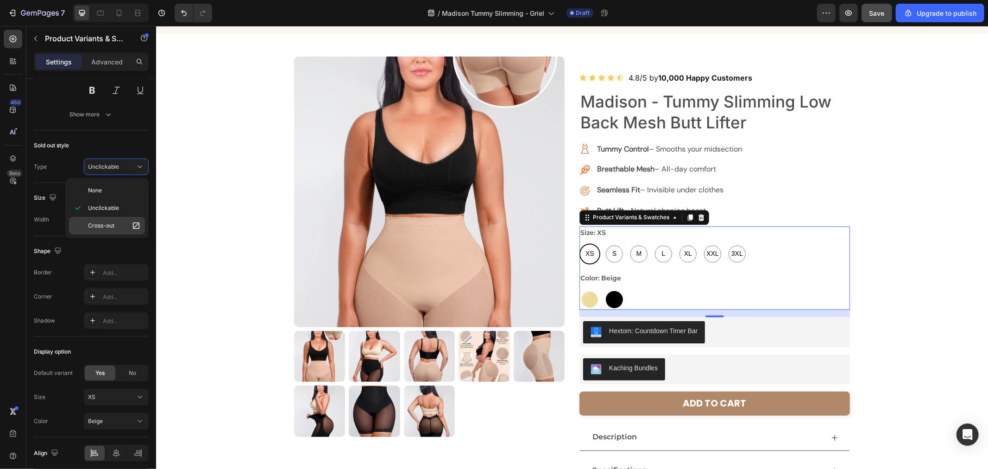
click at [117, 221] on p "Cross-out" at bounding box center [114, 225] width 53 height 9
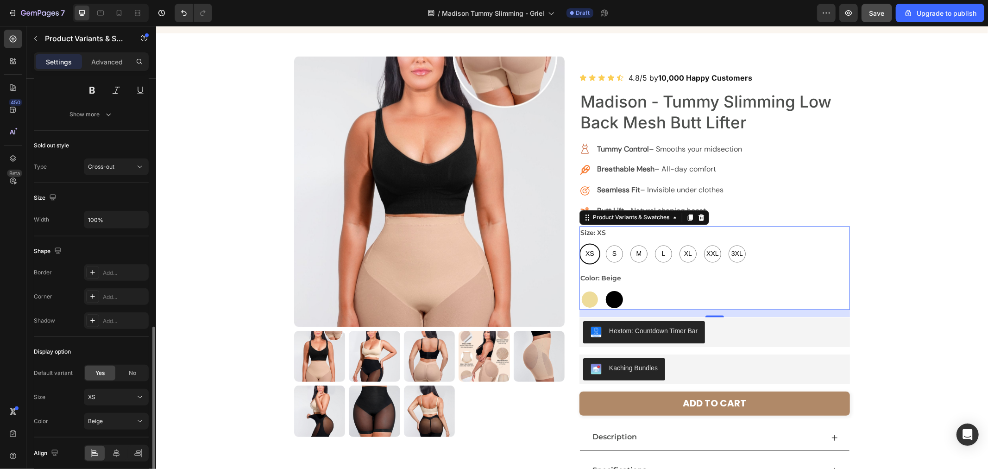
scroll to position [707, 0]
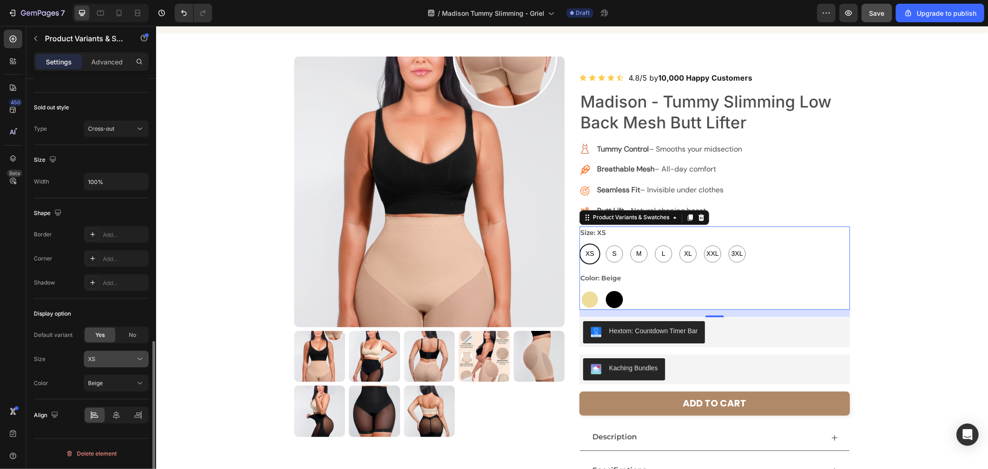
click at [137, 363] on icon at bounding box center [139, 358] width 9 height 9
click at [137, 367] on button "XS" at bounding box center [116, 359] width 65 height 17
click at [642, 236] on div "Size: XS XS XS XS S S S M M M L L L XL XL XL XXL XXL XXL 3XL 3XL 3XL" at bounding box center [714, 245] width 271 height 38
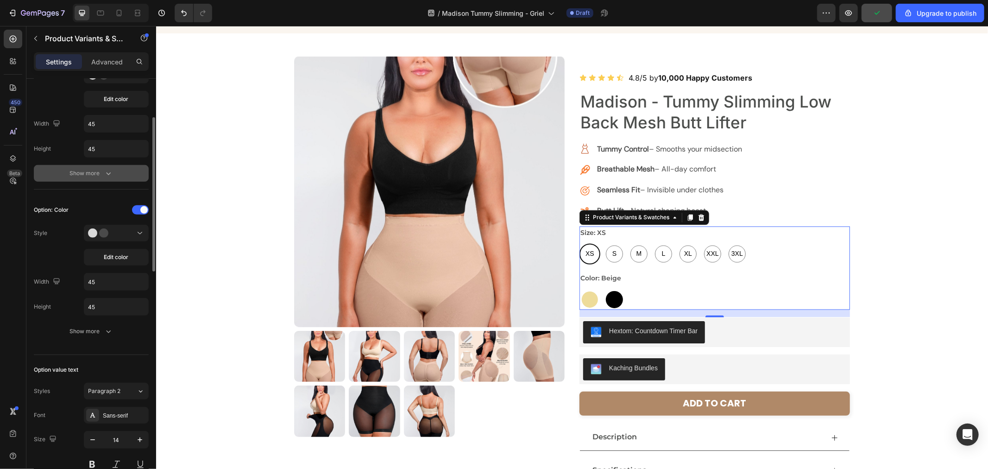
scroll to position [243, 0]
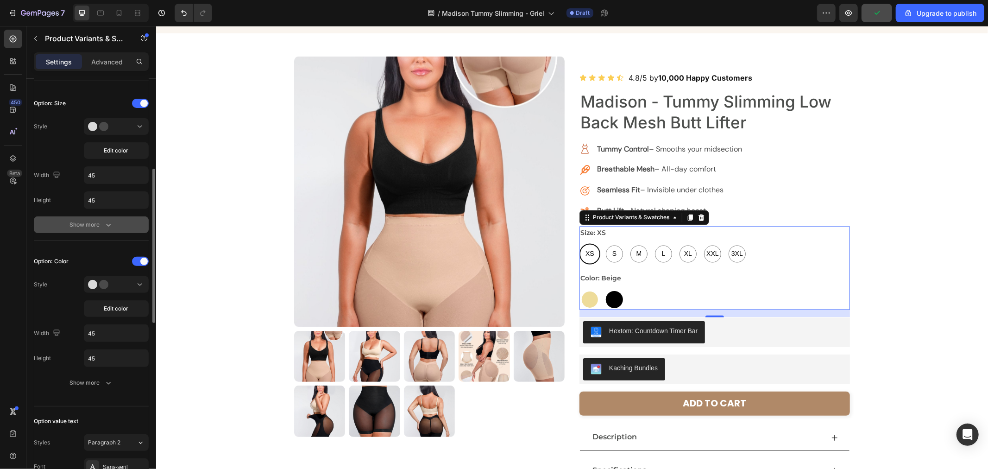
click at [112, 226] on icon "button" at bounding box center [108, 224] width 9 height 9
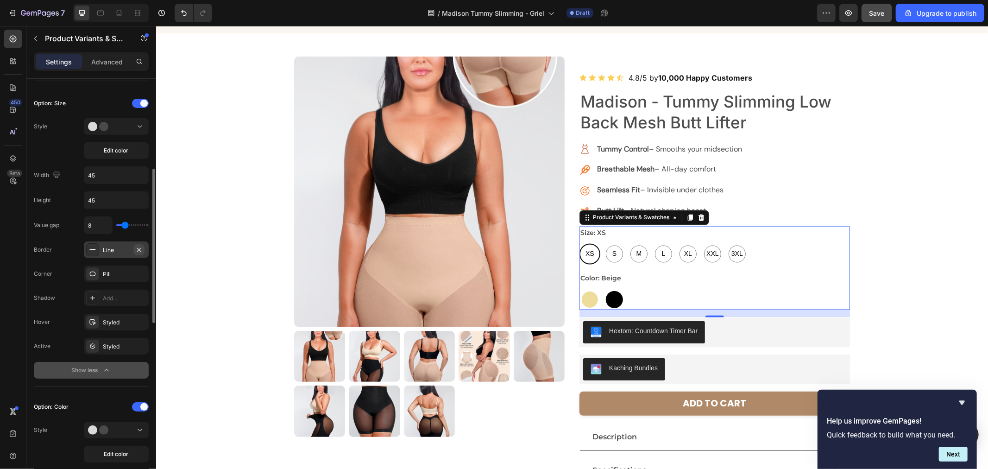
click at [138, 248] on icon "button" at bounding box center [138, 249] width 7 height 7
click at [138, 248] on div "Add..." at bounding box center [125, 250] width 44 height 8
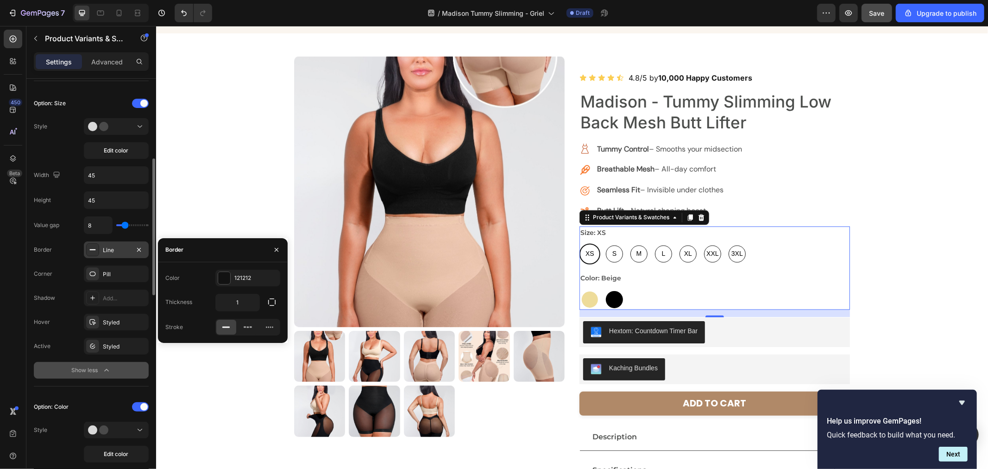
click at [56, 275] on div "Corner Pill" at bounding box center [91, 274] width 115 height 17
click at [48, 285] on div "Value gap 8 Border Line Corner Pill Shadow Add... Hover Styled Active Styled Sh…" at bounding box center [91, 297] width 115 height 162
click at [76, 338] on div "Active Styled" at bounding box center [91, 346] width 115 height 17
click at [273, 251] on icon "button" at bounding box center [276, 249] width 7 height 7
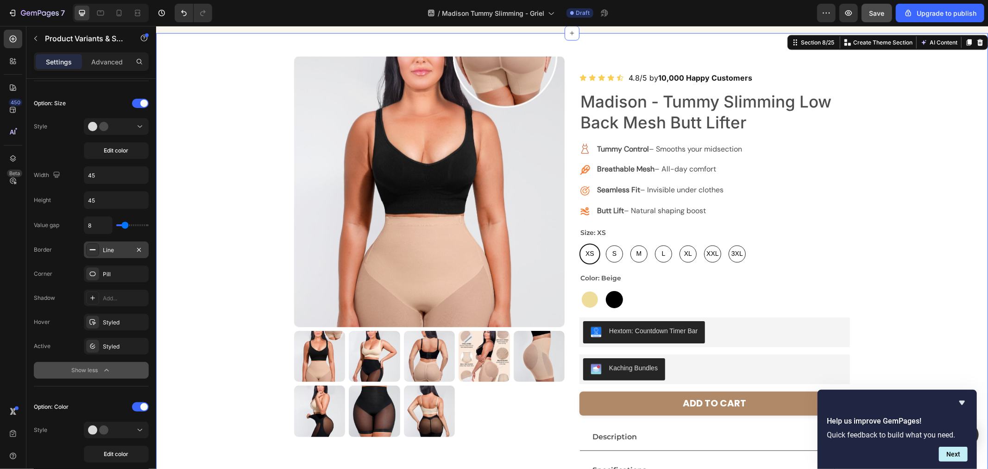
click at [867, 270] on div "Product Images Icon Icon Icon Icon Icon Icon List 4.8/5 by 10,000 Happy Custome…" at bounding box center [572, 290] width 832 height 468
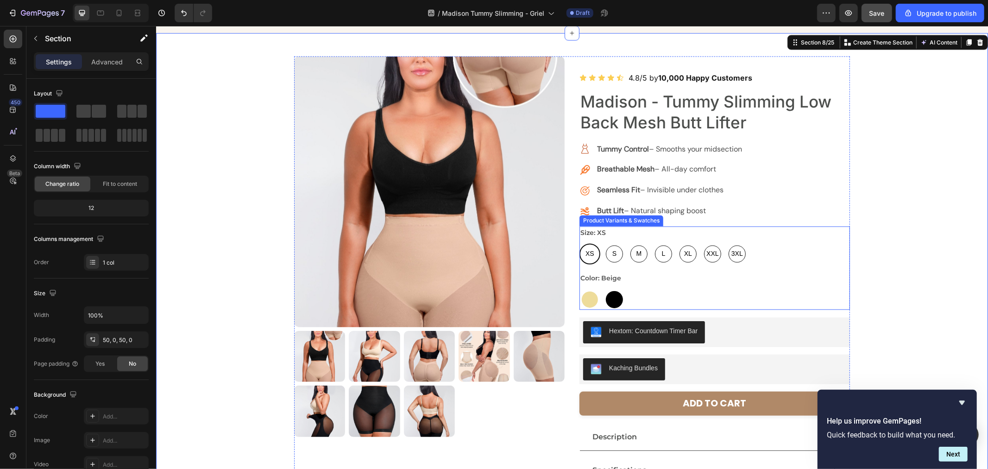
click at [660, 253] on span "L" at bounding box center [663, 254] width 7 height 12
click at [653, 243] on input "L L L" at bounding box center [652, 243] width 0 height 0
radio input "true"
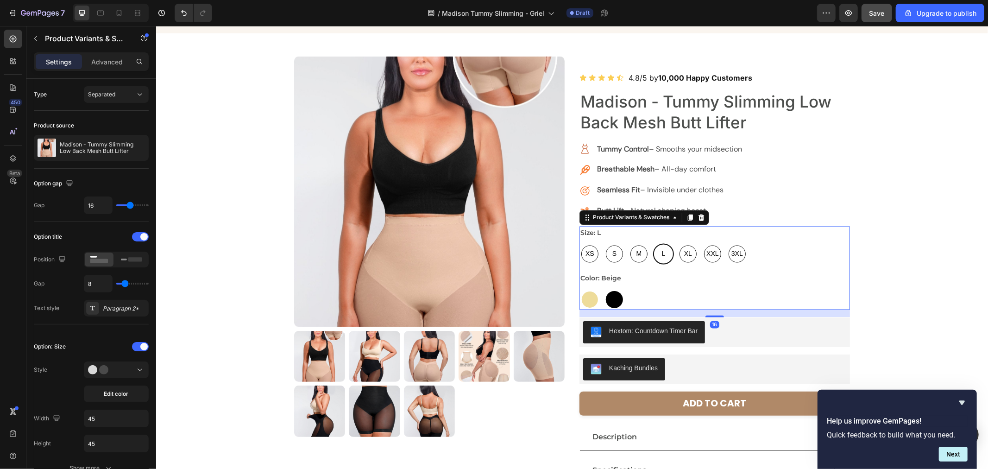
click at [791, 252] on div "XS XS XS S S S M M M L L L XL XL XL XXL XXL XXL 3XL 3XL 3XL" at bounding box center [714, 253] width 271 height 21
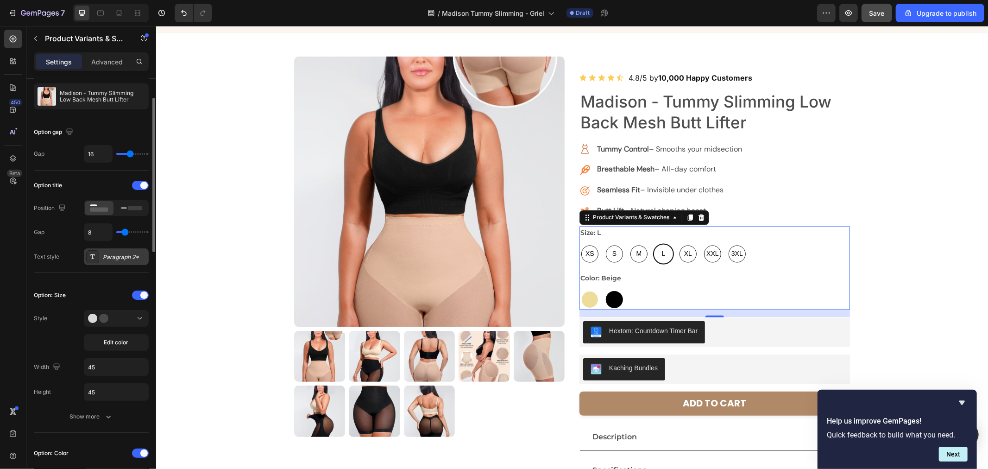
click at [119, 260] on div "Paragraph 2*" at bounding box center [125, 257] width 44 height 8
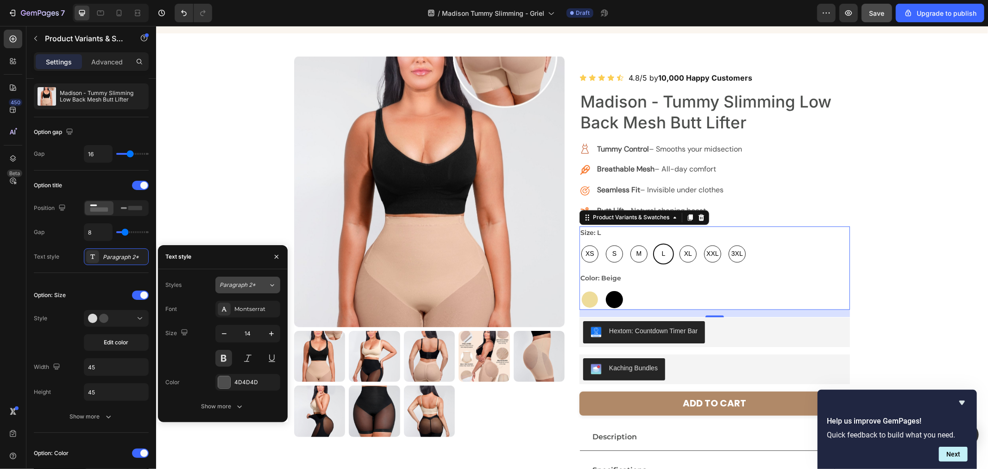
click at [249, 285] on span "Paragraph 2*" at bounding box center [238, 285] width 36 height 8
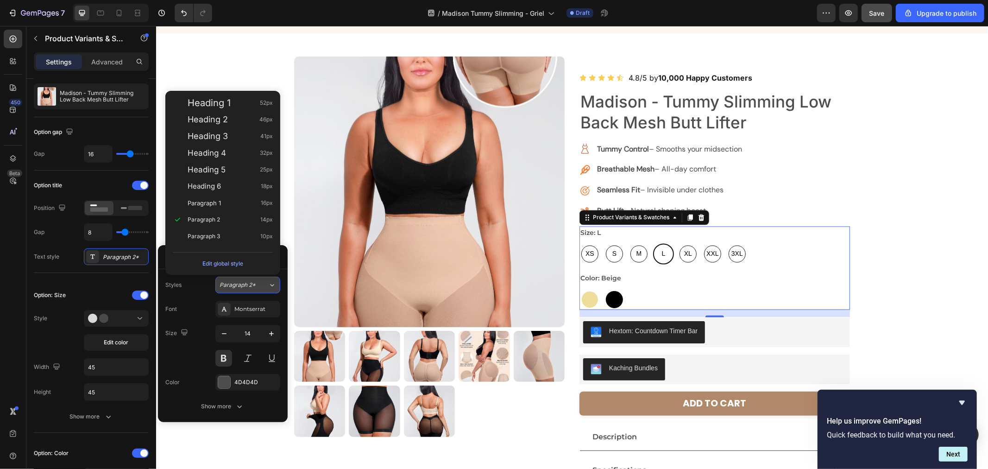
click at [249, 285] on span "Paragraph 2*" at bounding box center [238, 285] width 36 height 8
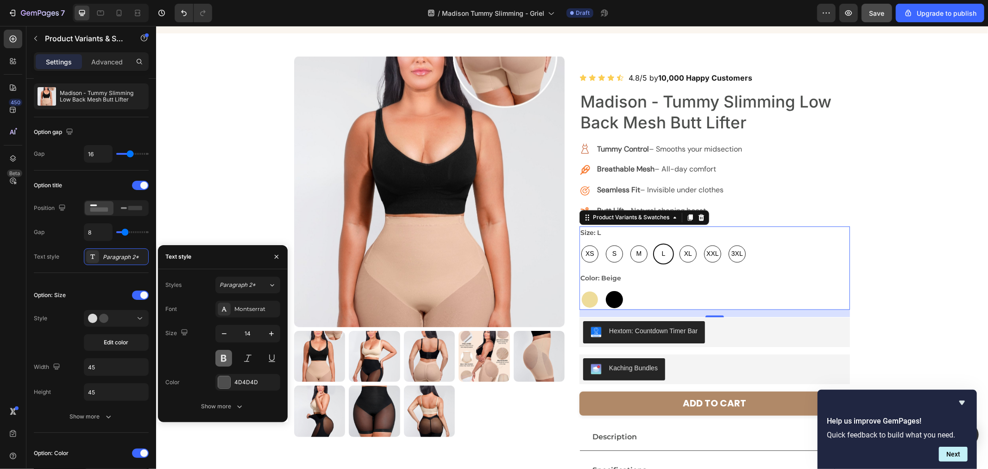
click at [226, 362] on button at bounding box center [223, 358] width 17 height 17
radio input "true"
click at [226, 362] on button at bounding box center [223, 358] width 17 height 17
click at [244, 285] on span "Paragraph 2*" at bounding box center [238, 285] width 36 height 8
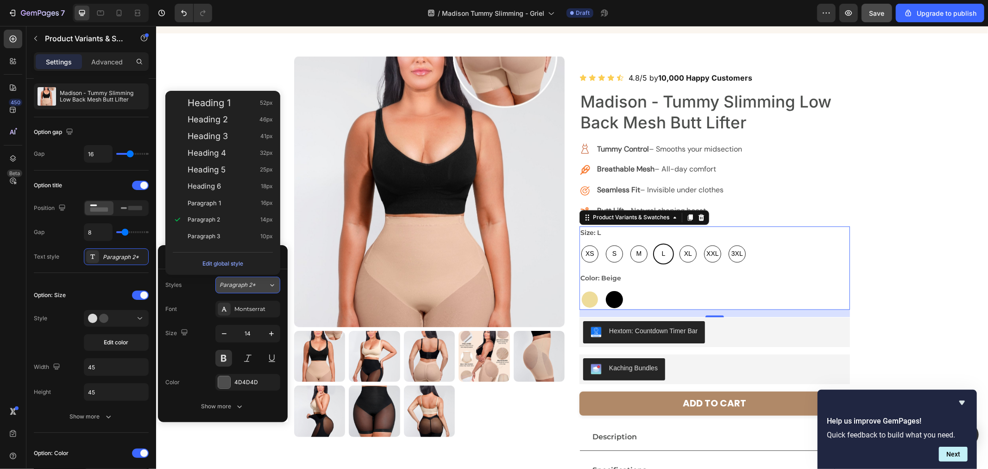
click at [244, 285] on span "Paragraph 2*" at bounding box center [238, 285] width 36 height 8
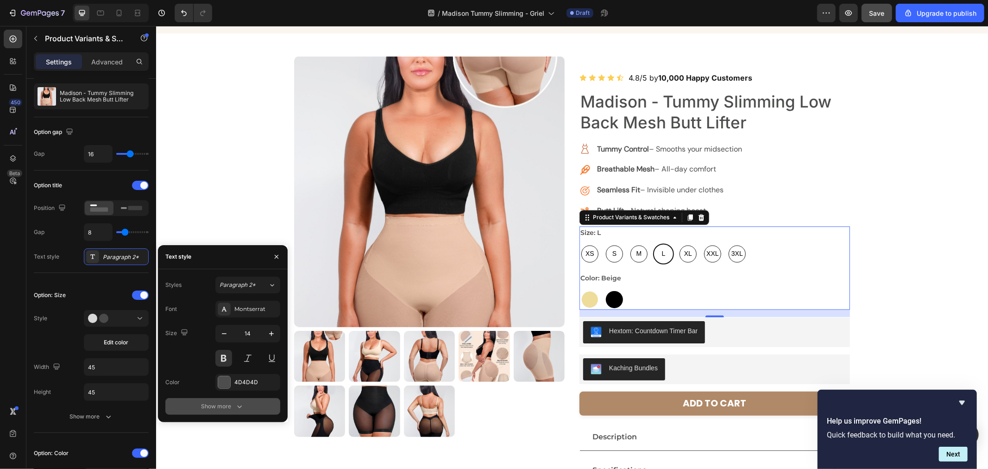
click at [225, 402] on div "Show more" at bounding box center [222, 406] width 43 height 9
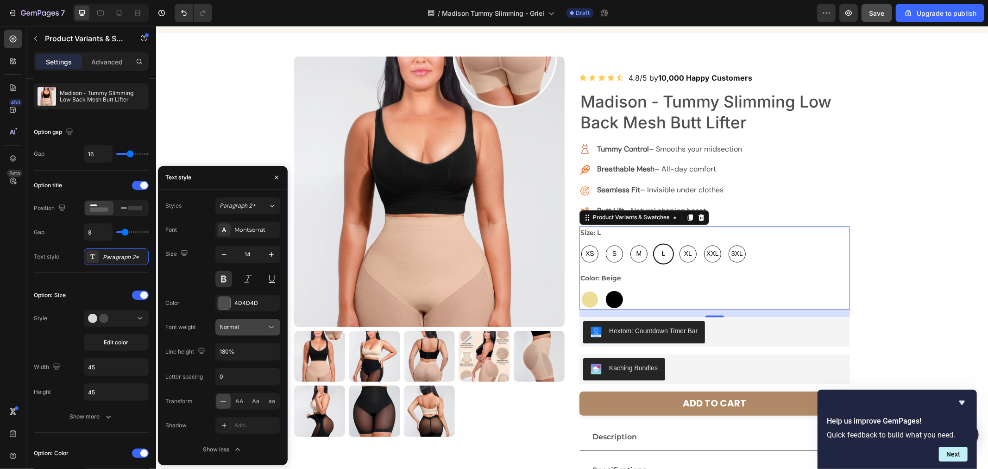
click at [253, 330] on div "Normal" at bounding box center [243, 327] width 47 height 8
click at [249, 373] on p "Medium" at bounding box center [244, 369] width 49 height 8
click at [224, 283] on button at bounding box center [223, 279] width 17 height 17
drag, startPoint x: 238, startPoint y: 311, endPoint x: 243, endPoint y: 324, distance: 14.4
click at [243, 330] on div "Font Montserrat Size 14 Color 4D4D4D Font weight Medium Line height 180% Letter…" at bounding box center [222, 339] width 115 height 236
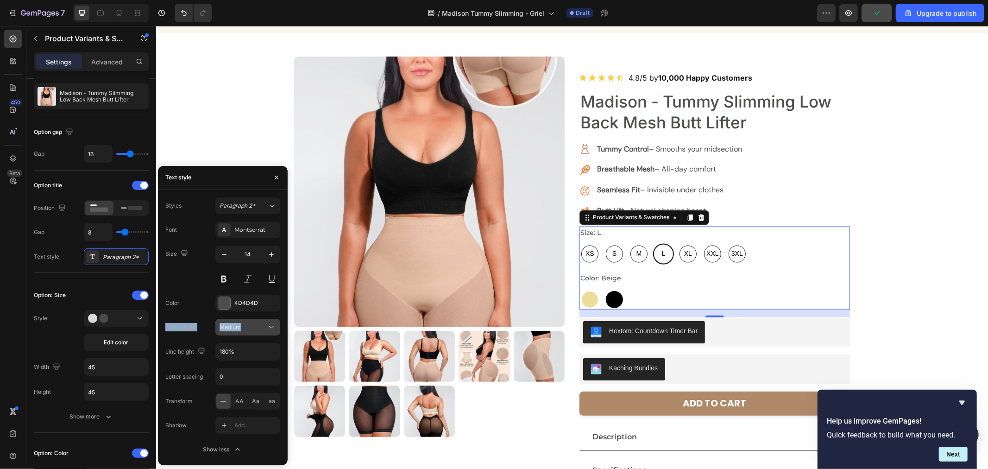
click at [243, 324] on div "Medium" at bounding box center [243, 327] width 47 height 8
click at [238, 415] on div "Extra Bold" at bounding box center [237, 422] width 72 height 18
click at [248, 327] on div "Extra Bold" at bounding box center [243, 327] width 47 height 8
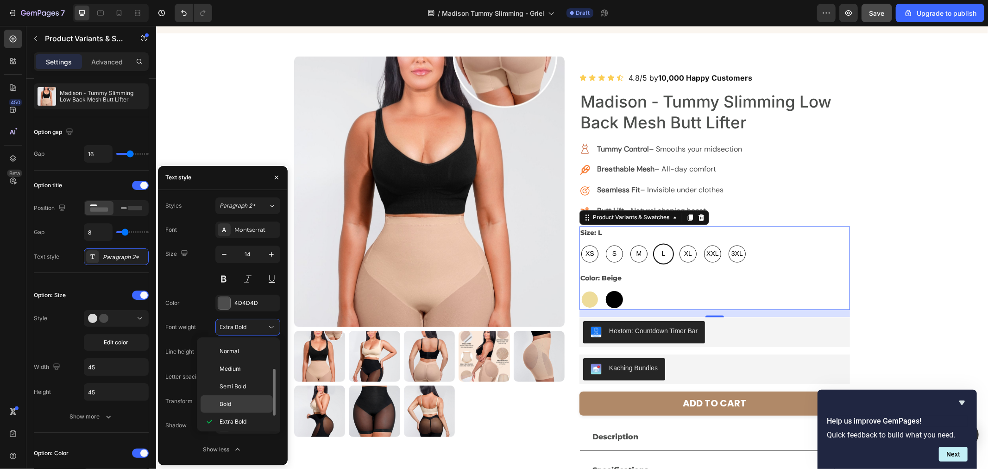
click at [252, 396] on div "Bold" at bounding box center [237, 404] width 72 height 18
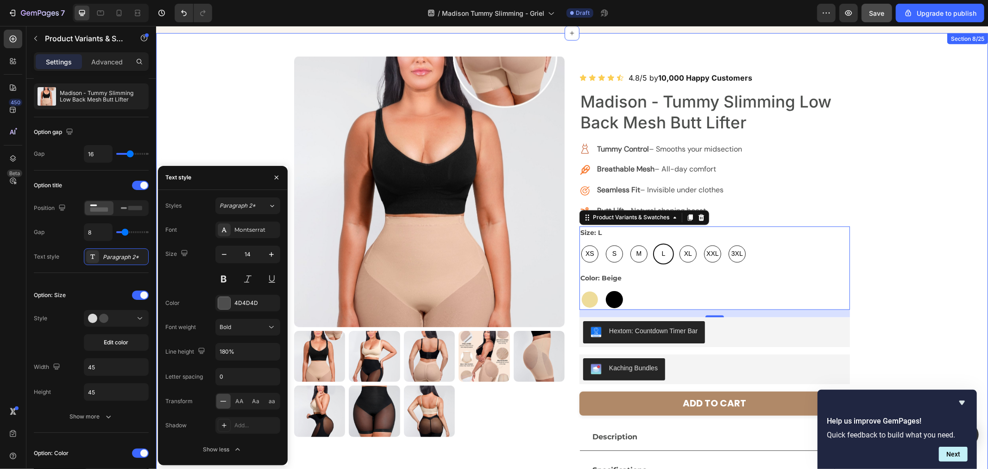
click at [867, 266] on div "Product Images Icon Icon Icon Icon Icon Icon List 4.8/5 by 10,000 Happy Custome…" at bounding box center [572, 290] width 832 height 468
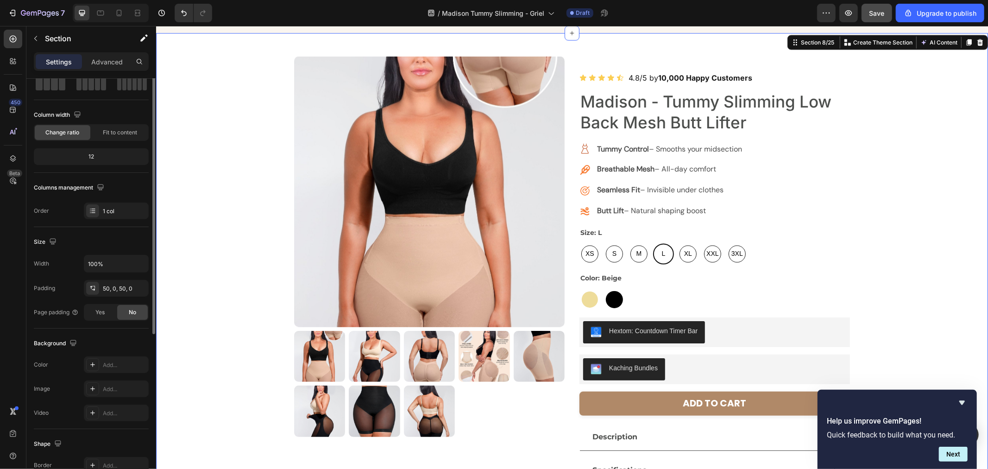
scroll to position [0, 0]
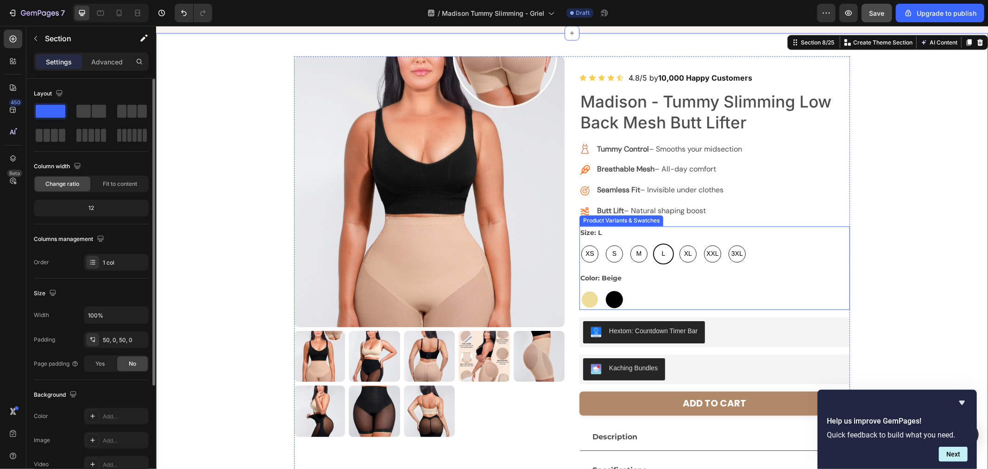
click at [702, 255] on div "XXL" at bounding box center [712, 253] width 21 height 21
click at [702, 243] on input "XXL XXL XXL" at bounding box center [702, 243] width 0 height 0
radio input "true"
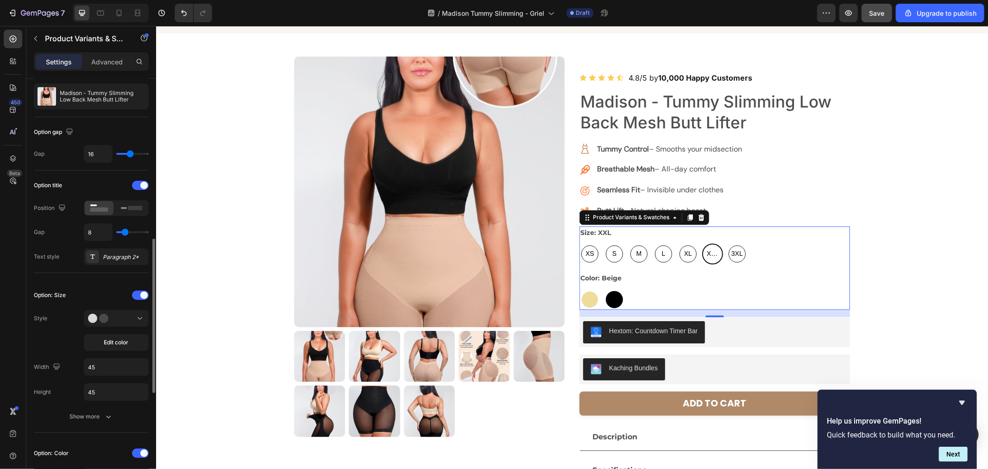
scroll to position [154, 0]
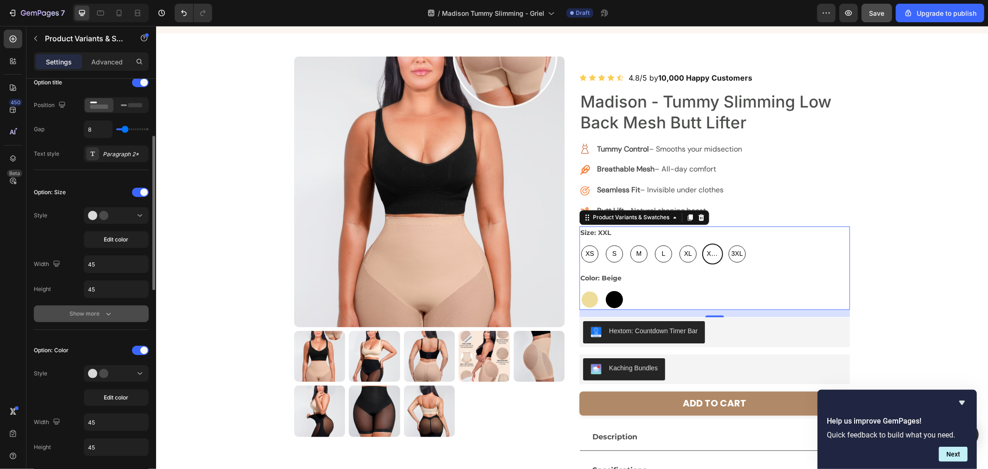
click at [94, 309] on div "Show more" at bounding box center [91, 313] width 43 height 9
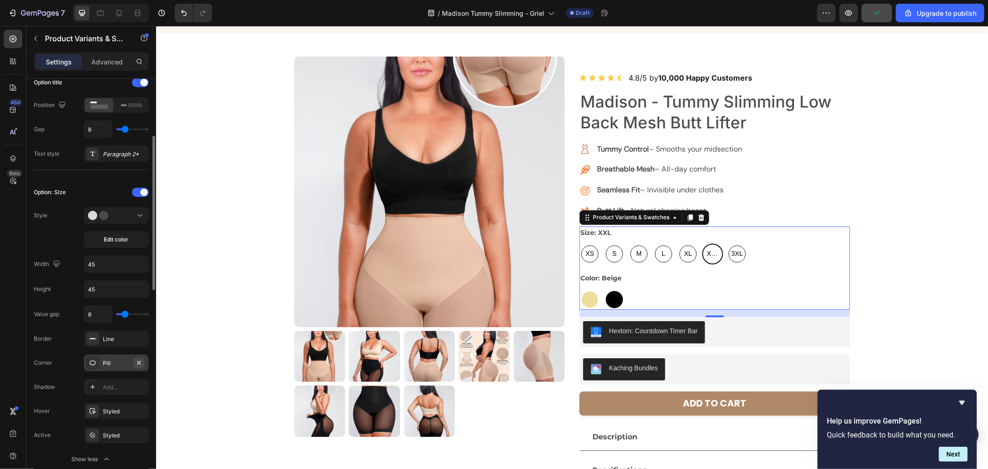
click at [139, 360] on icon "button" at bounding box center [138, 362] width 7 height 7
radio input "true"
click at [124, 361] on div "Add..." at bounding box center [125, 363] width 44 height 8
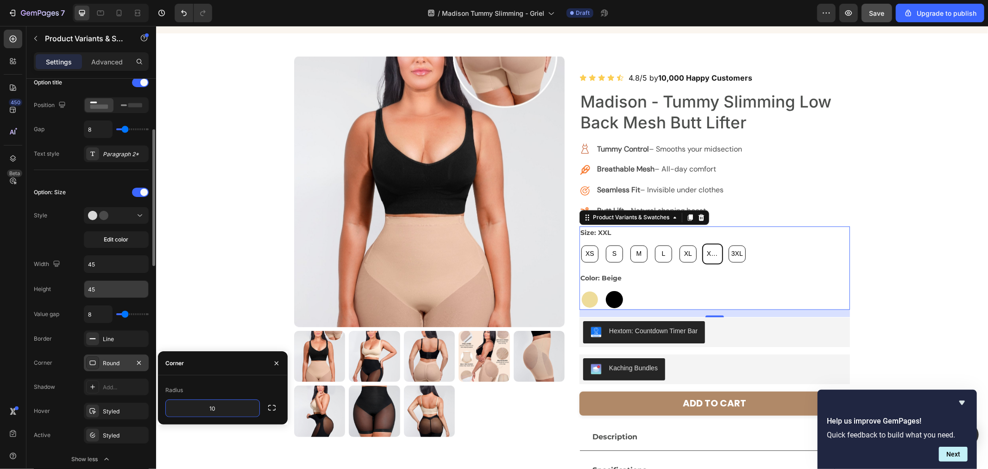
type input "10"
click at [112, 290] on input "45" at bounding box center [116, 289] width 64 height 17
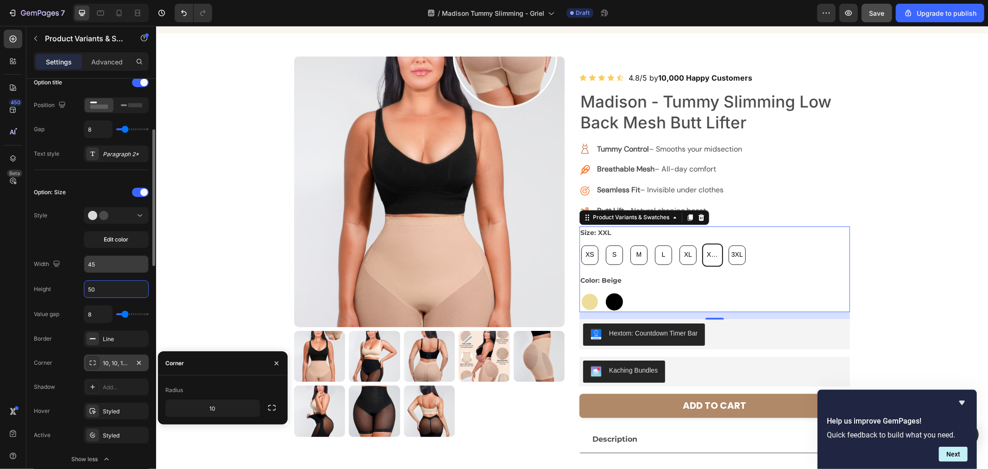
type input "50"
click at [101, 265] on input "45" at bounding box center [116, 264] width 64 height 17
type input "50"
click at [102, 285] on input "50" at bounding box center [116, 289] width 64 height 17
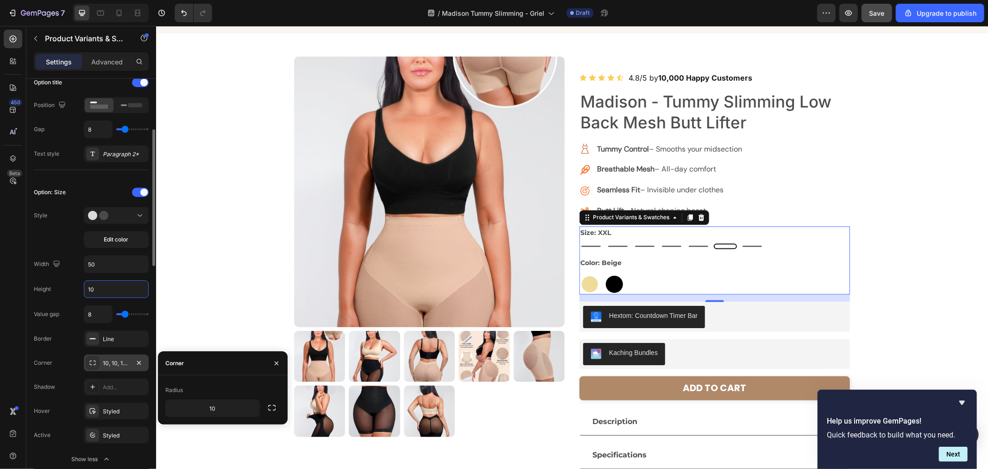
click at [108, 289] on input "10" at bounding box center [116, 289] width 64 height 17
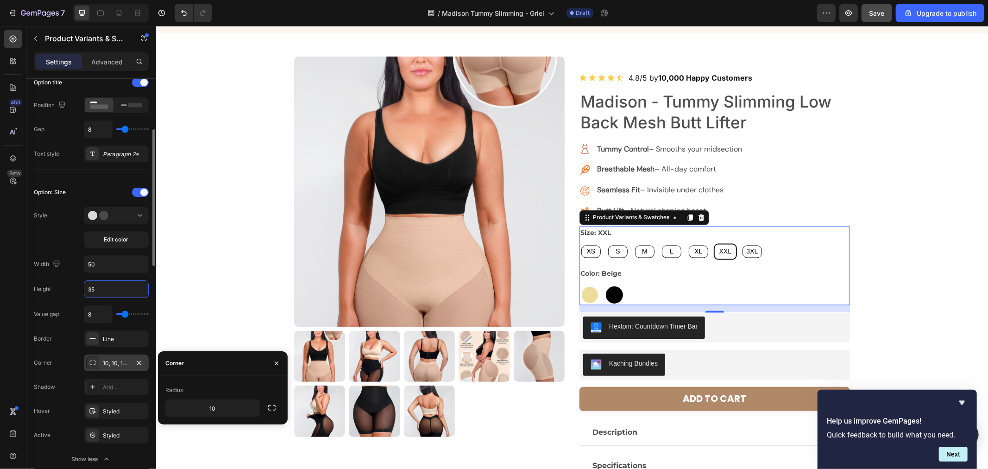
drag, startPoint x: 117, startPoint y: 289, endPoint x: 71, endPoint y: 289, distance: 45.9
click at [71, 289] on div "Height 35" at bounding box center [91, 289] width 115 height 18
type input "40"
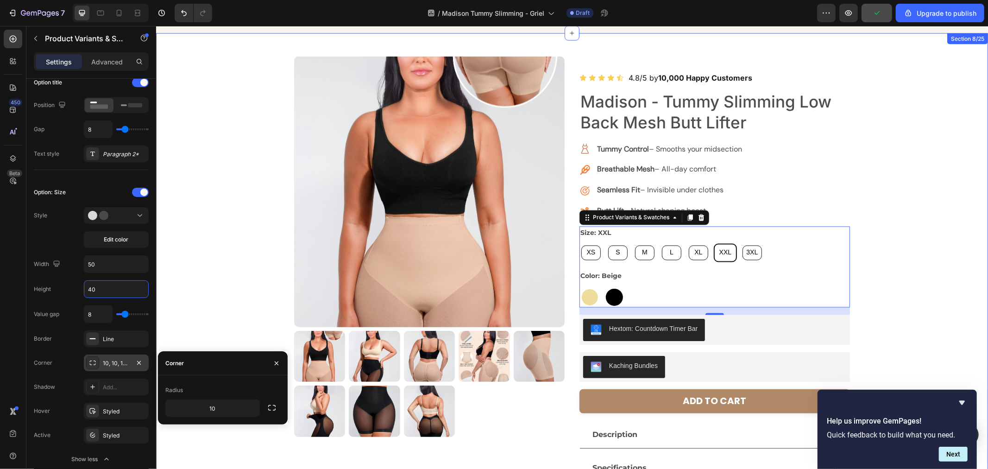
click at [865, 286] on div "Product Images Icon Icon Icon Icon Icon Icon List 4.8/5 by 10,000 Happy Custome…" at bounding box center [572, 289] width 832 height 466
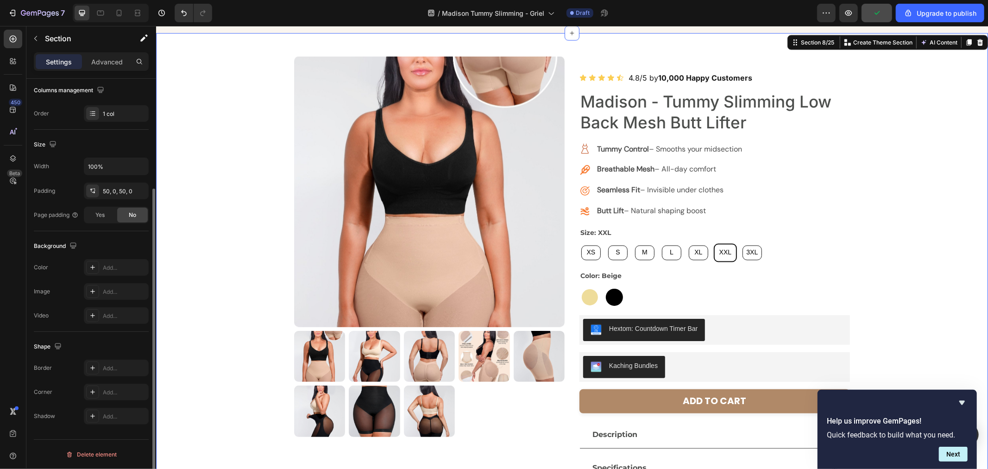
scroll to position [0, 0]
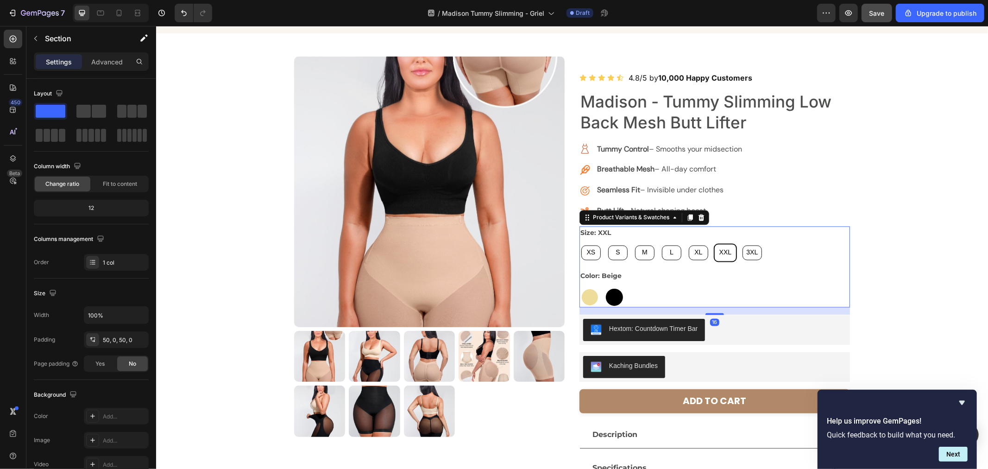
click at [714, 250] on div "XXL" at bounding box center [725, 252] width 23 height 19
click at [713, 243] on input "XXL XXL XXL" at bounding box center [713, 243] width 0 height 0
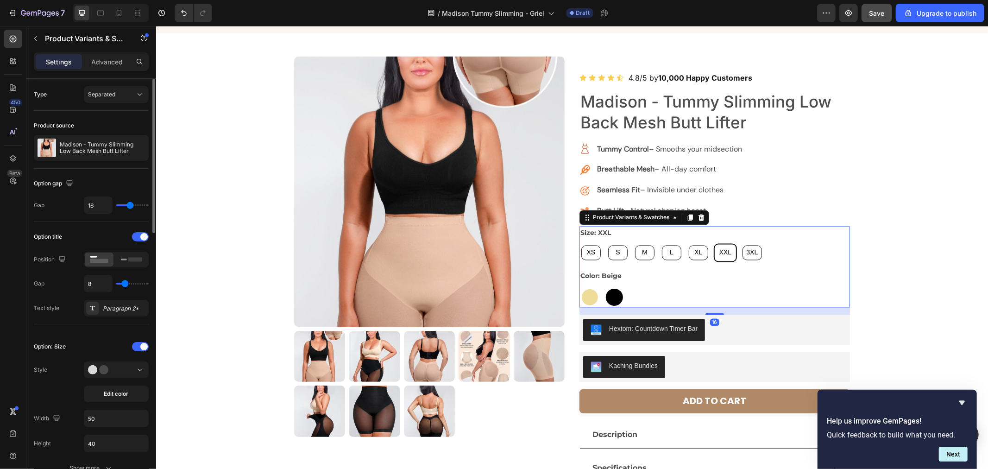
scroll to position [51, 0]
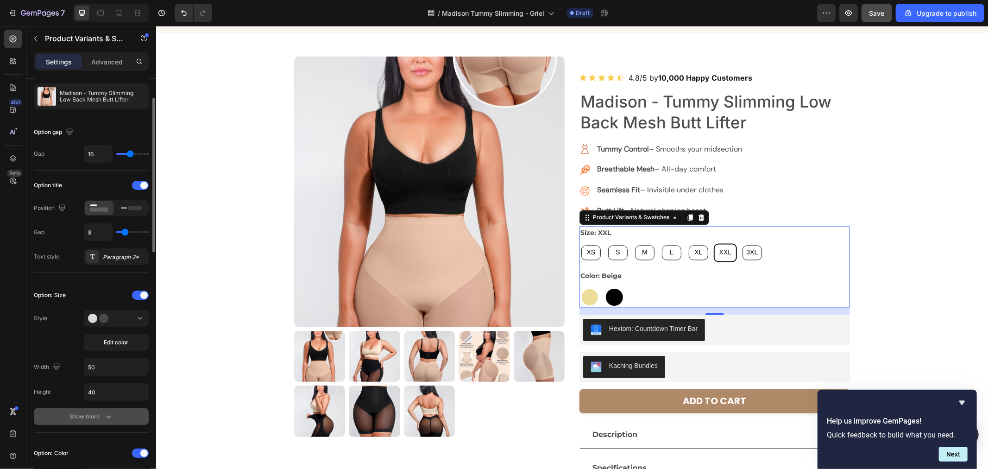
click at [87, 417] on div "Show more" at bounding box center [91, 416] width 43 height 9
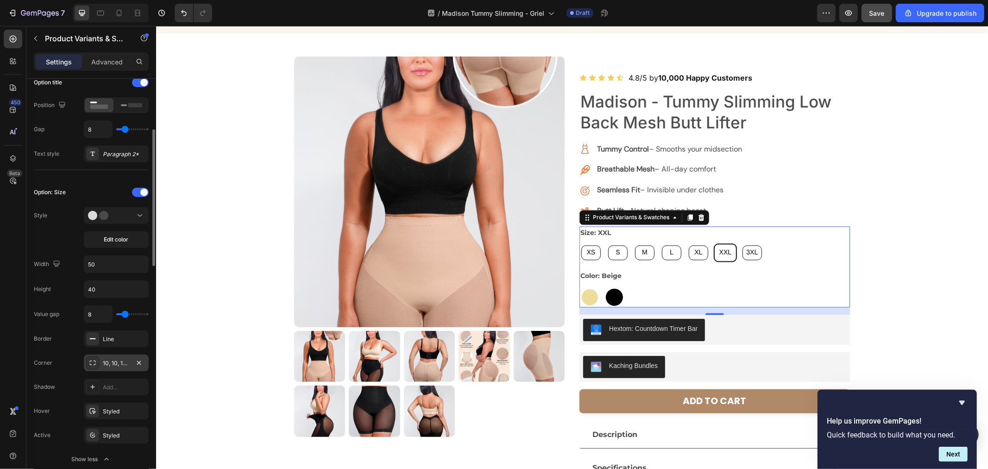
click at [112, 360] on div "10, 10, 10, 10" at bounding box center [116, 363] width 27 height 8
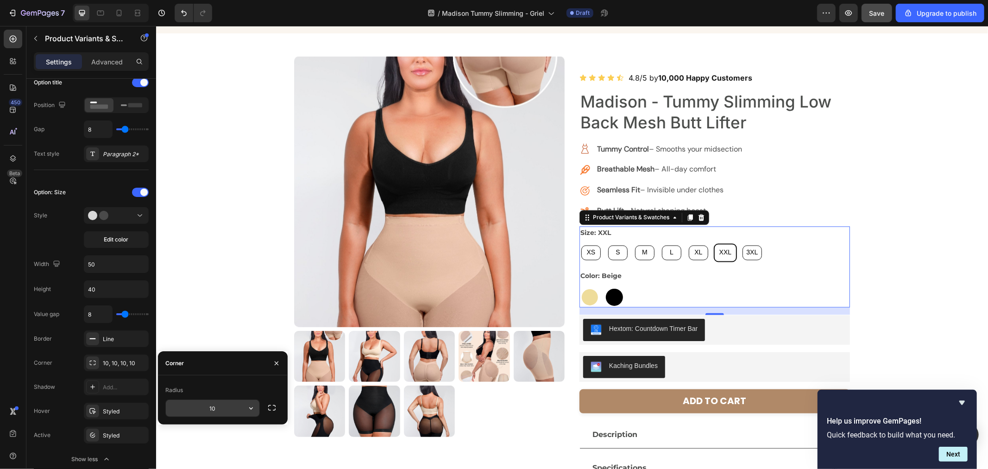
click at [203, 408] on input "10" at bounding box center [213, 408] width 94 height 17
type input "5"
click at [54, 331] on div "Border Line" at bounding box center [91, 338] width 115 height 17
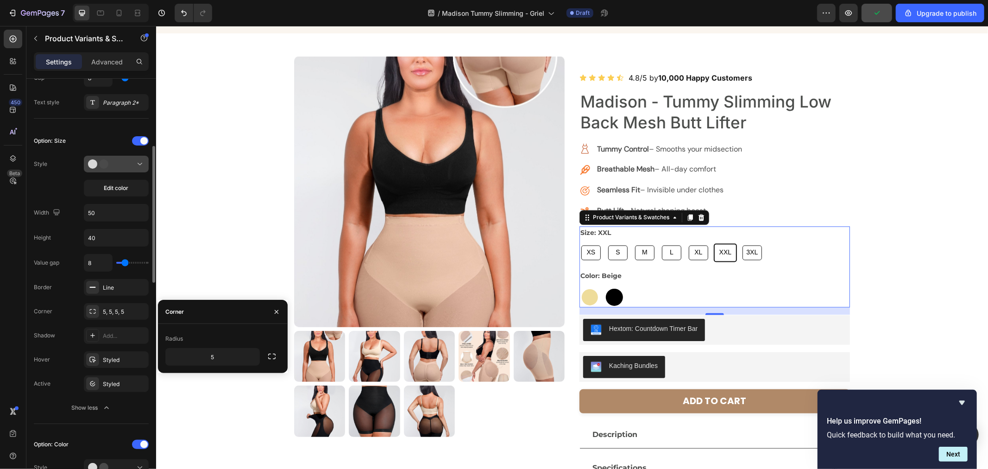
click at [116, 170] on button at bounding box center [116, 164] width 65 height 17
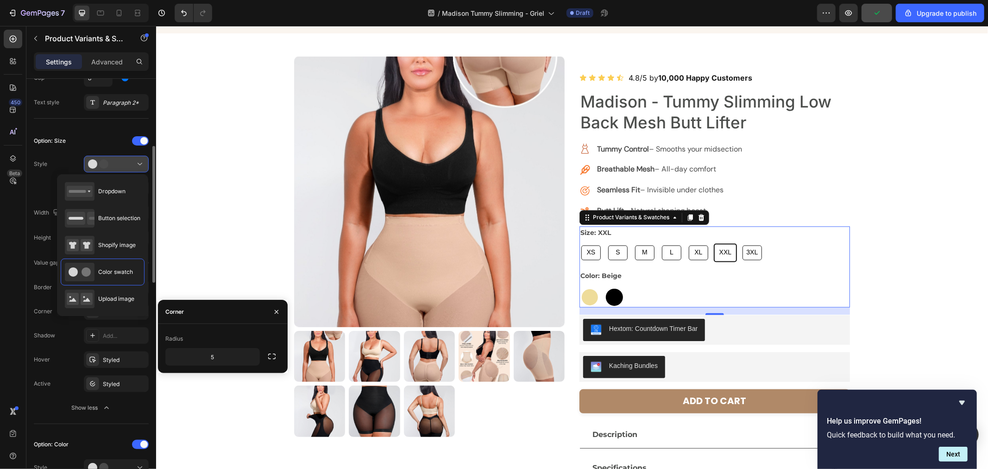
click at [116, 170] on button at bounding box center [116, 164] width 65 height 17
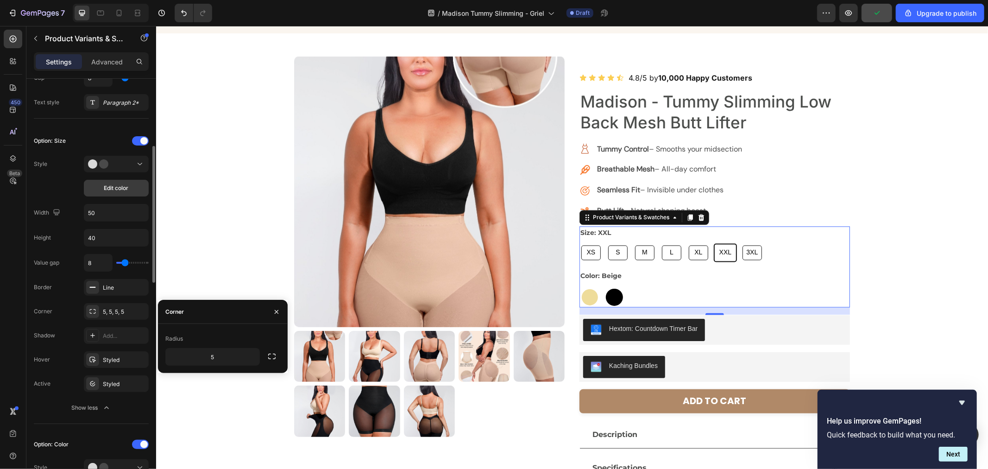
click at [117, 192] on button "Edit color" at bounding box center [116, 188] width 65 height 17
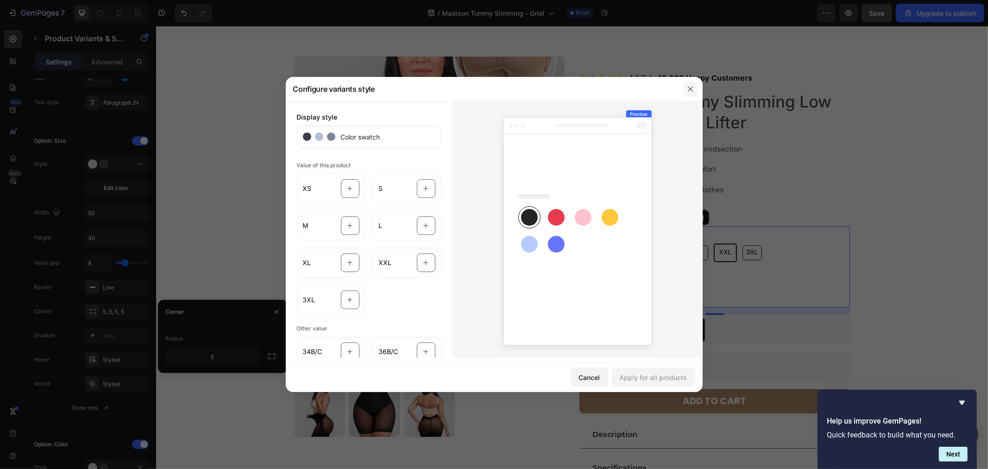
click at [690, 91] on icon "button" at bounding box center [690, 88] width 7 height 7
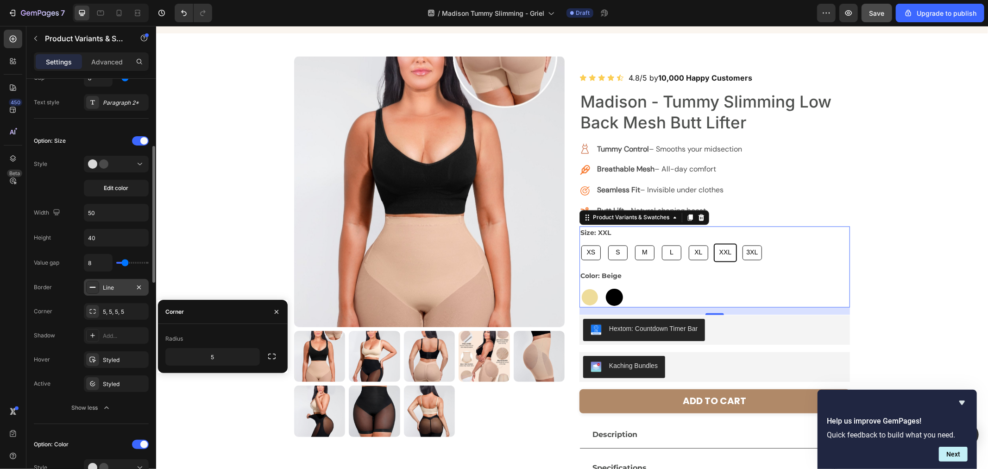
click at [101, 286] on div "Line" at bounding box center [116, 287] width 65 height 17
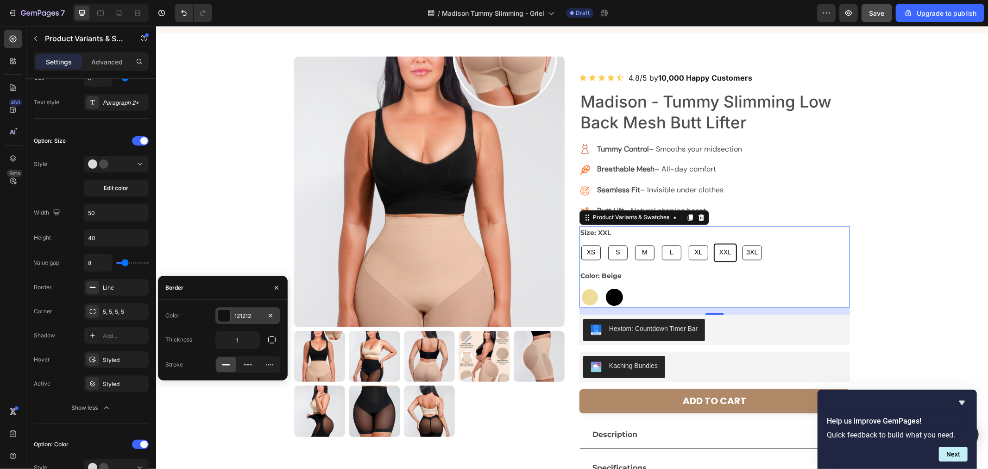
click at [225, 315] on div at bounding box center [224, 316] width 12 height 12
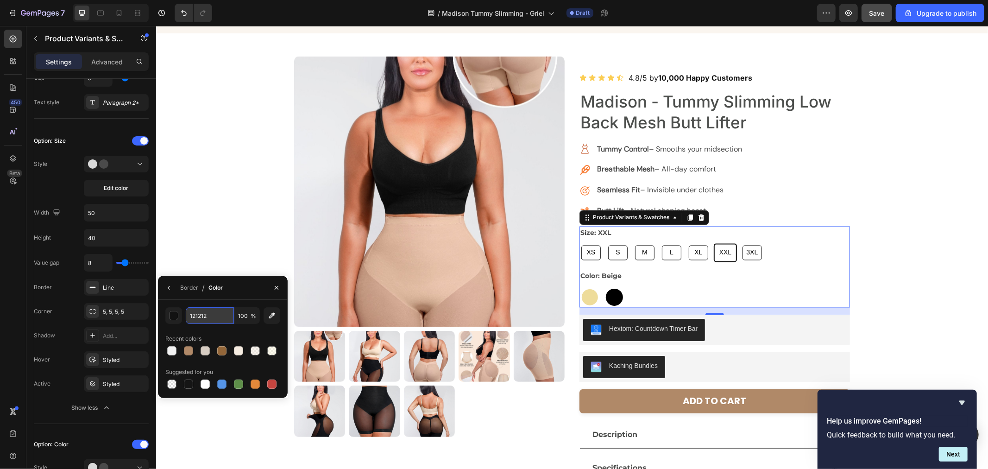
click at [186, 314] on input "121212" at bounding box center [210, 315] width 48 height 17
click at [175, 314] on div "button" at bounding box center [174, 315] width 9 height 9
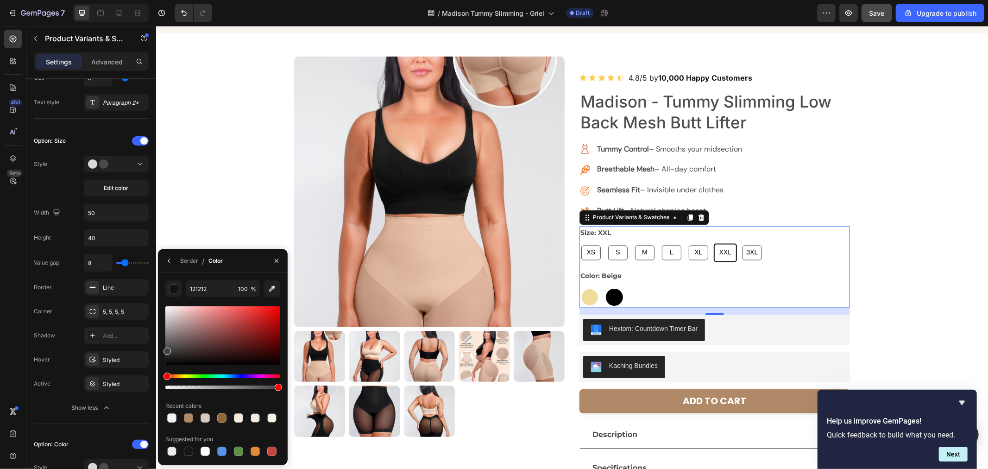
drag, startPoint x: 166, startPoint y: 323, endPoint x: 162, endPoint y: 350, distance: 27.1
click at [162, 350] on div "121212 100 % Recent colors Suggested for you" at bounding box center [223, 368] width 130 height 177
drag, startPoint x: 165, startPoint y: 349, endPoint x: 165, endPoint y: 356, distance: 6.5
click at [165, 357] on div at bounding box center [167, 359] width 7 height 7
drag, startPoint x: 167, startPoint y: 359, endPoint x: 172, endPoint y: 372, distance: 13.8
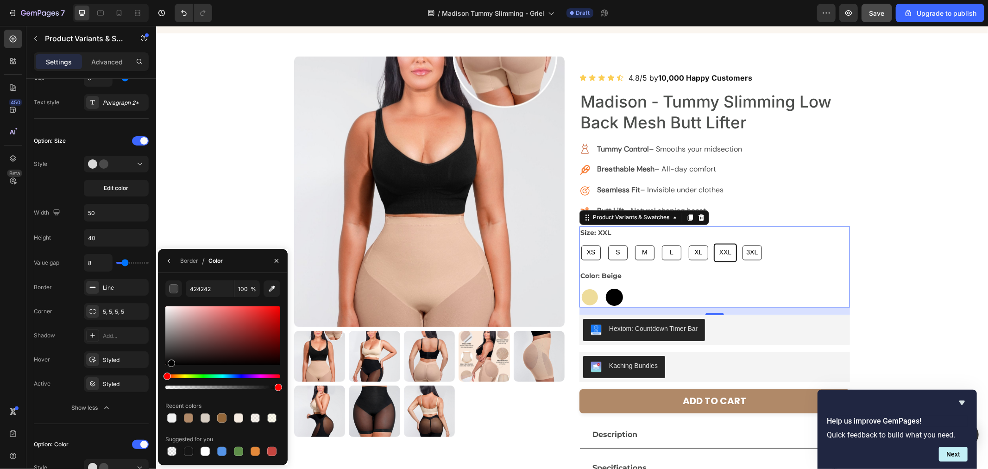
click at [171, 373] on div at bounding box center [222, 347] width 115 height 87
drag, startPoint x: 174, startPoint y: 363, endPoint x: 214, endPoint y: 328, distance: 53.5
click at [213, 325] on div at bounding box center [222, 347] width 115 height 87
click at [174, 357] on div at bounding box center [222, 335] width 115 height 59
drag, startPoint x: 174, startPoint y: 359, endPoint x: 165, endPoint y: 354, distance: 10.2
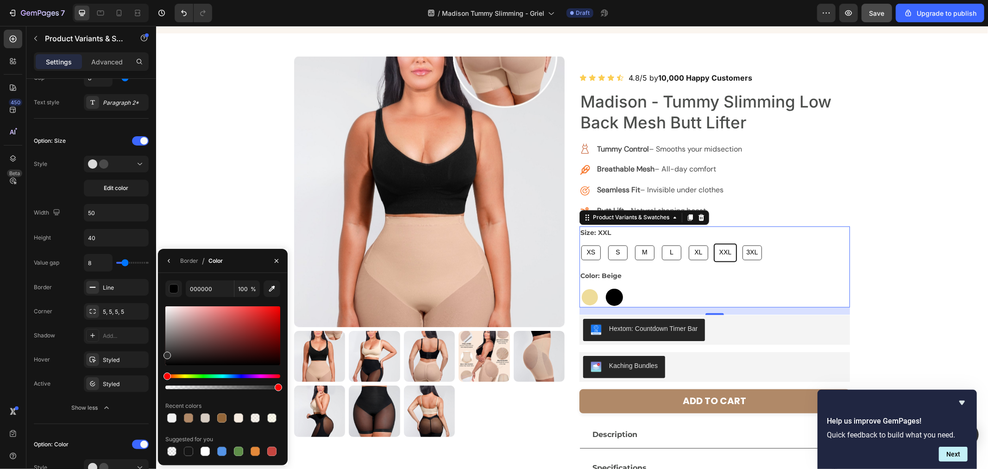
click at [165, 354] on div at bounding box center [167, 355] width 7 height 7
click at [275, 261] on icon "button" at bounding box center [276, 260] width 7 height 7
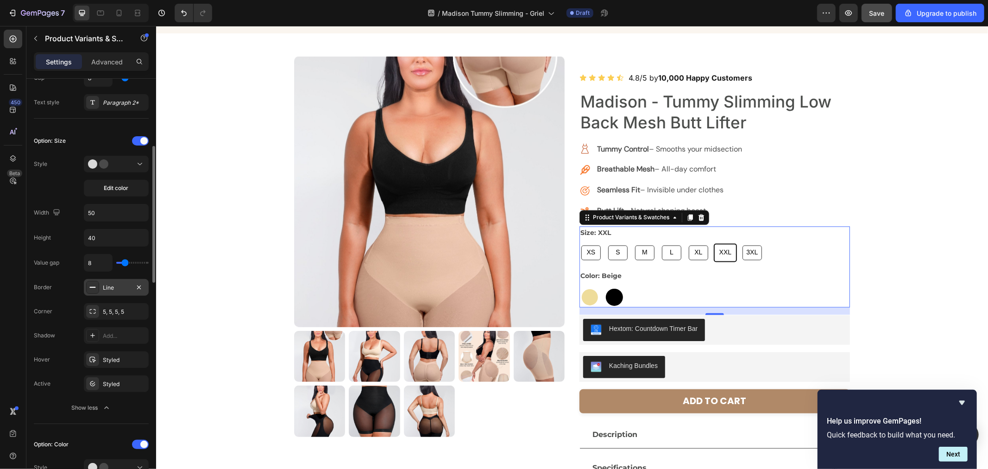
click at [122, 285] on div "Line" at bounding box center [116, 288] width 27 height 8
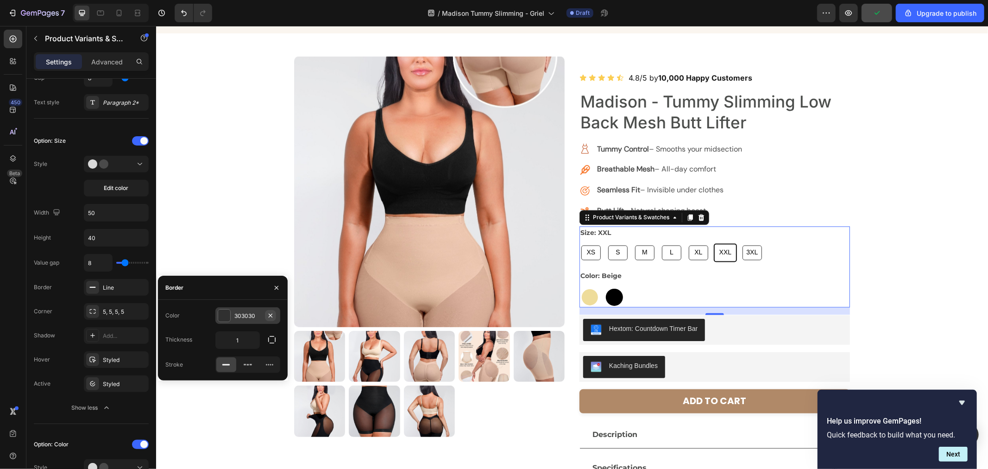
click at [269, 316] on icon "button" at bounding box center [271, 315] width 4 height 4
click at [251, 320] on div "Add..." at bounding box center [256, 316] width 44 height 8
type input "4D4D4D"
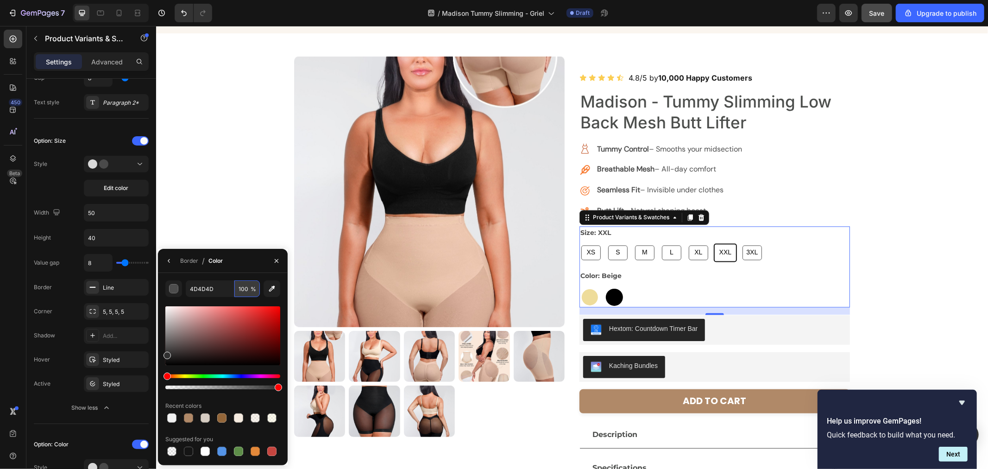
click at [240, 292] on input "100" at bounding box center [246, 288] width 25 height 17
click at [245, 289] on input "50" at bounding box center [246, 288] width 25 height 17
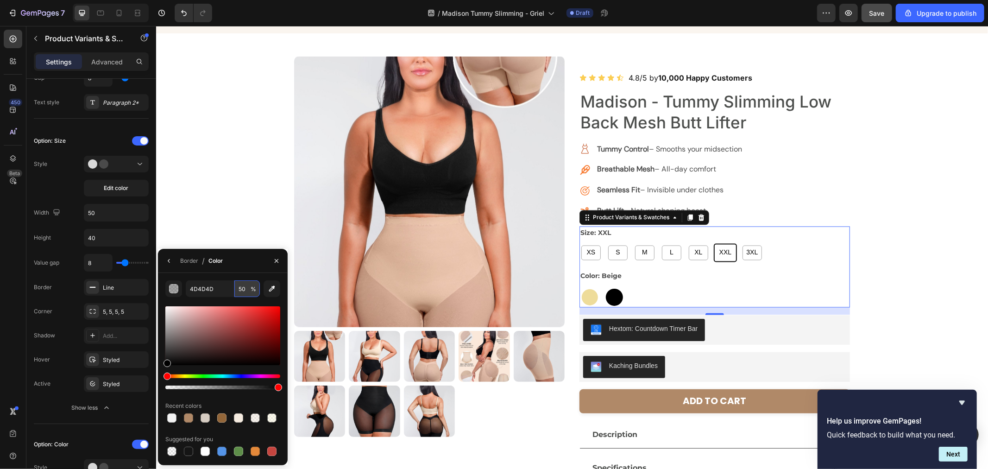
drag, startPoint x: 245, startPoint y: 289, endPoint x: 237, endPoint y: 289, distance: 7.4
click at [237, 289] on input "50" at bounding box center [246, 288] width 25 height 17
type input "75"
click at [273, 259] on icon "button" at bounding box center [276, 260] width 7 height 7
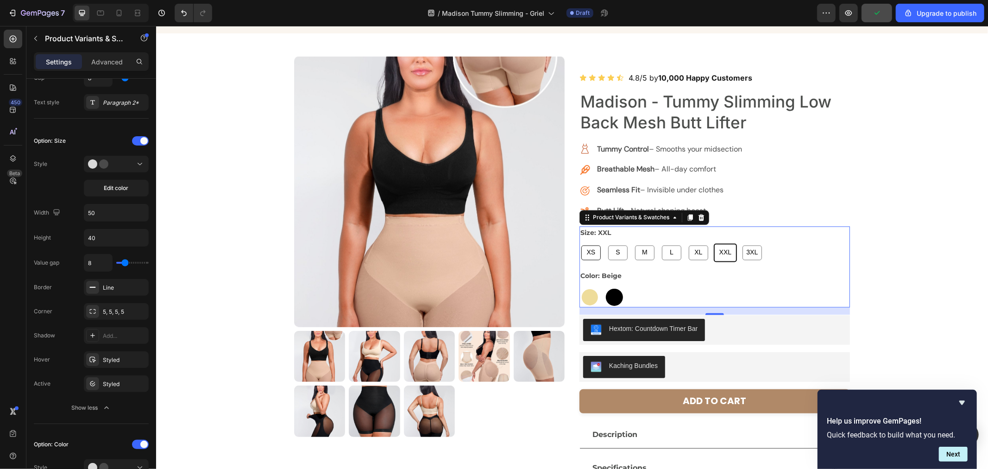
click at [592, 253] on span "XS" at bounding box center [591, 253] width 13 height 12
click at [579, 243] on input "XS XS XS" at bounding box center [579, 243] width 0 height 0
radio input "true"
click at [136, 362] on icon "button" at bounding box center [138, 359] width 7 height 7
radio input "true"
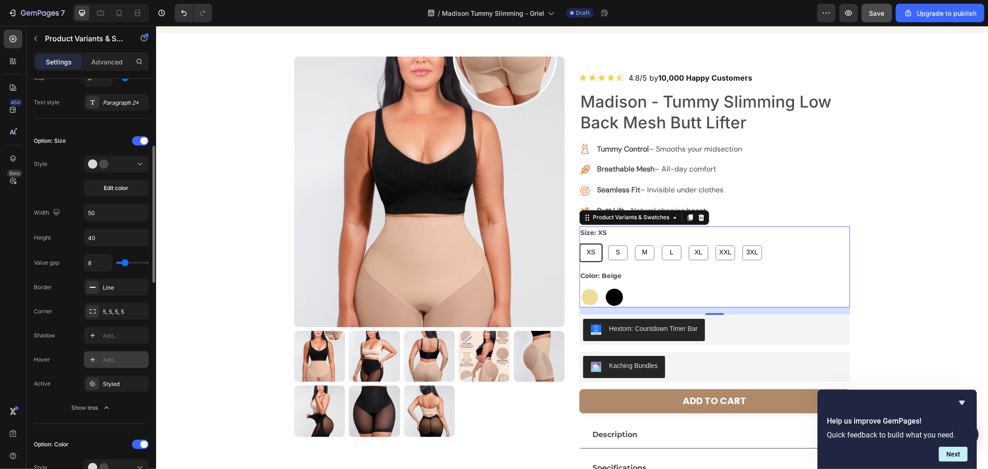
click at [619, 253] on div "S" at bounding box center [617, 252] width 19 height 15
click at [606, 243] on input "S S S" at bounding box center [606, 243] width 0 height 0
radio input "true"
click at [591, 253] on span "XS" at bounding box center [591, 253] width 13 height 12
click at [579, 243] on input "XS XS XS" at bounding box center [579, 243] width 0 height 0
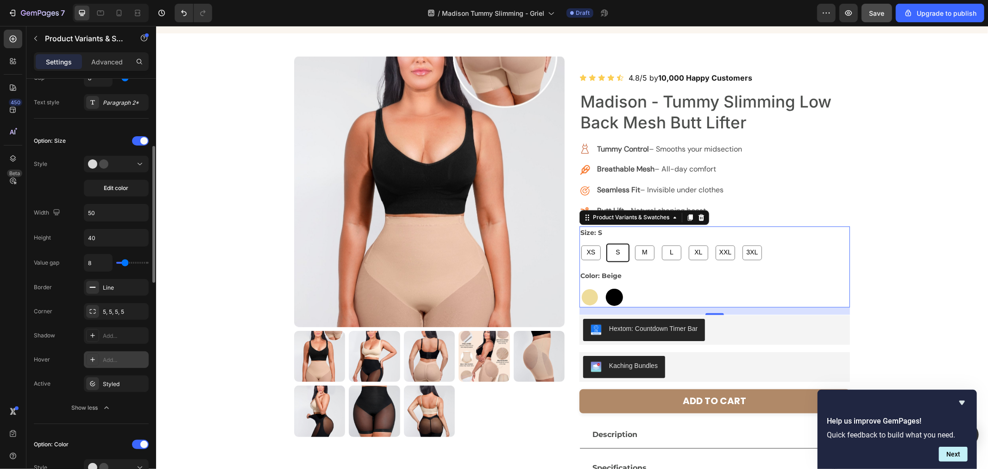
radio input "true"
click at [118, 364] on div "Add..." at bounding box center [116, 359] width 65 height 17
radio input "true"
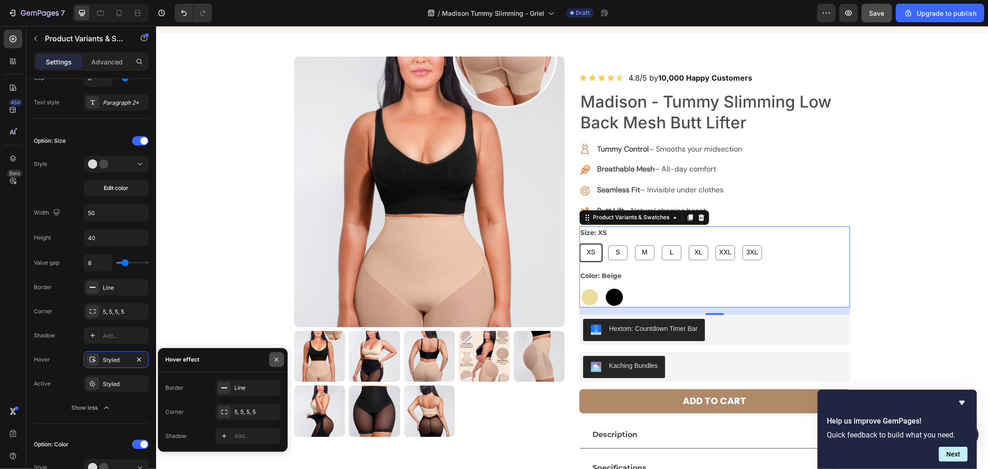
click at [276, 362] on icon "button" at bounding box center [276, 359] width 7 height 7
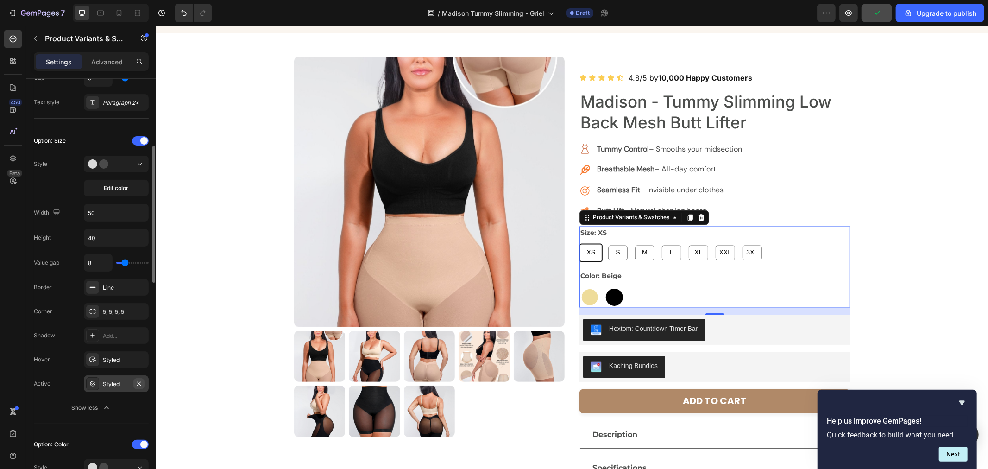
click at [140, 385] on icon "button" at bounding box center [139, 383] width 4 height 4
click at [728, 253] on span "XXL" at bounding box center [725, 253] width 16 height 12
click at [714, 243] on input "XXL XXL XXL" at bounding box center [713, 243] width 0 height 0
radio input "true"
click at [745, 258] on span "3XL" at bounding box center [752, 253] width 15 height 12
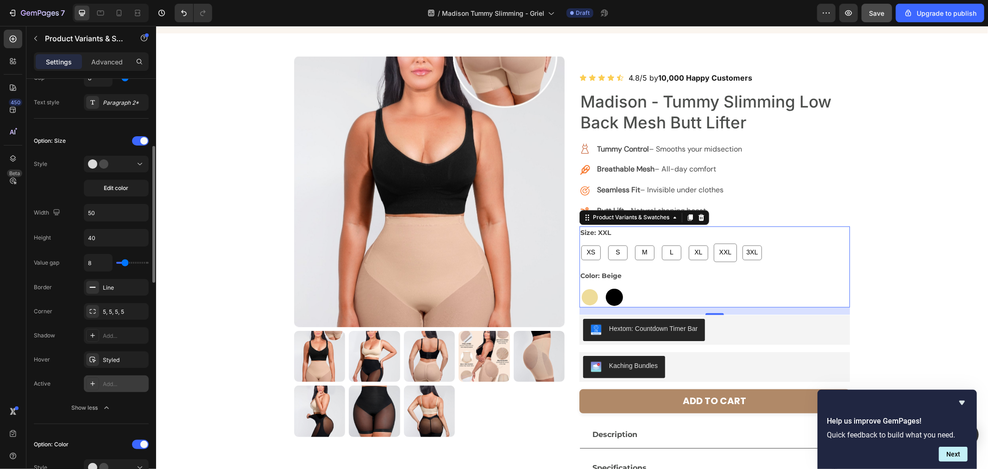
click at [740, 243] on input "3XL 3XL 3XL" at bounding box center [740, 243] width 0 height 0
radio input "true"
radio input "false"
click at [696, 256] on span "XL" at bounding box center [698, 253] width 12 height 12
click at [687, 243] on input "XL XL XL" at bounding box center [686, 243] width 0 height 0
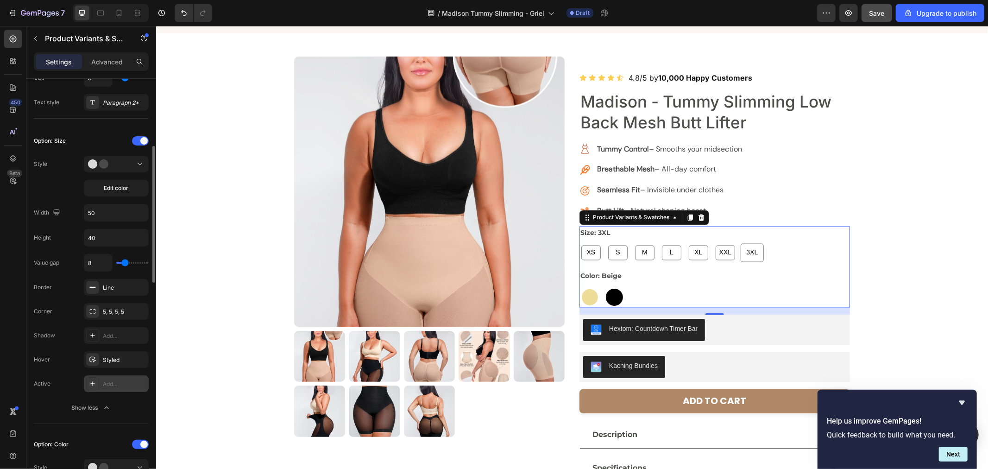
radio input "true"
radio input "false"
click at [581, 250] on div "XS" at bounding box center [590, 252] width 19 height 15
click at [579, 243] on input "XS XS XS" at bounding box center [579, 243] width 0 height 0
radio input "true"
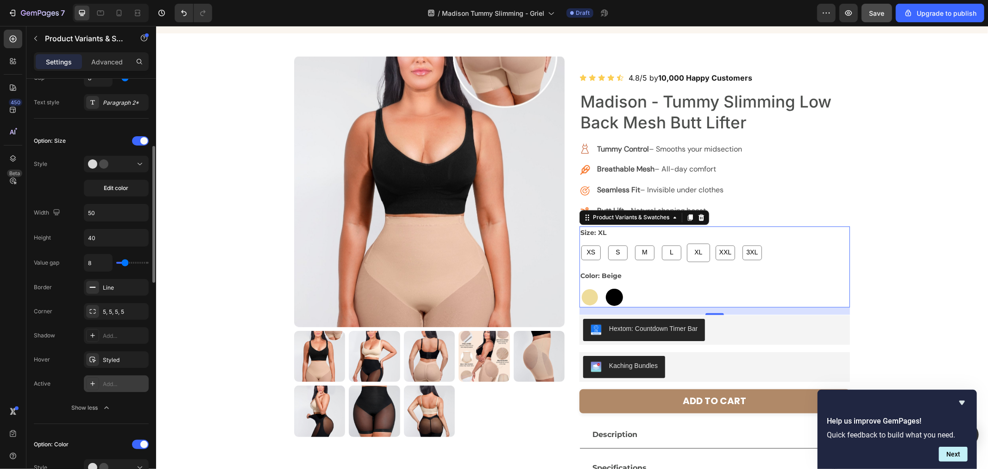
radio input "false"
click at [95, 262] on input "8" at bounding box center [98, 262] width 28 height 17
type input "12"
radio input "true"
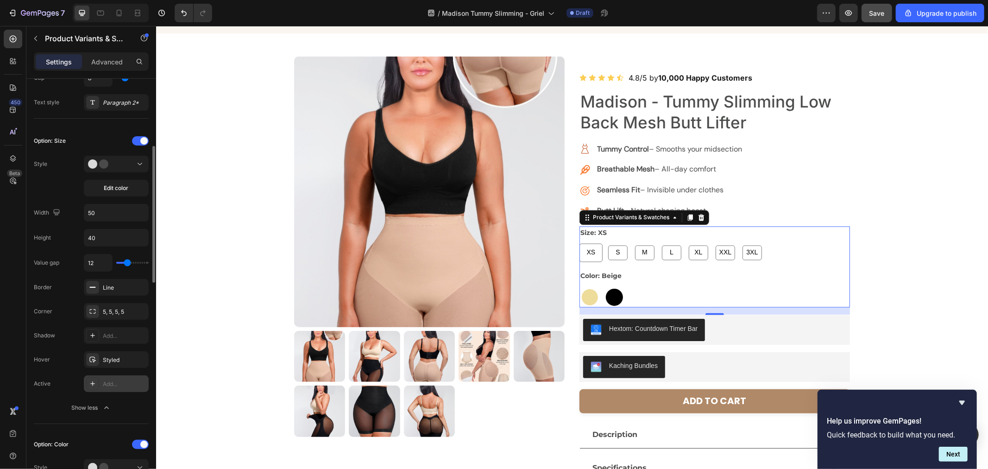
type input "23"
type input "24"
type input "25"
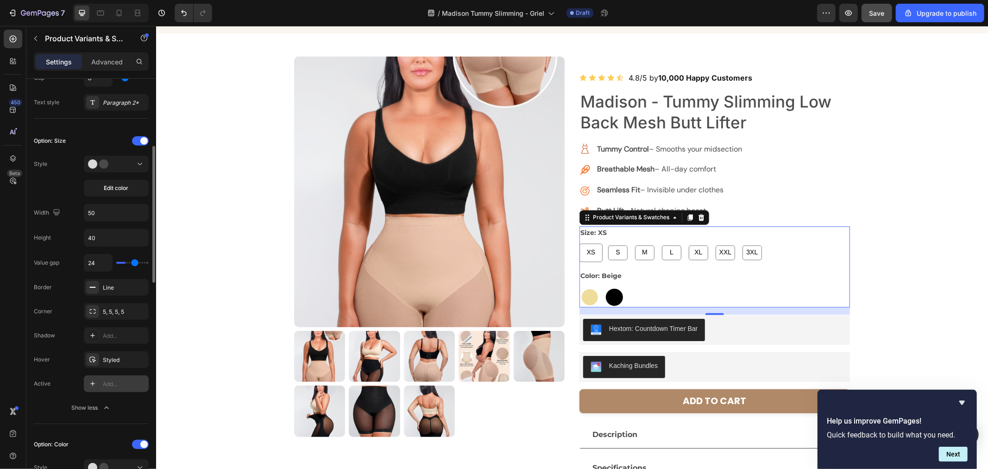
type input "25"
type input "26"
type input "25"
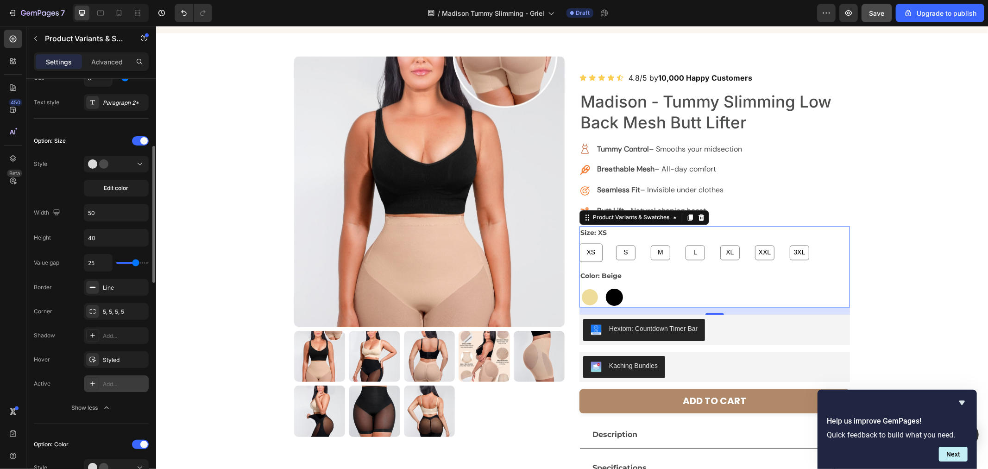
type input "24"
type input "22"
type input "20"
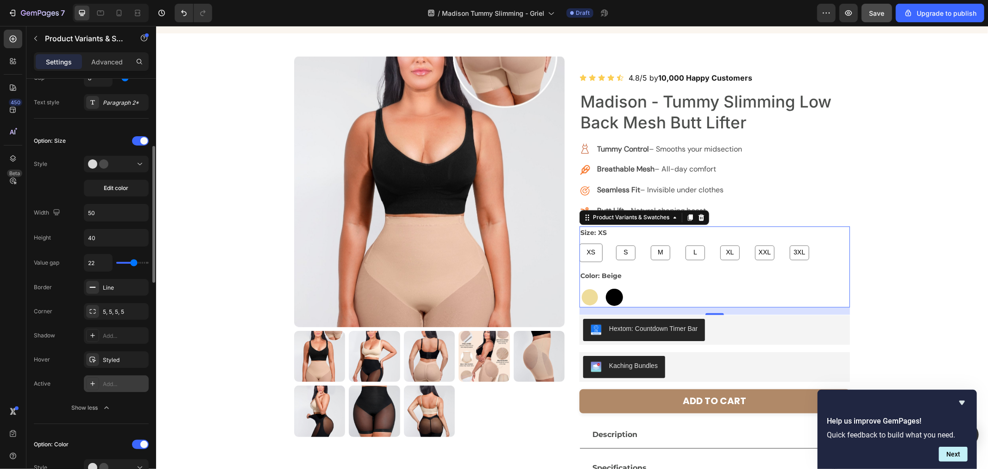
type input "20"
type input "17"
type input "16"
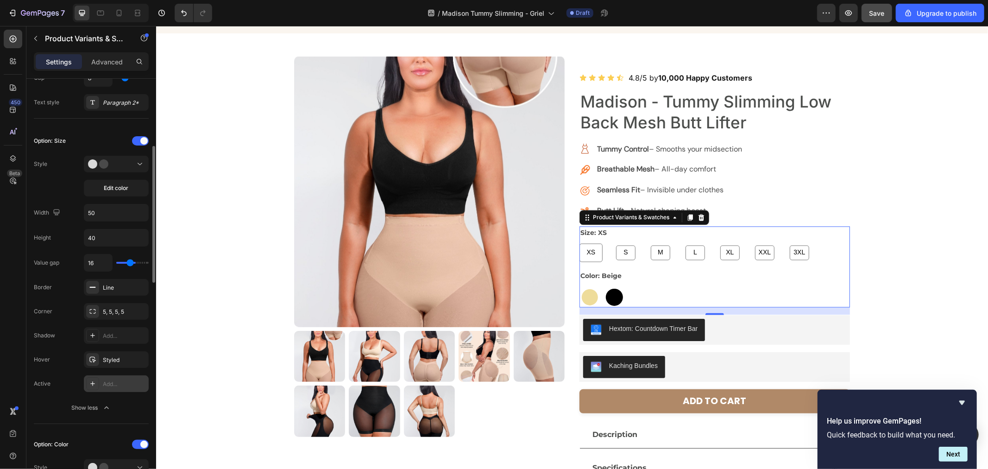
type input "15"
type input "13"
type input "12"
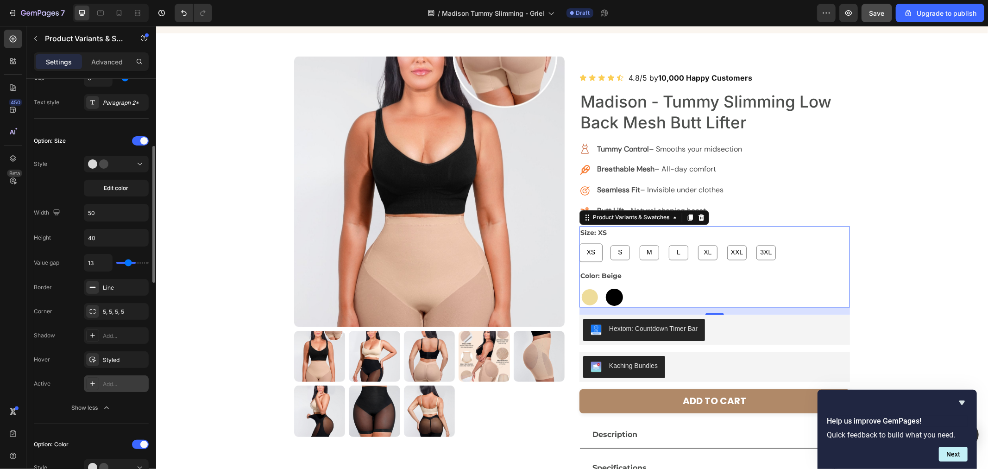
type input "12"
type input "11"
type input "10"
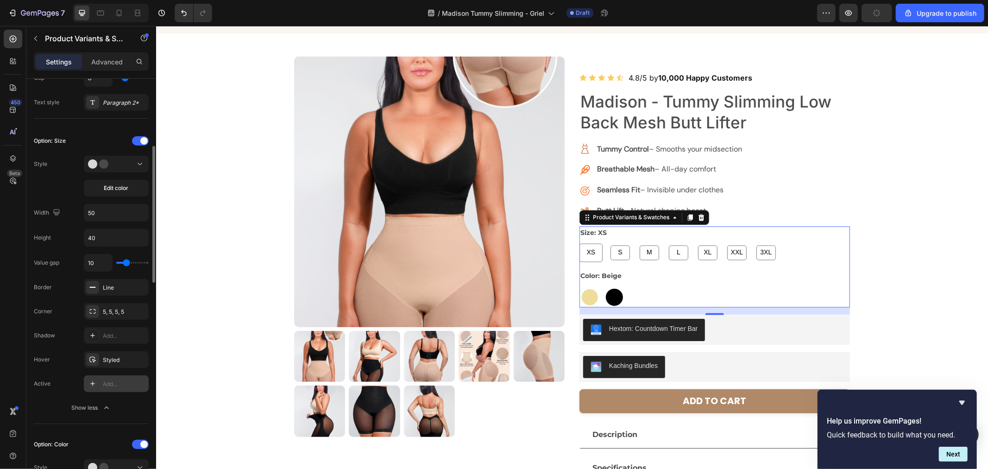
type input "9"
type input "8"
type input "9"
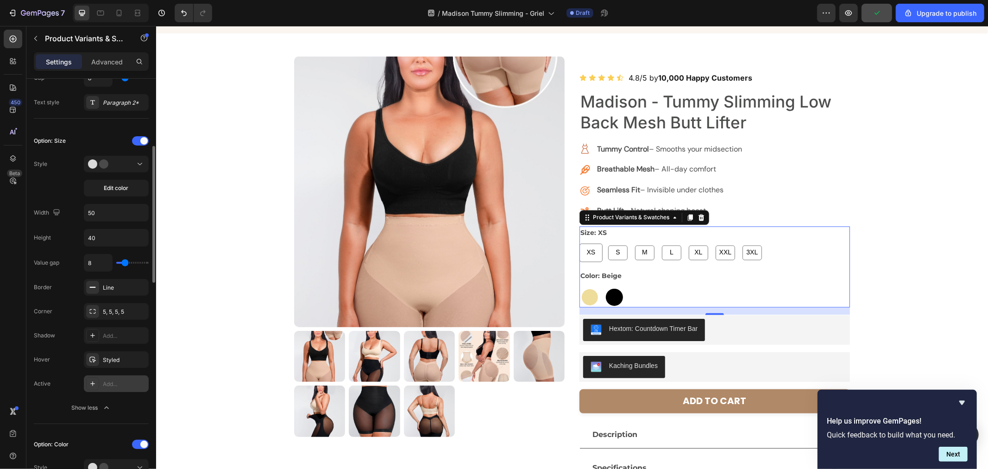
type input "9"
type input "10"
type input "11"
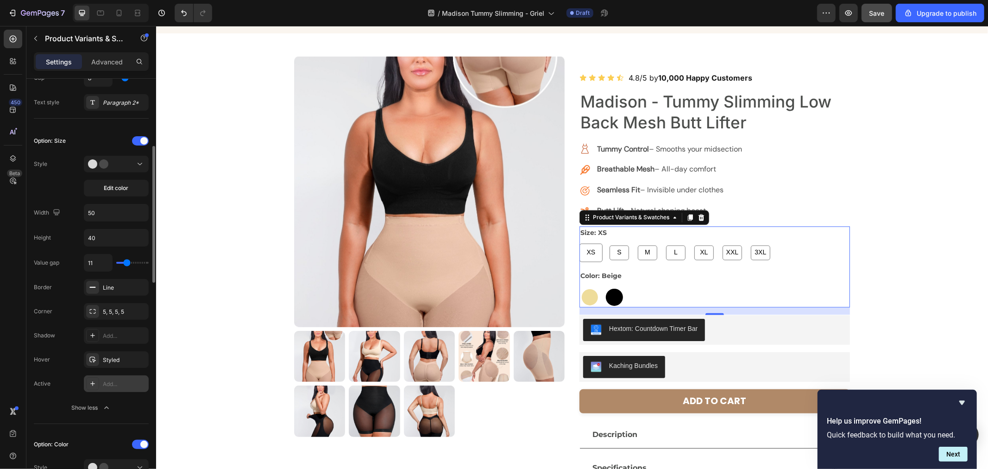
type input "10"
click at [126, 262] on input "range" at bounding box center [132, 263] width 32 height 2
click at [101, 310] on div "5, 5, 5, 5" at bounding box center [116, 311] width 65 height 17
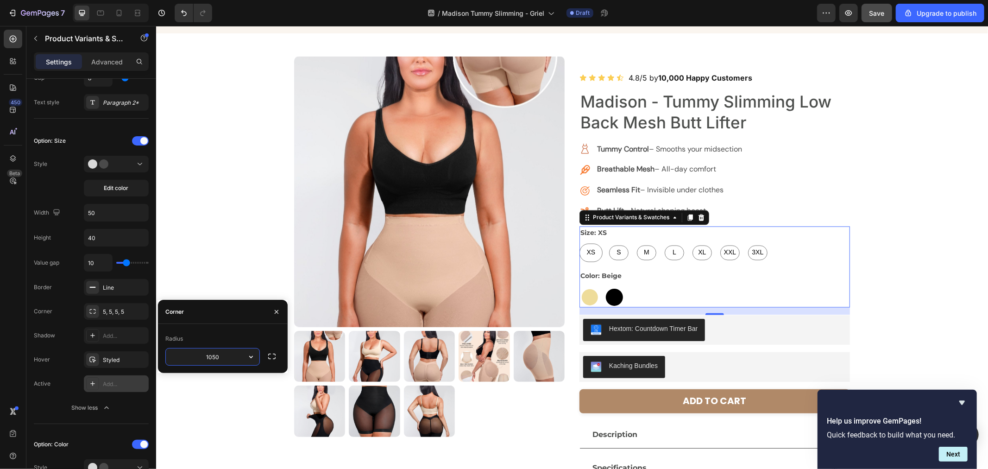
drag, startPoint x: 228, startPoint y: 358, endPoint x: 199, endPoint y: 357, distance: 28.8
click at [199, 357] on input "1050" at bounding box center [213, 356] width 94 height 17
drag, startPoint x: 219, startPoint y: 359, endPoint x: 195, endPoint y: 361, distance: 24.1
click at [195, 361] on input "50" at bounding box center [213, 356] width 94 height 17
click at [214, 360] on input "10" at bounding box center [213, 356] width 94 height 17
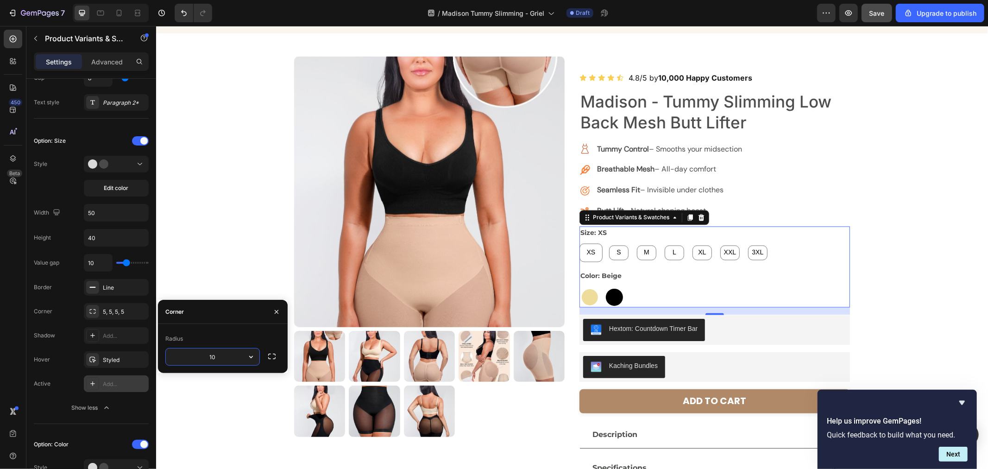
click at [214, 360] on input "10" at bounding box center [213, 356] width 94 height 17
type input "5"
click at [274, 308] on icon "button" at bounding box center [276, 311] width 7 height 7
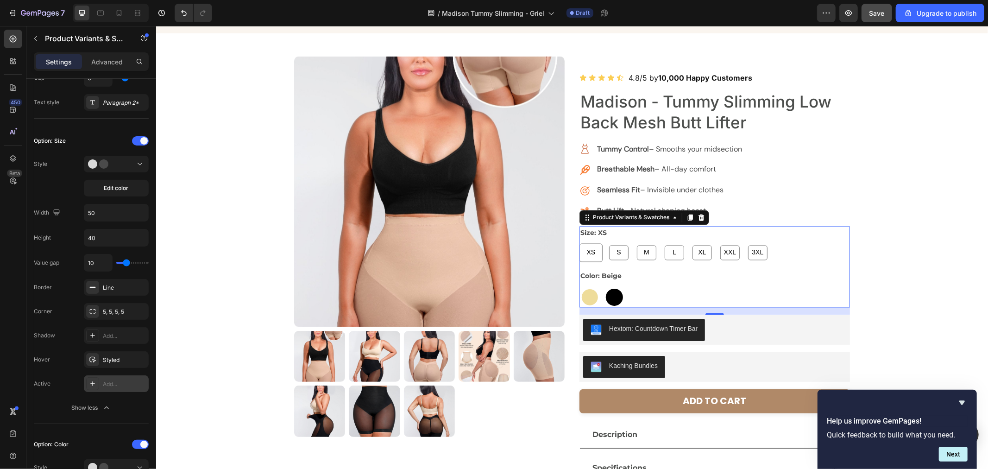
click at [614, 250] on span "S" at bounding box center [618, 253] width 8 height 12
click at [607, 243] on input "S S S" at bounding box center [607, 243] width 0 height 0
radio input "true"
click at [606, 295] on div at bounding box center [614, 296] width 17 height 17
click at [603, 286] on input "Black Black" at bounding box center [603, 286] width 0 height 0
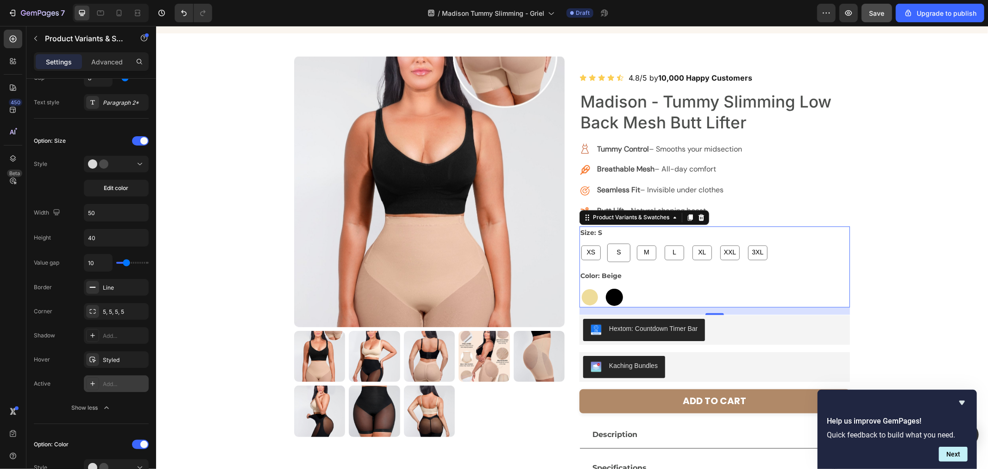
radio input "false"
click at [589, 295] on div at bounding box center [589, 296] width 17 height 17
click at [579, 286] on input "Beige Beige" at bounding box center [579, 286] width 0 height 0
radio input "false"
click at [642, 255] on span "M" at bounding box center [646, 253] width 9 height 12
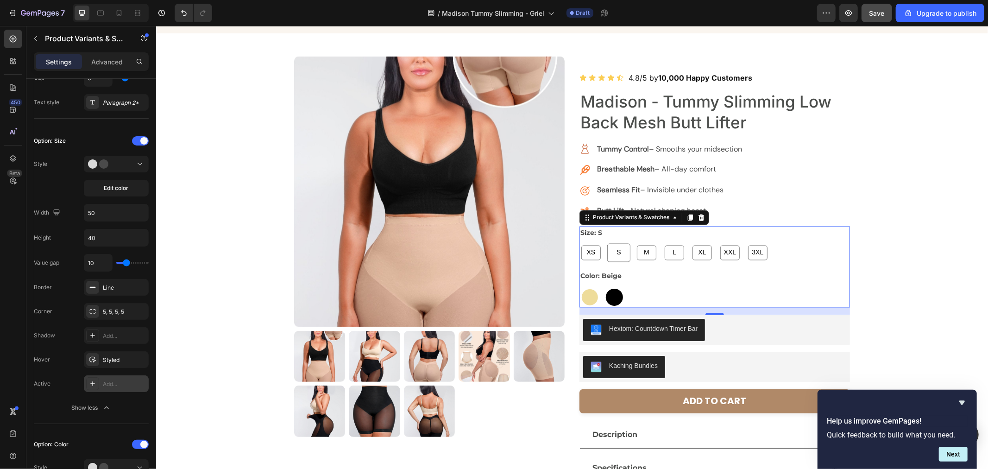
click at [635, 243] on input "M M M" at bounding box center [634, 243] width 0 height 0
radio input "true"
radio input "false"
click at [664, 251] on div "L" at bounding box center [673, 252] width 19 height 15
click at [663, 243] on input "L L L" at bounding box center [662, 243] width 0 height 0
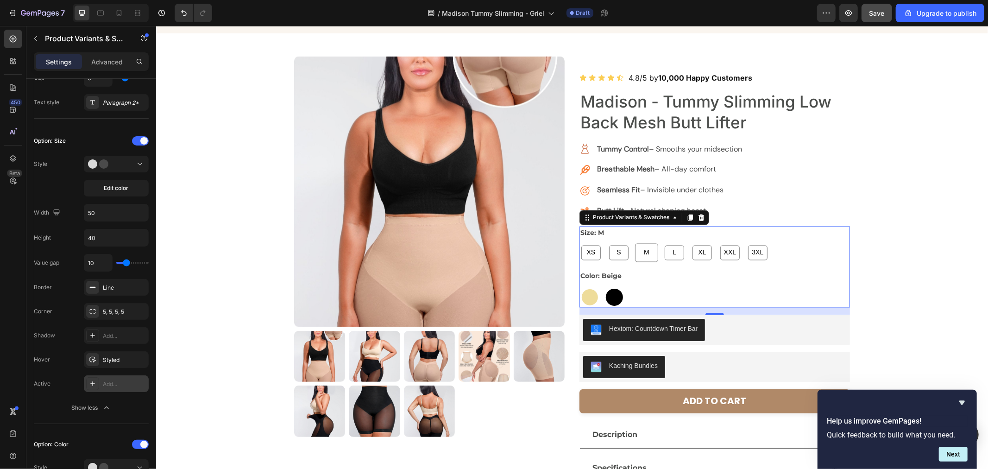
radio input "true"
radio input "false"
click at [692, 253] on div "XL" at bounding box center [701, 252] width 19 height 15
click at [690, 243] on input "XL XL XL" at bounding box center [690, 243] width 0 height 0
radio input "true"
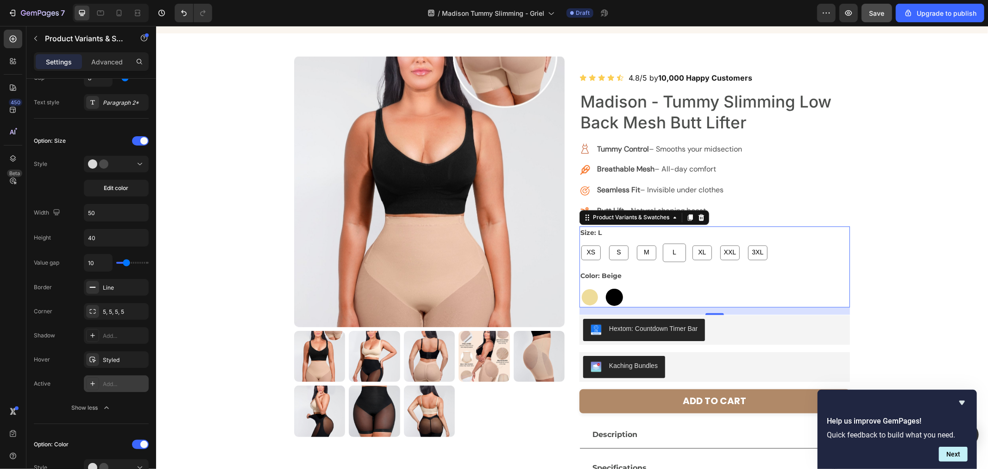
radio input "false"
click at [722, 251] on span "XXL" at bounding box center [730, 253] width 16 height 12
click at [718, 243] on input "XXL XXL XXL" at bounding box center [718, 243] width 0 height 0
radio input "true"
radio input "false"
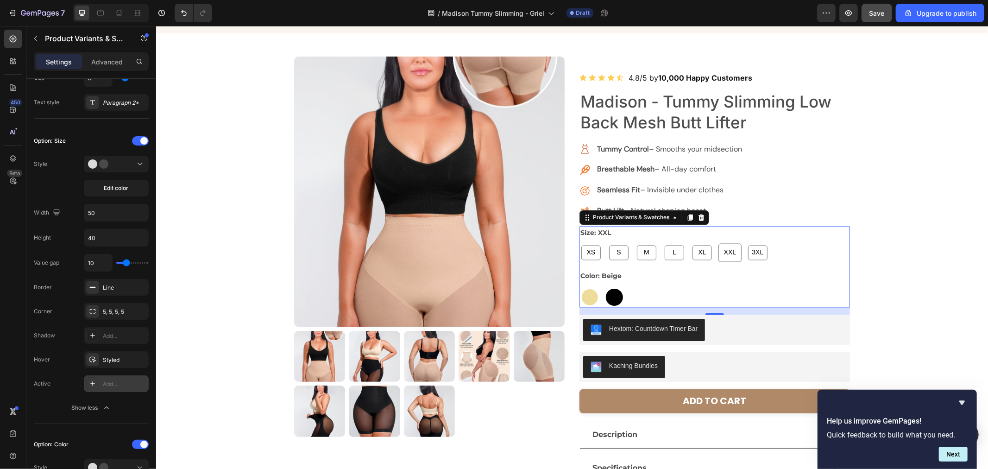
click at [750, 250] on span "3XL" at bounding box center [757, 253] width 15 height 12
click at [746, 243] on input "3XL 3XL 3XL" at bounding box center [746, 243] width 0 height 0
radio input "true"
radio input "false"
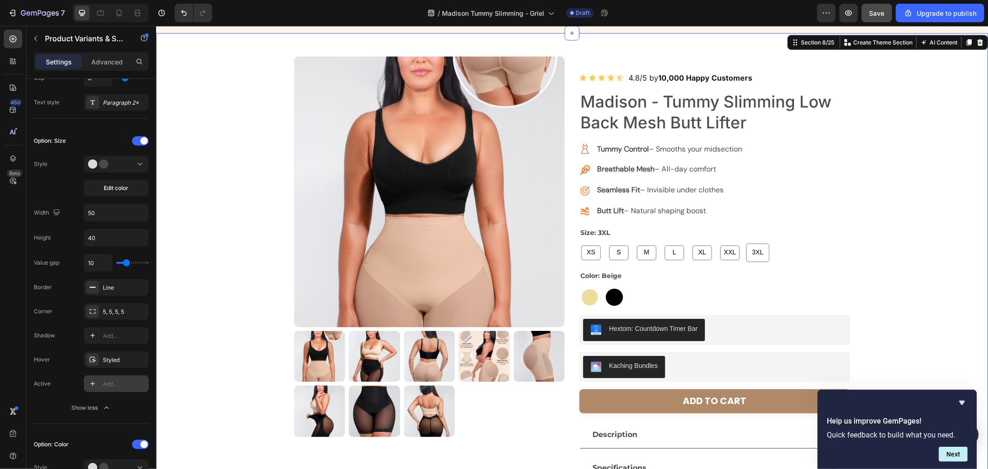
click at [894, 250] on div "Product Images Icon Icon Icon Icon Icon Icon List 4.8/5 by 10,000 Happy Custome…" at bounding box center [572, 289] width 832 height 466
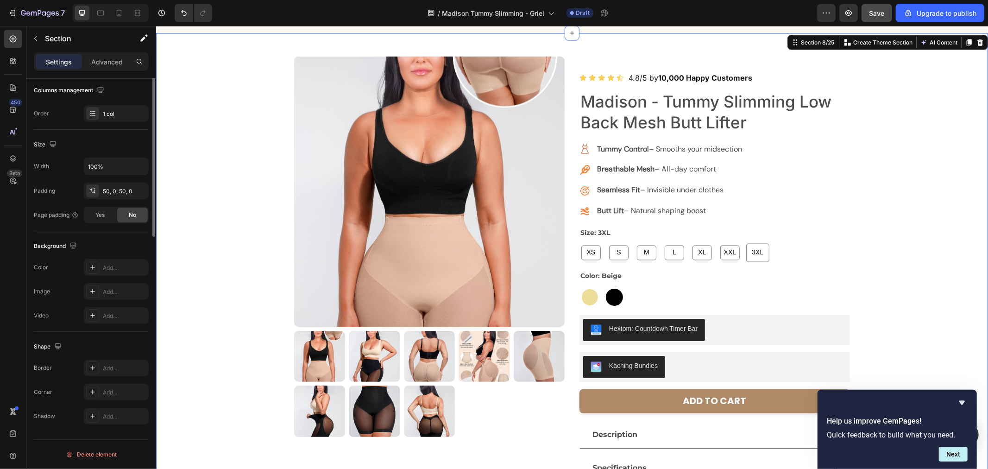
scroll to position [0, 0]
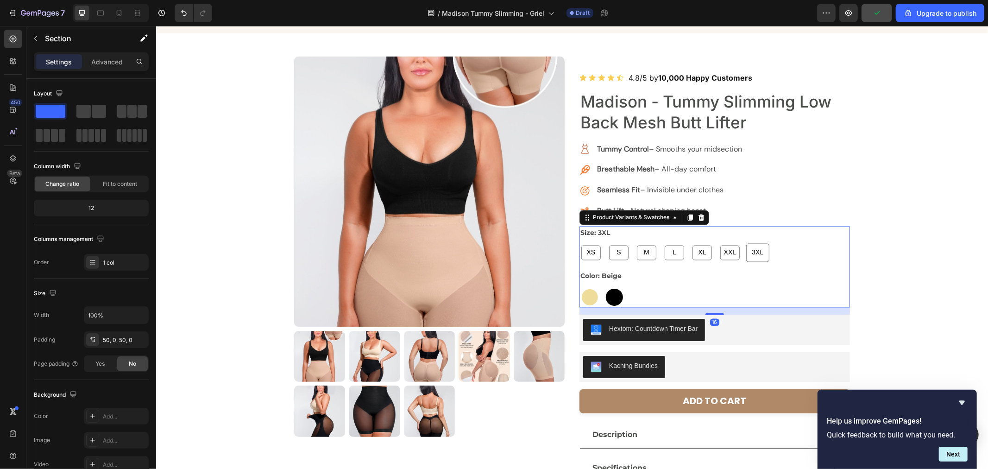
click at [585, 251] on span "XS" at bounding box center [591, 253] width 13 height 12
click at [579, 243] on input "XS XS XS" at bounding box center [579, 243] width 0 height 0
radio input "true"
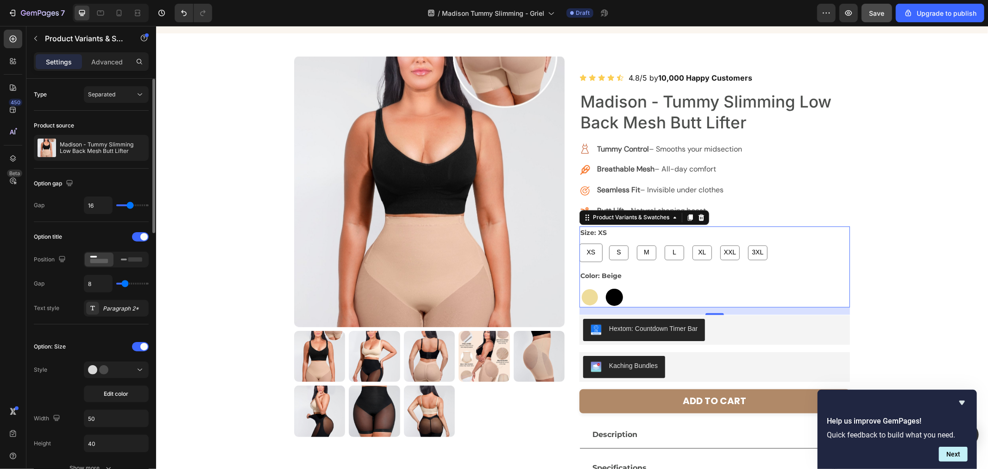
scroll to position [51, 0]
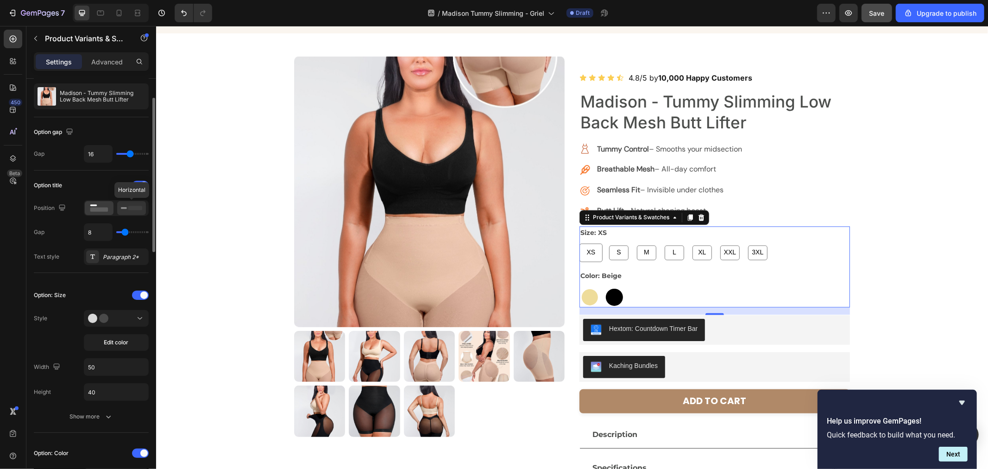
click at [129, 209] on rect at bounding box center [135, 208] width 14 height 4
radio input "true"
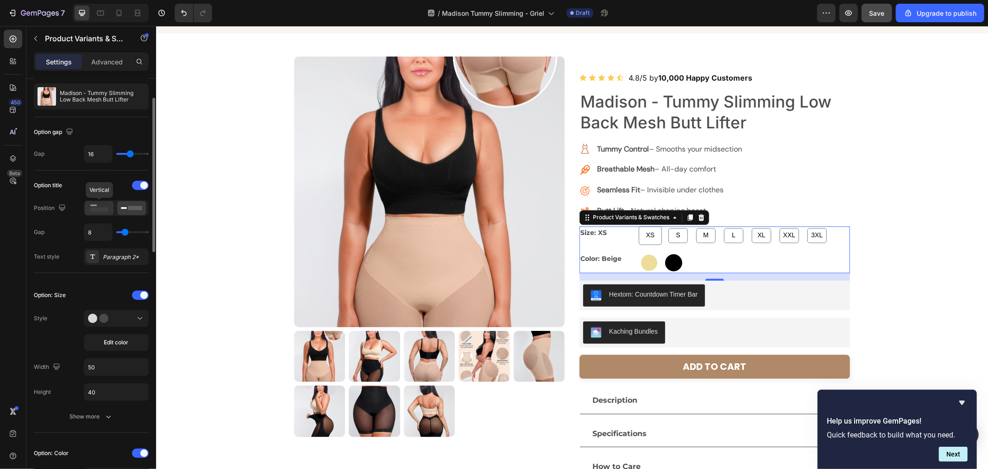
click at [91, 212] on icon at bounding box center [99, 208] width 21 height 10
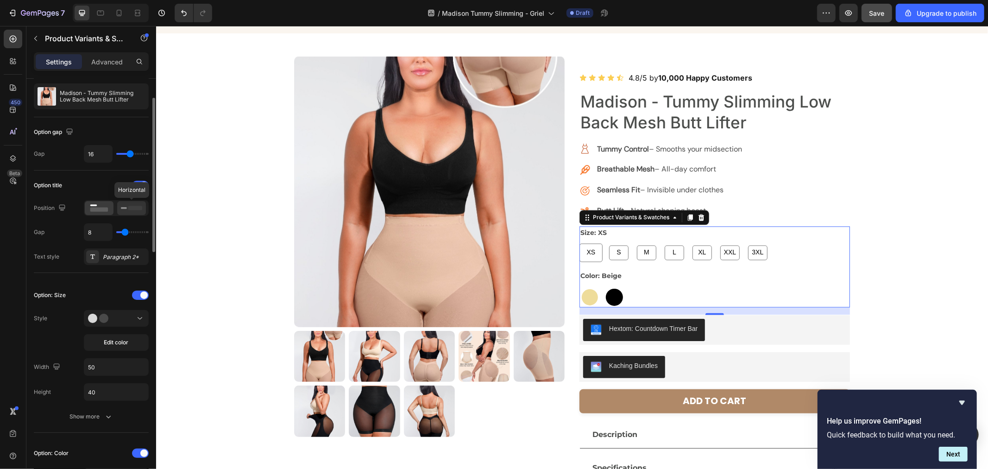
click at [117, 211] on div at bounding box center [131, 208] width 29 height 14
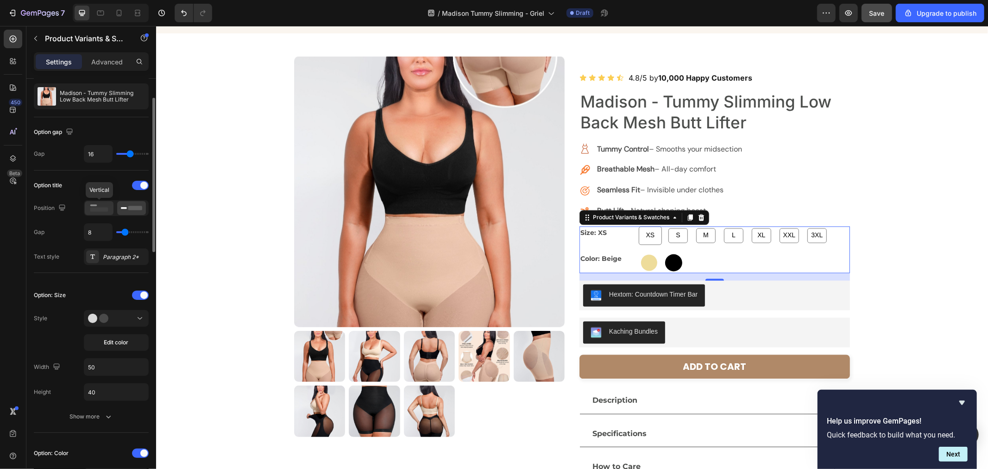
click at [95, 211] on rect at bounding box center [99, 210] width 18 height 4
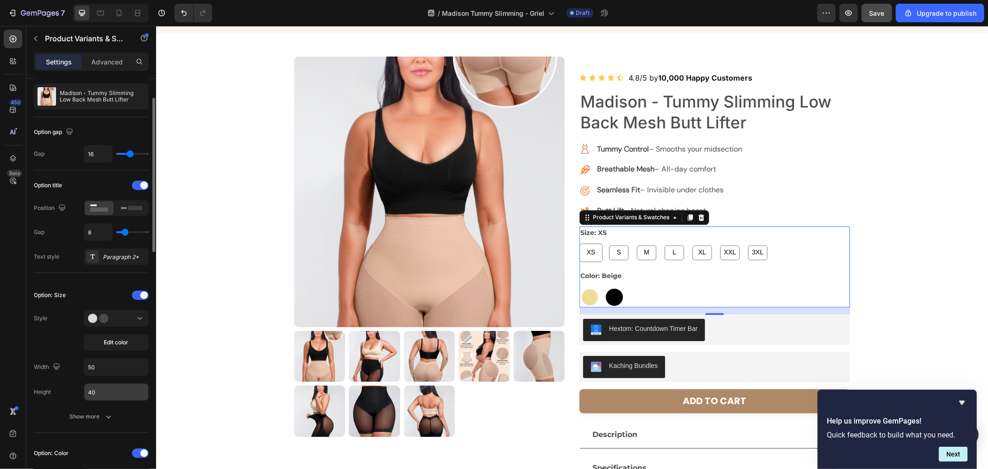
scroll to position [103, 0]
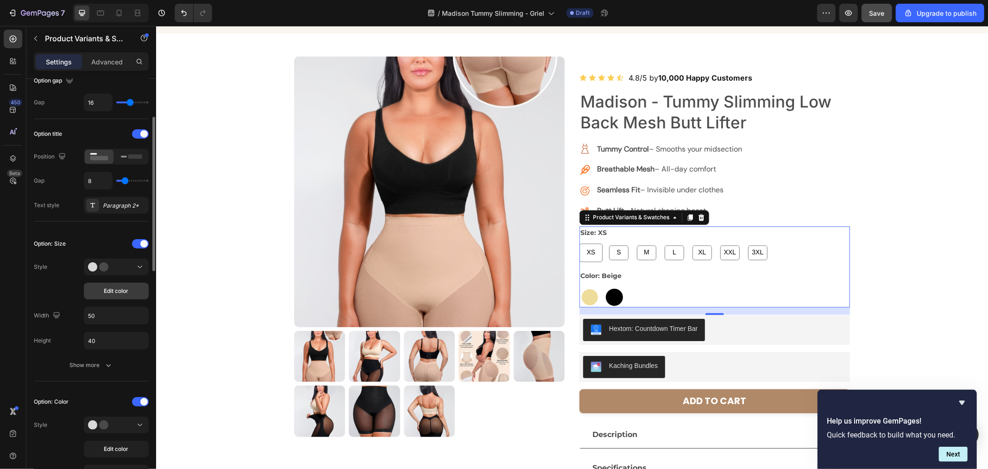
click at [102, 299] on button "Edit color" at bounding box center [116, 291] width 65 height 17
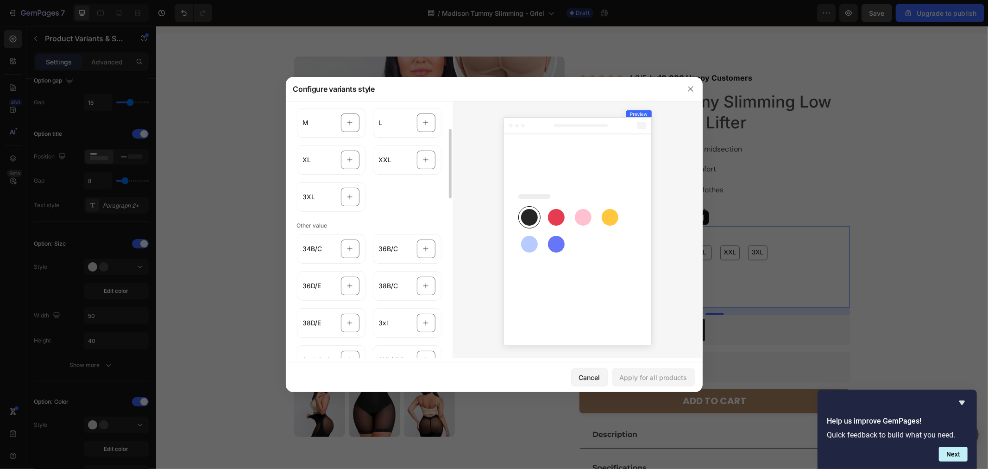
click at [232, 253] on div at bounding box center [494, 234] width 988 height 469
click at [690, 90] on icon "button" at bounding box center [690, 88] width 7 height 7
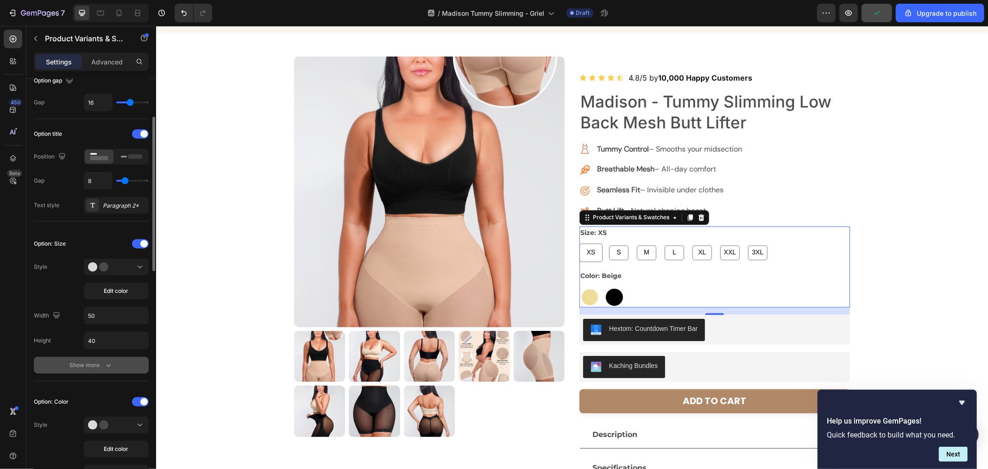
click at [108, 357] on button "Show more" at bounding box center [91, 365] width 115 height 17
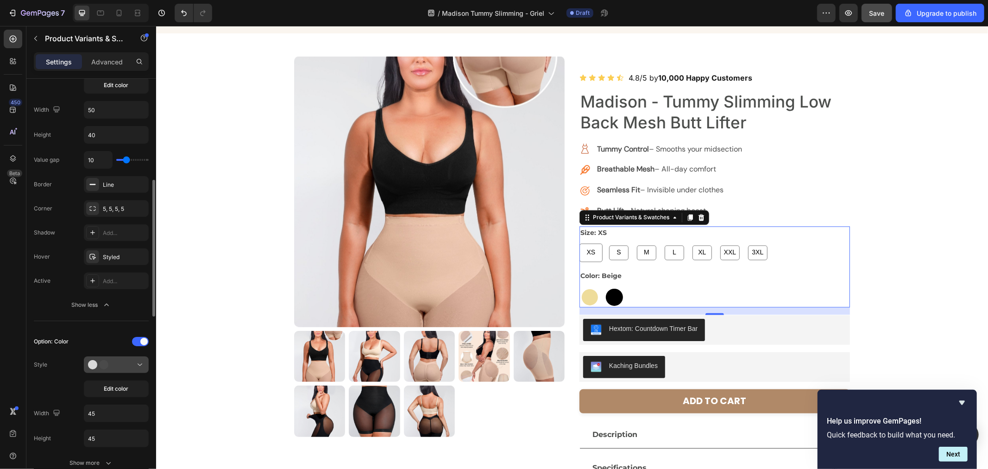
scroll to position [411, 0]
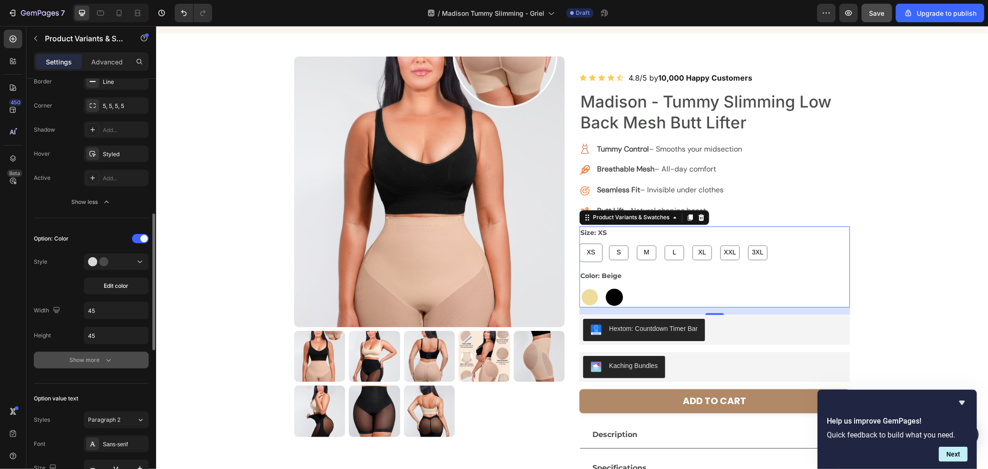
click at [96, 360] on div "Show more" at bounding box center [91, 359] width 43 height 9
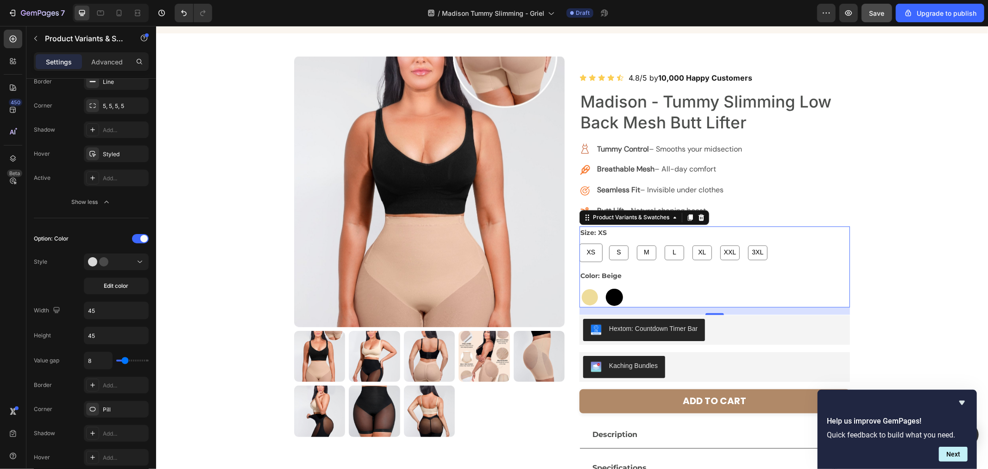
click at [692, 247] on div "XL" at bounding box center [701, 252] width 19 height 15
click at [690, 243] on input "XL XL XL" at bounding box center [690, 243] width 0 height 0
radio input "true"
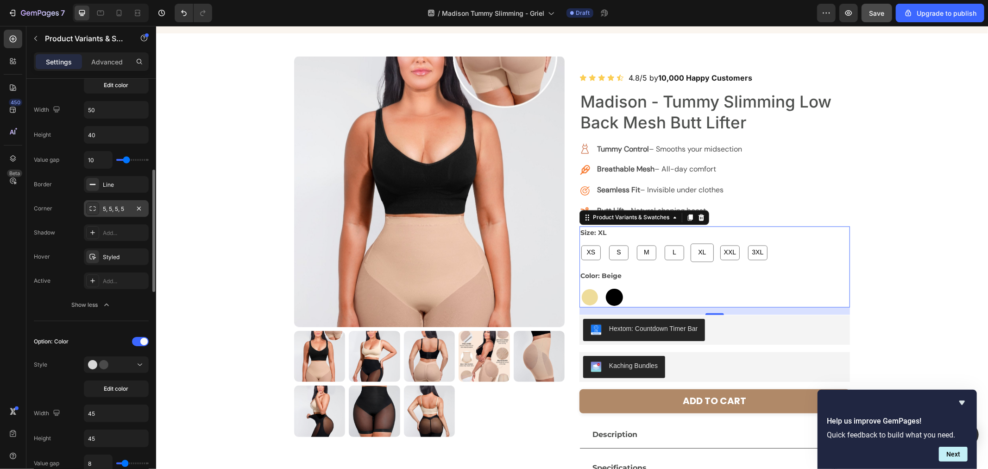
scroll to position [257, 0]
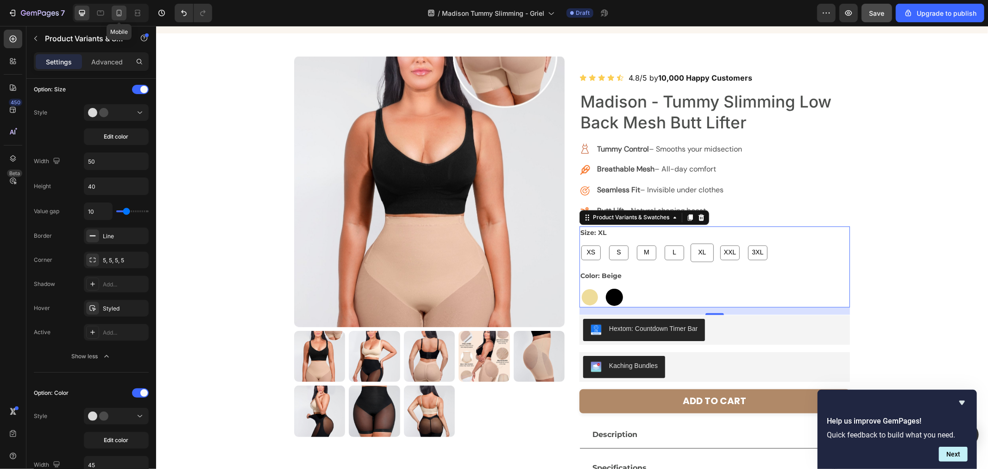
click at [119, 14] on icon at bounding box center [118, 12] width 9 height 9
type input "45"
type input "12"
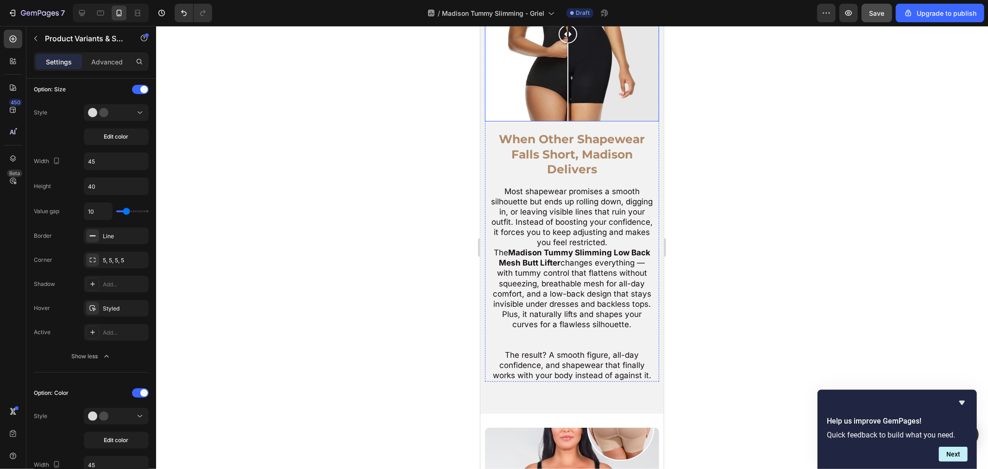
select select "XL"
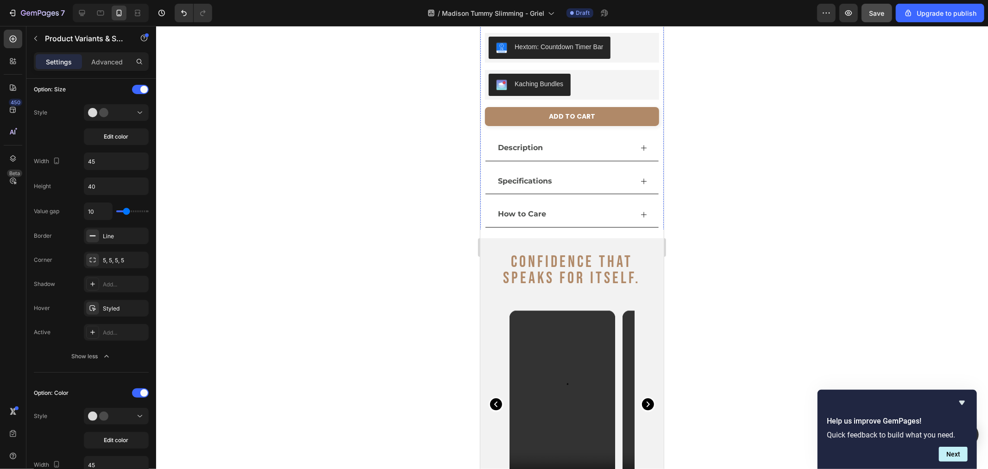
scroll to position [1596, 0]
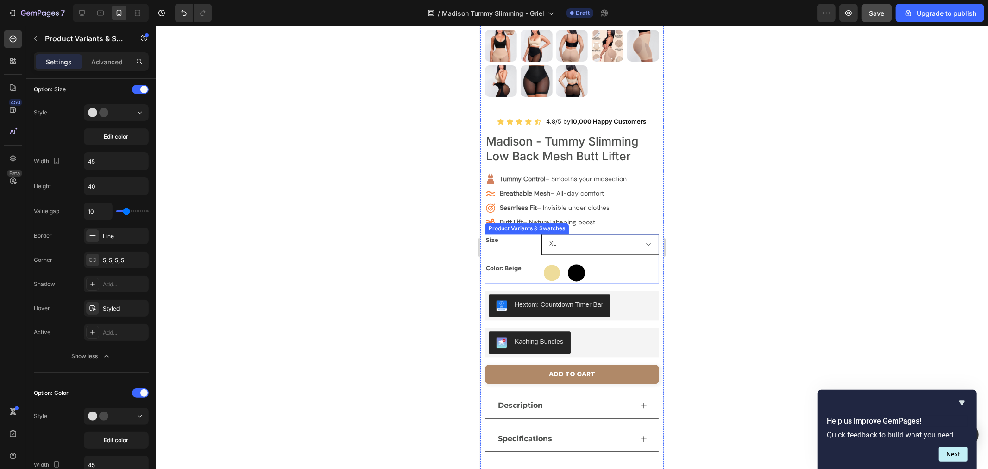
click at [562, 234] on select "XS S M L XL XXL 3XL" at bounding box center [600, 244] width 118 height 21
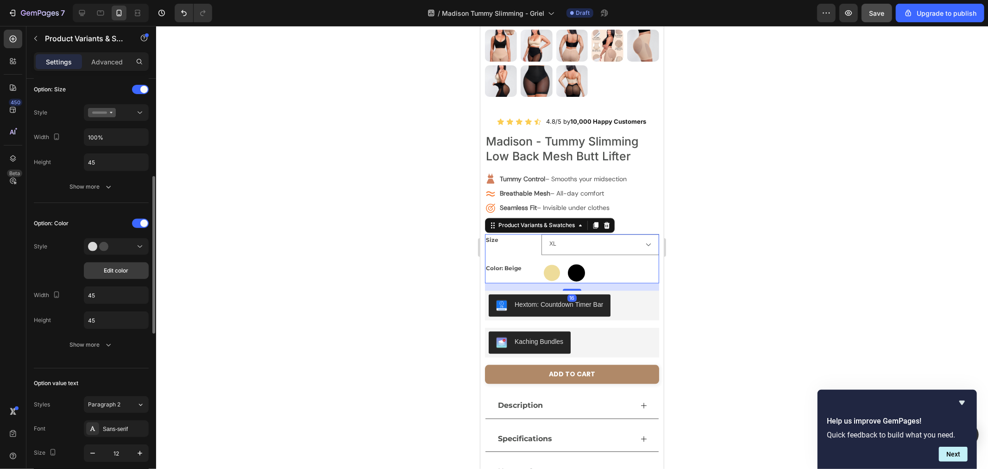
click at [120, 270] on span "Edit color" at bounding box center [116, 270] width 25 height 8
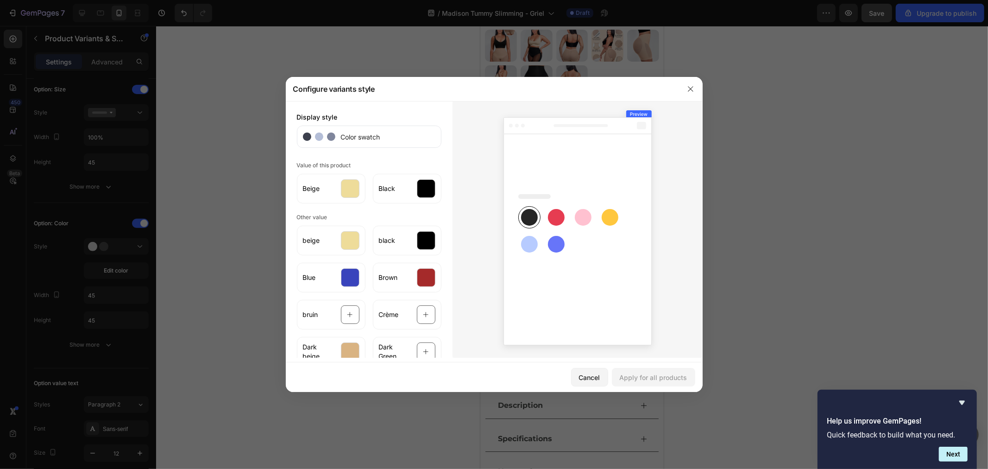
drag, startPoint x: 118, startPoint y: 253, endPoint x: 122, endPoint y: 251, distance: 4.8
click at [119, 253] on div at bounding box center [494, 234] width 988 height 469
click at [124, 248] on div at bounding box center [494, 234] width 988 height 469
click at [137, 247] on div at bounding box center [494, 234] width 988 height 469
click at [695, 87] on button "button" at bounding box center [690, 89] width 15 height 15
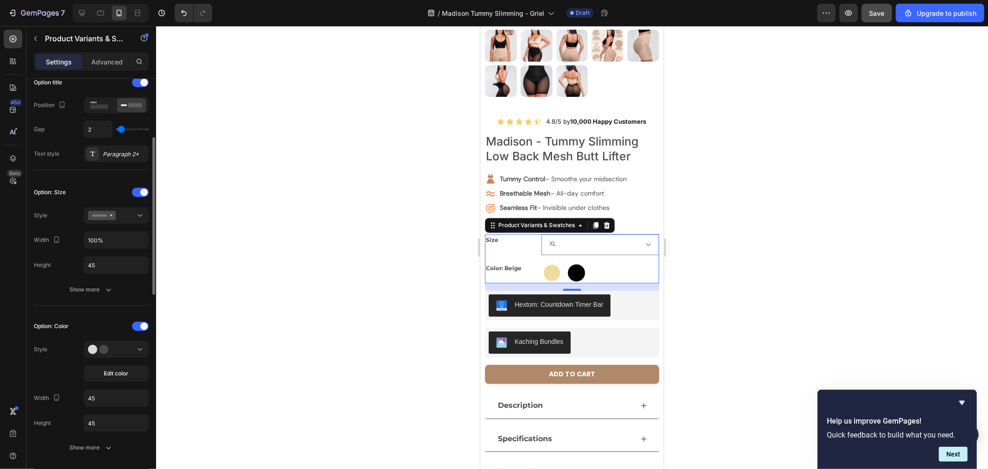
scroll to position [51, 0]
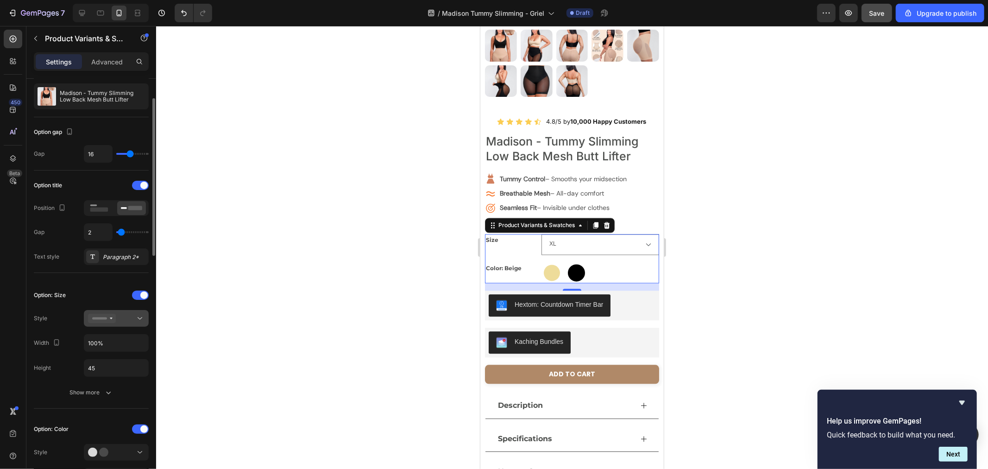
click at [125, 315] on div at bounding box center [116, 318] width 57 height 9
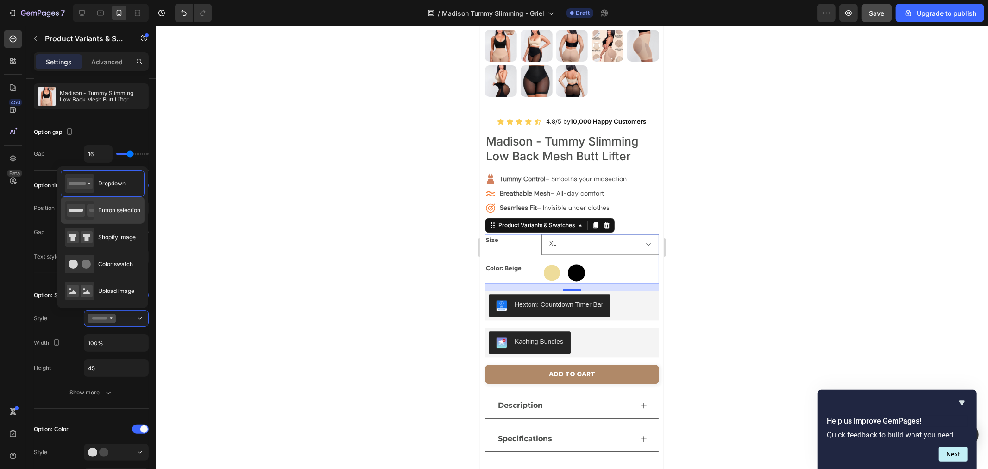
click at [130, 218] on div "Button selection" at bounding box center [103, 210] width 76 height 19
radio input "true"
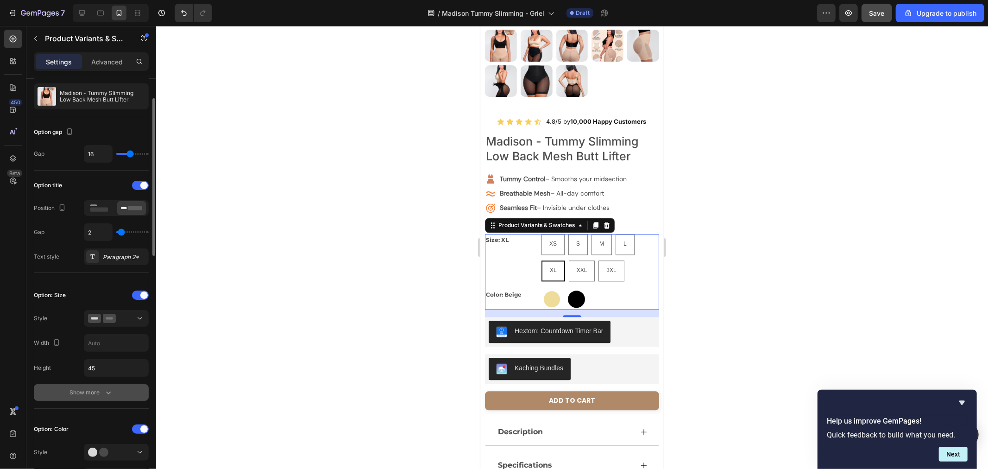
click at [89, 392] on div "Show more" at bounding box center [91, 392] width 43 height 9
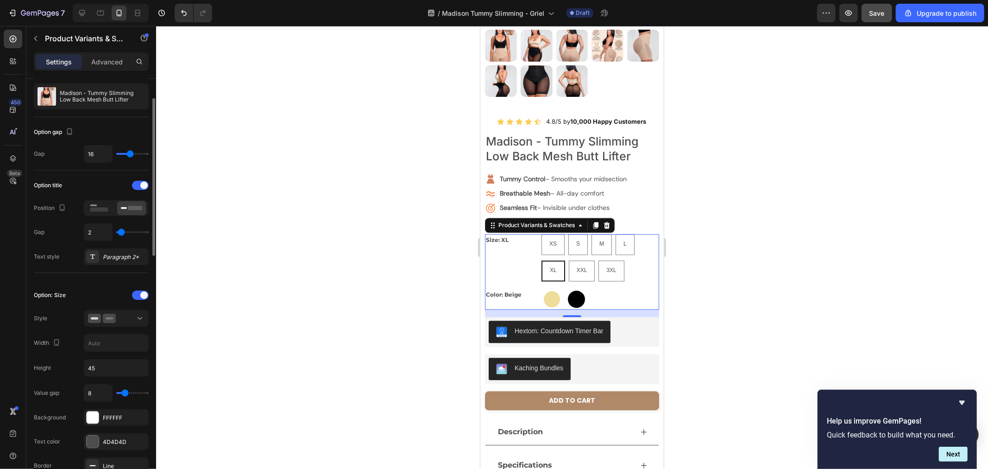
scroll to position [103, 0]
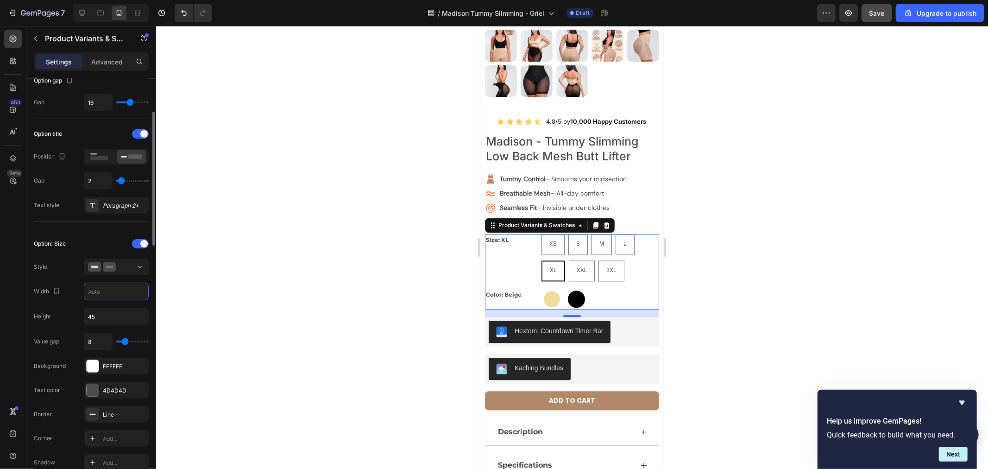
click at [116, 295] on input "text" at bounding box center [116, 291] width 64 height 17
type input "50"
click at [109, 313] on input "45" at bounding box center [116, 316] width 64 height 17
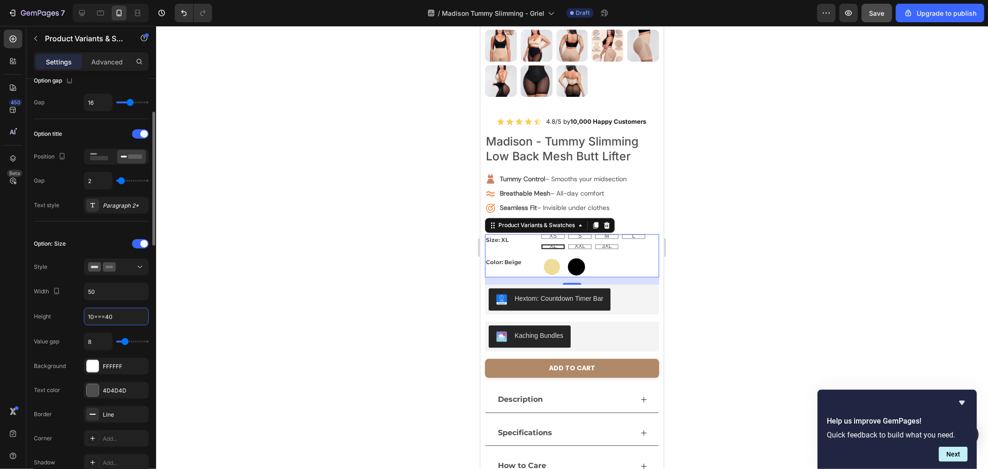
drag, startPoint x: 53, startPoint y: 311, endPoint x: 32, endPoint y: 316, distance: 21.7
click at [18, 315] on div "450 Beta Sections(18) Elements(83) Section Element Hero Section Product Detail …" at bounding box center [78, 247] width 156 height 443
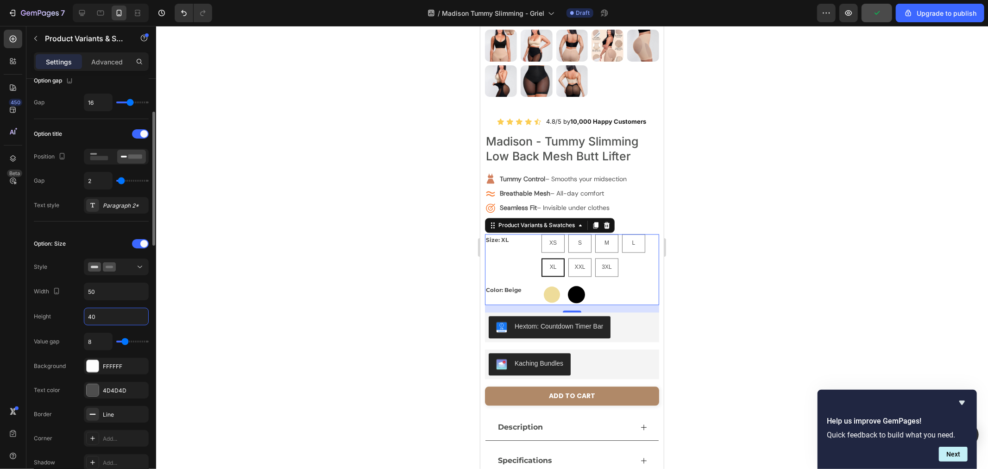
scroll to position [154, 0]
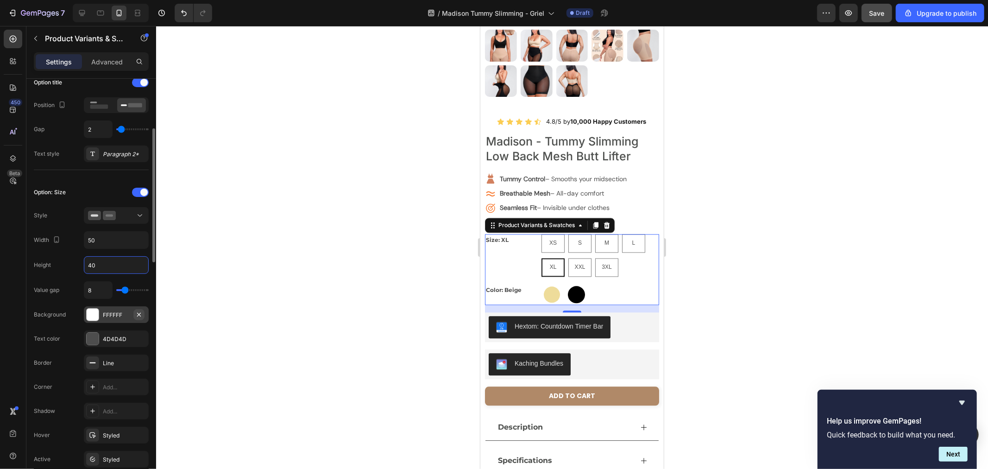
type input "40"
click at [141, 317] on icon "button" at bounding box center [138, 314] width 7 height 7
click at [117, 364] on div "Line" at bounding box center [116, 363] width 27 height 8
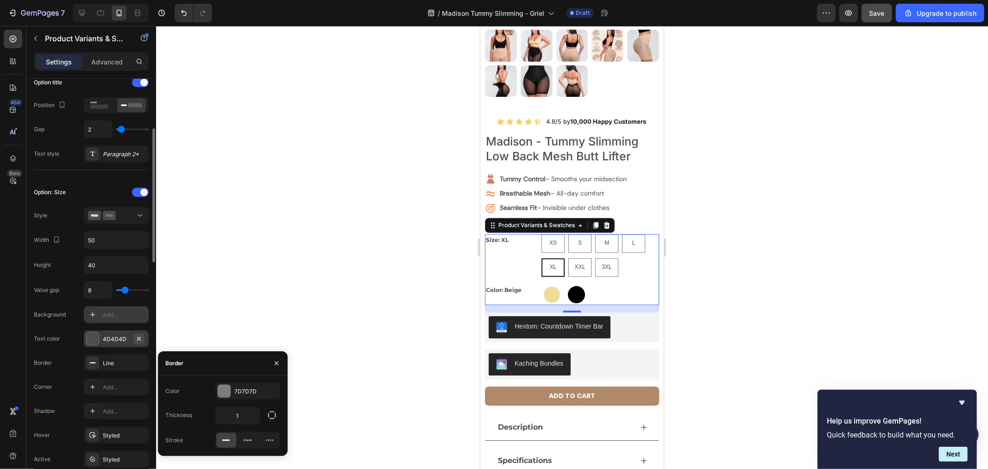
click at [137, 337] on icon "button" at bounding box center [139, 338] width 4 height 4
click at [118, 342] on div "Add..." at bounding box center [125, 339] width 44 height 8
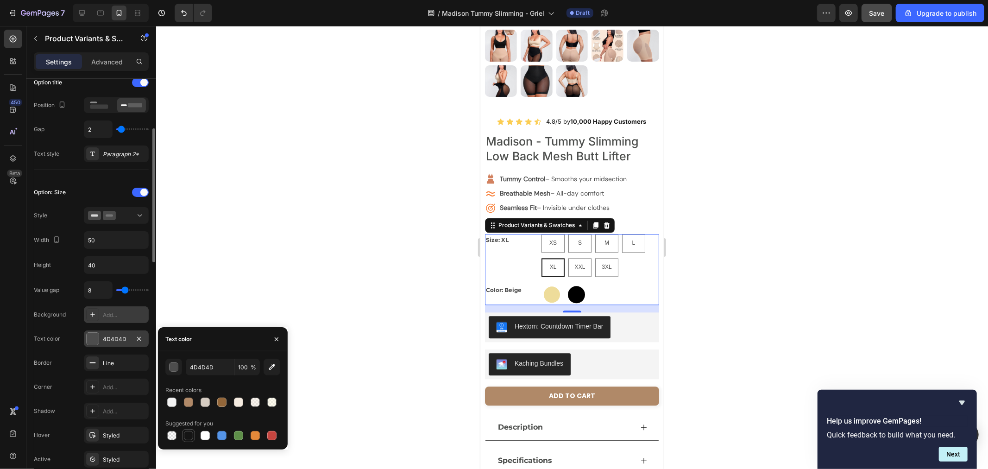
click at [188, 430] on div at bounding box center [188, 435] width 11 height 11
type input "151515"
click at [120, 359] on div "Line" at bounding box center [116, 363] width 27 height 8
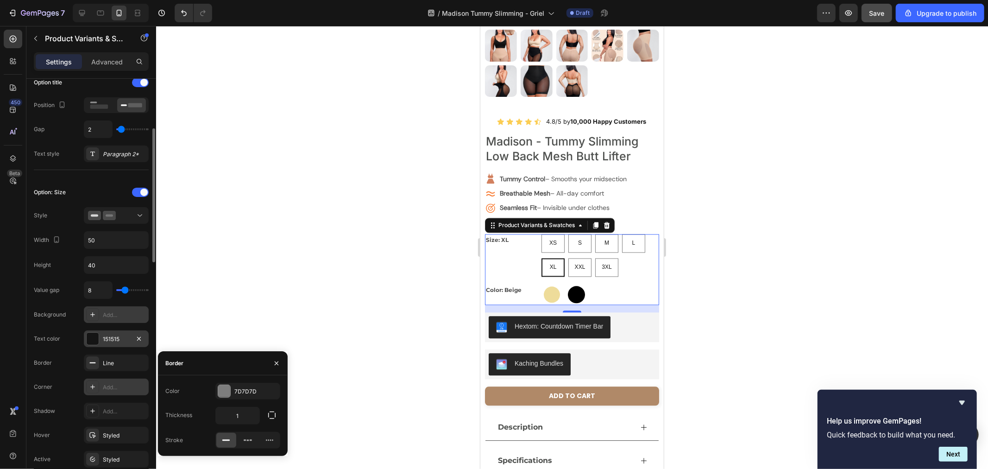
click at [104, 386] on div "Add..." at bounding box center [125, 387] width 44 height 8
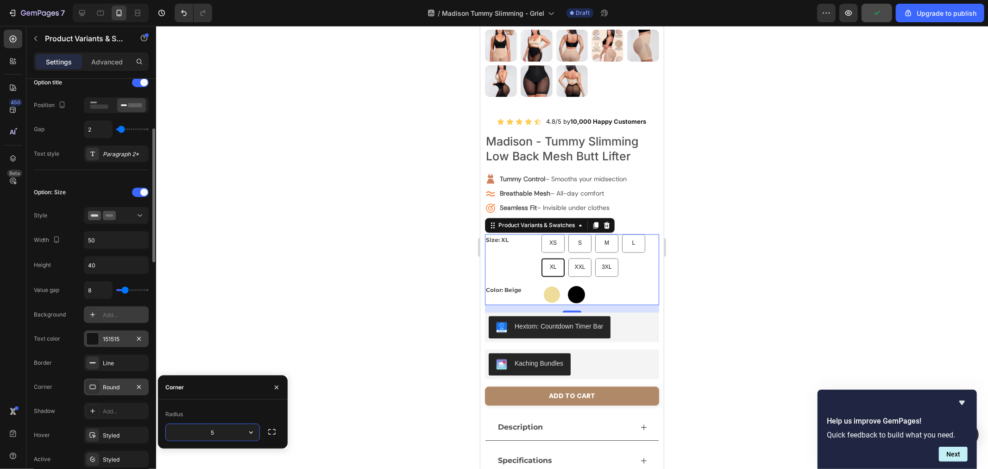
type input "5"
click at [66, 334] on div "Text color 151515" at bounding box center [91, 338] width 115 height 17
click at [56, 371] on div "Border Line" at bounding box center [91, 362] width 115 height 17
click at [278, 390] on icon "button" at bounding box center [276, 387] width 7 height 7
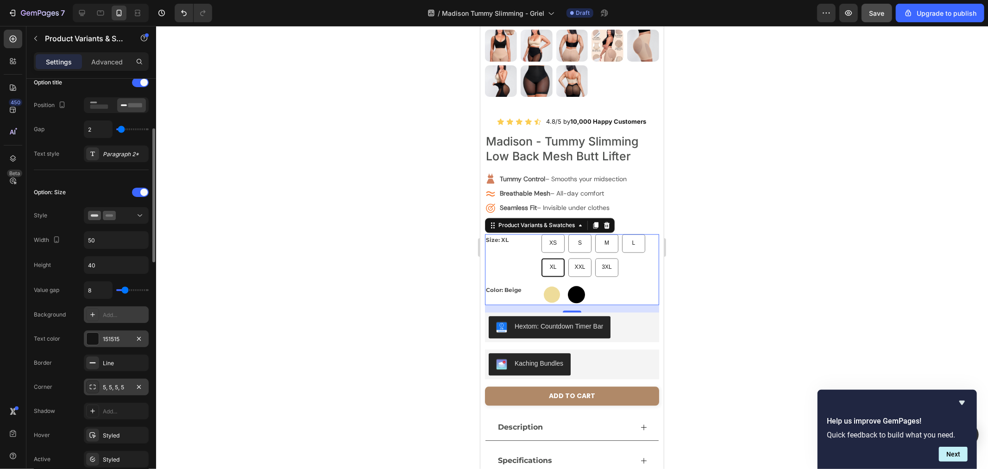
scroll to position [206, 0]
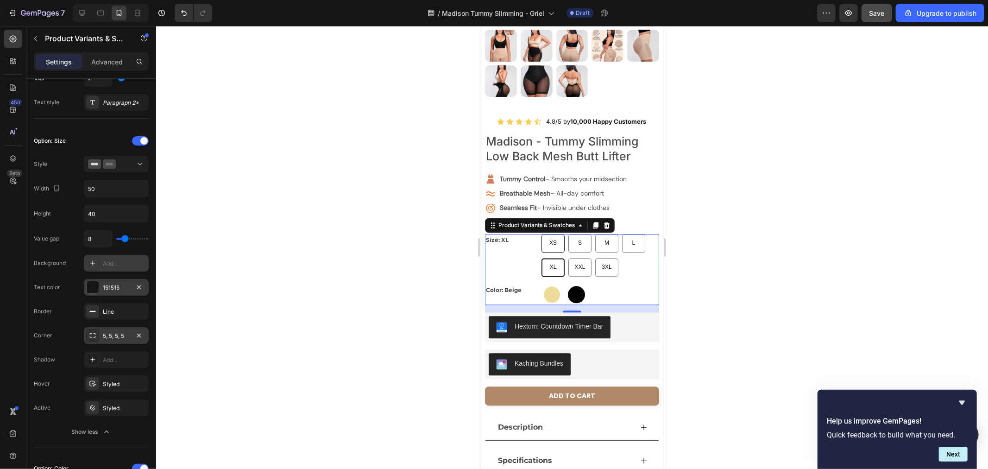
click at [555, 239] on span "XS" at bounding box center [552, 242] width 7 height 6
click at [541, 234] on input "XS XS XS" at bounding box center [541, 233] width 0 height 0
radio input "false"
click at [571, 234] on div "S" at bounding box center [579, 243] width 23 height 19
click at [568, 233] on input "S S S" at bounding box center [568, 233] width 0 height 0
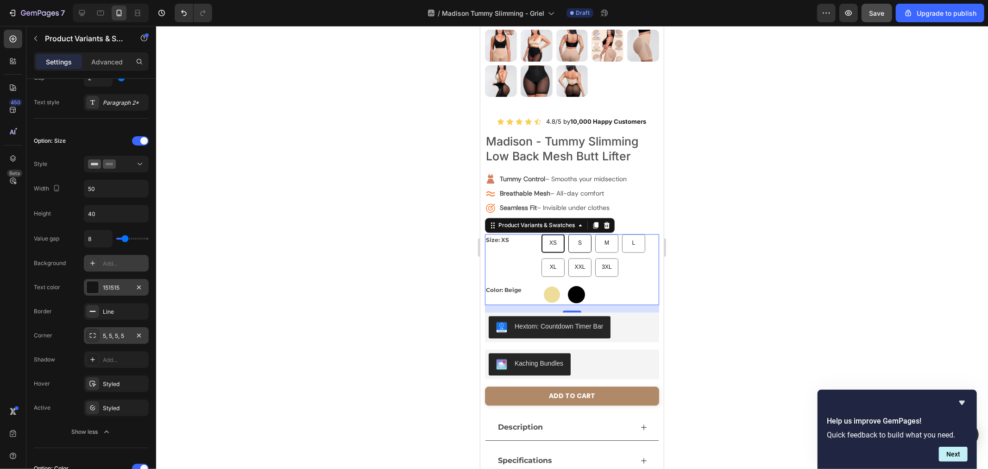
radio input "false"
click at [600, 234] on div "M" at bounding box center [606, 243] width 23 height 19
click at [595, 233] on input "M M M" at bounding box center [595, 233] width 0 height 0
click at [140, 406] on icon "button" at bounding box center [139, 407] width 4 height 4
radio input "true"
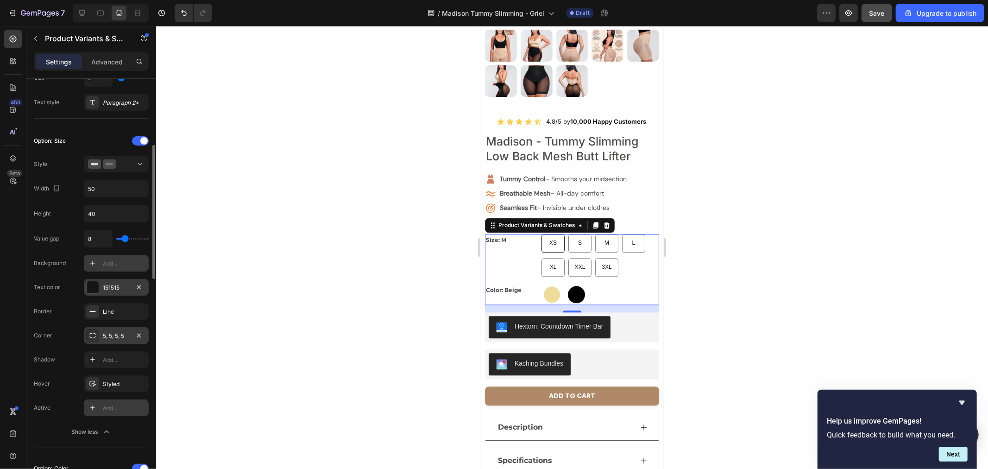
click at [552, 239] on span "XS" at bounding box center [552, 242] width 7 height 6
click at [541, 233] on input "XS XS XS" at bounding box center [541, 233] width 0 height 0
click at [732, 281] on div at bounding box center [572, 247] width 832 height 443
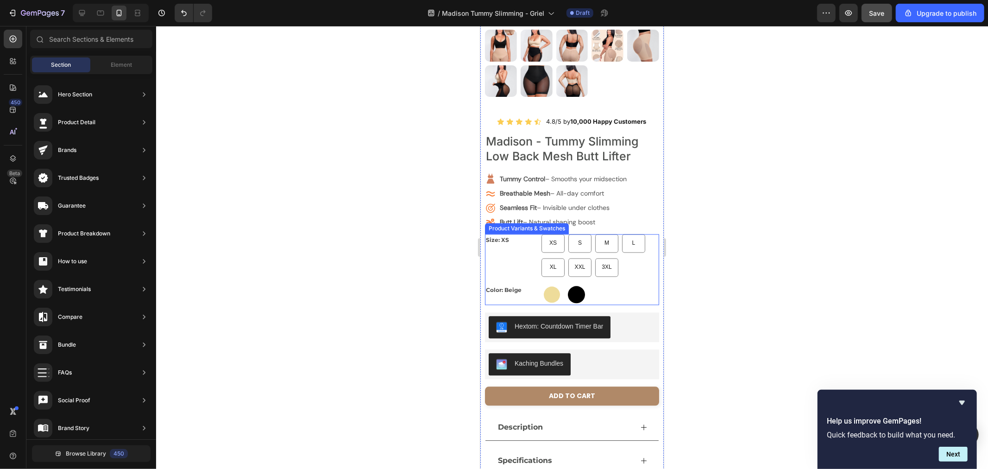
radio input "true"
click at [529, 247] on div "Size: XS XS XS XS S S S M M M L L L XL XL XL XXL XXL XXL 3XL 3XL 3XL" at bounding box center [572, 255] width 174 height 43
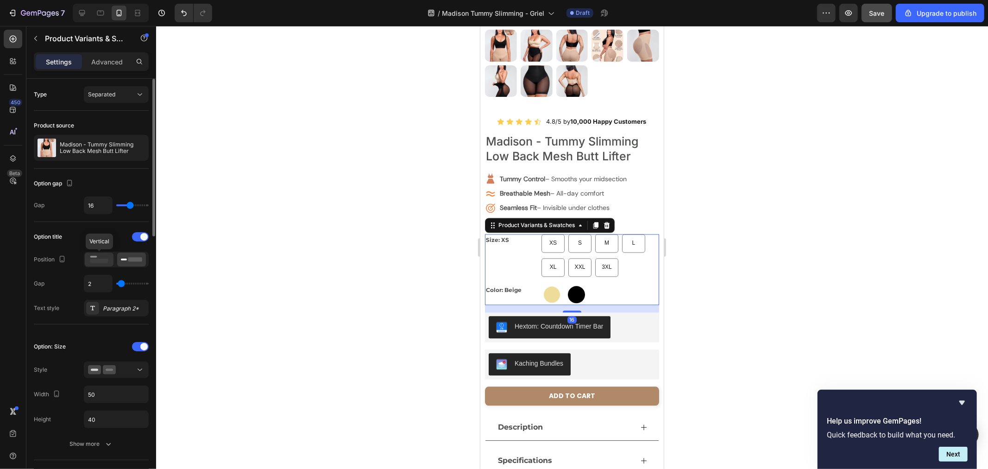
click at [113, 259] on div at bounding box center [99, 260] width 29 height 14
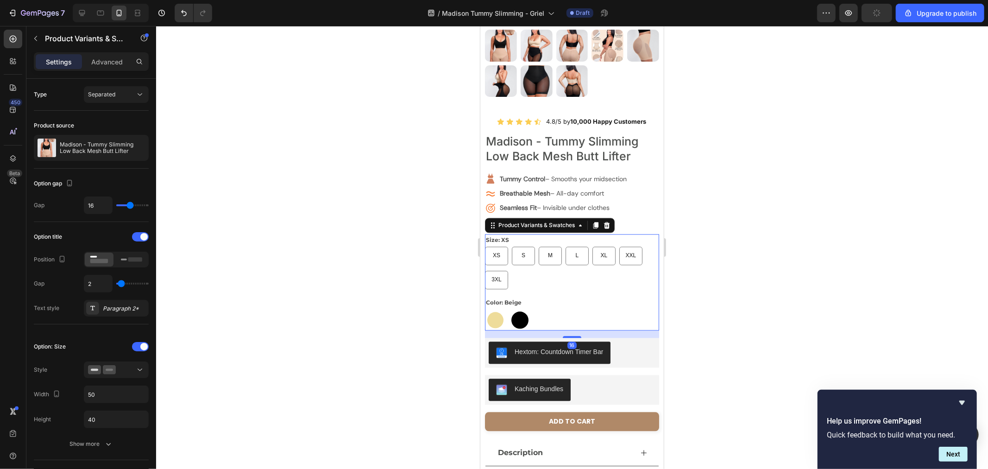
drag, startPoint x: 707, startPoint y: 267, endPoint x: 671, endPoint y: 273, distance: 36.6
click at [706, 269] on div at bounding box center [572, 247] width 832 height 443
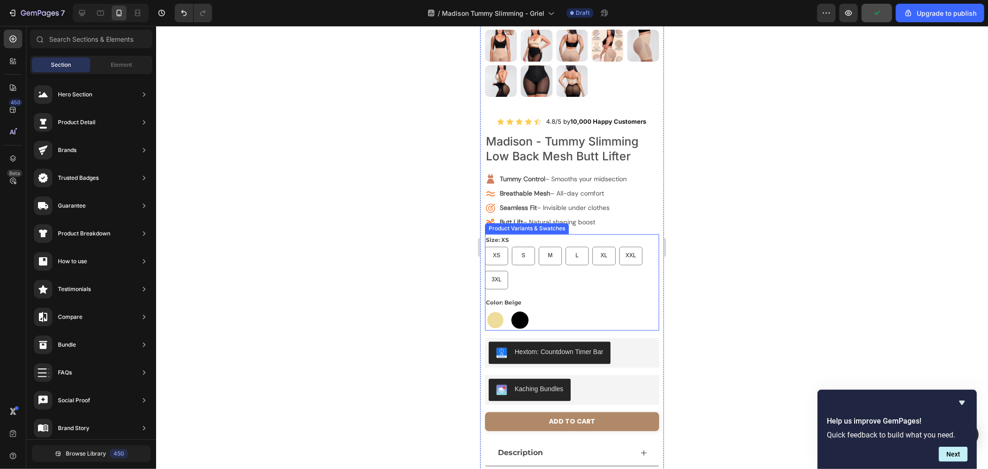
click at [530, 234] on div "Size: XS XS XS XS S S S M M M L L L XL XL XL XXL XXL XXL 3XL 3XL 3XL" at bounding box center [572, 262] width 174 height 56
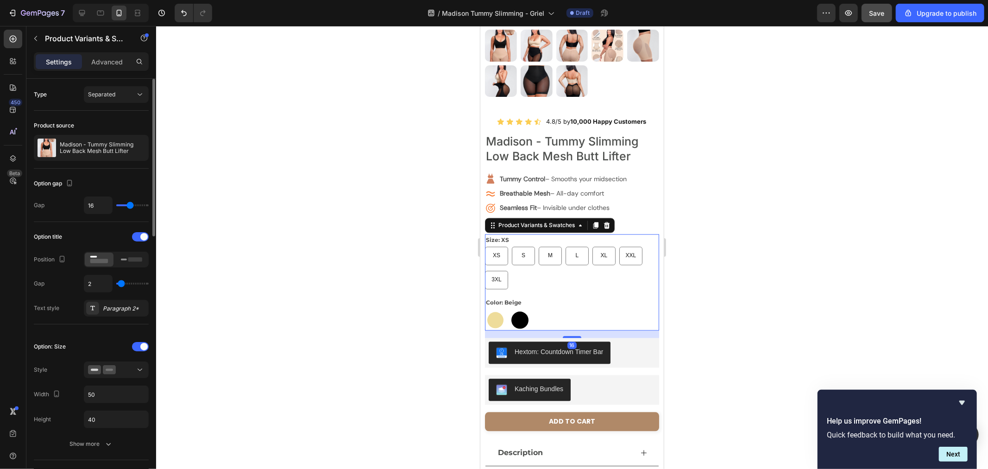
scroll to position [103, 0]
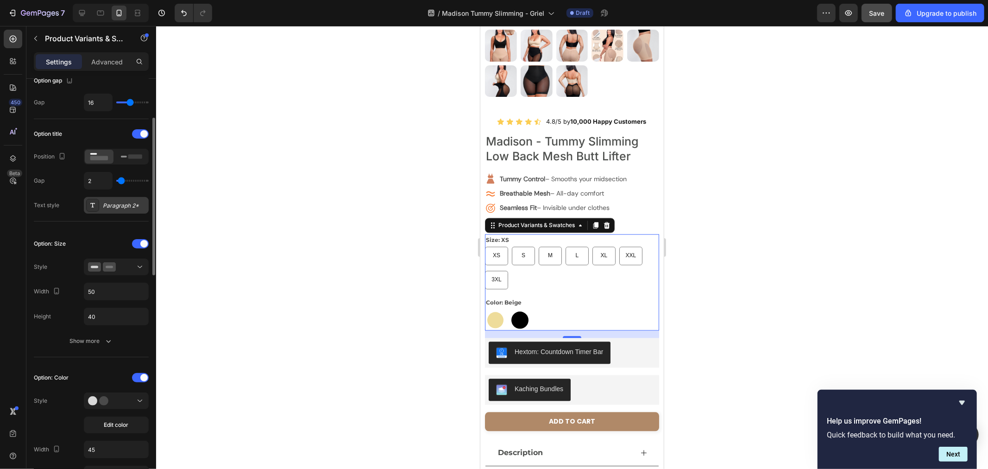
click at [118, 206] on div "Paragraph 2*" at bounding box center [125, 206] width 44 height 8
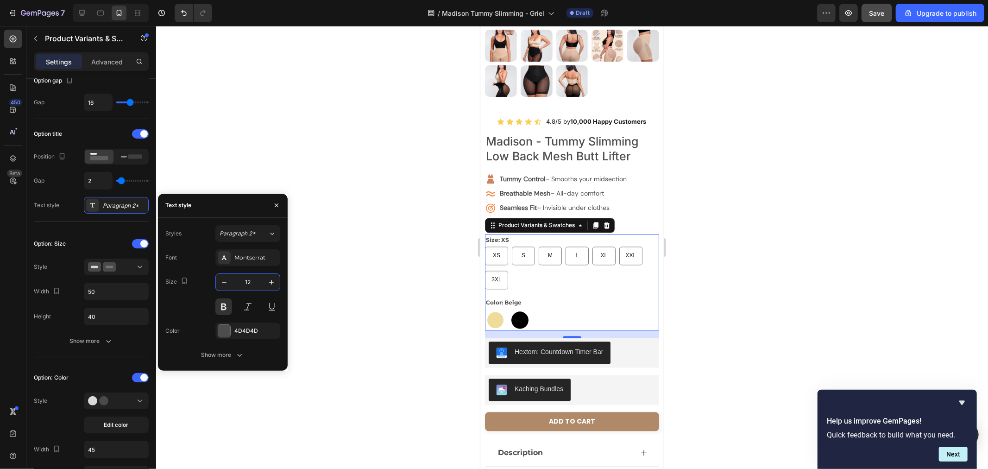
click at [248, 287] on input "12" at bounding box center [248, 282] width 31 height 17
click at [229, 304] on button at bounding box center [223, 306] width 17 height 17
click at [214, 360] on button "Show more" at bounding box center [222, 355] width 115 height 17
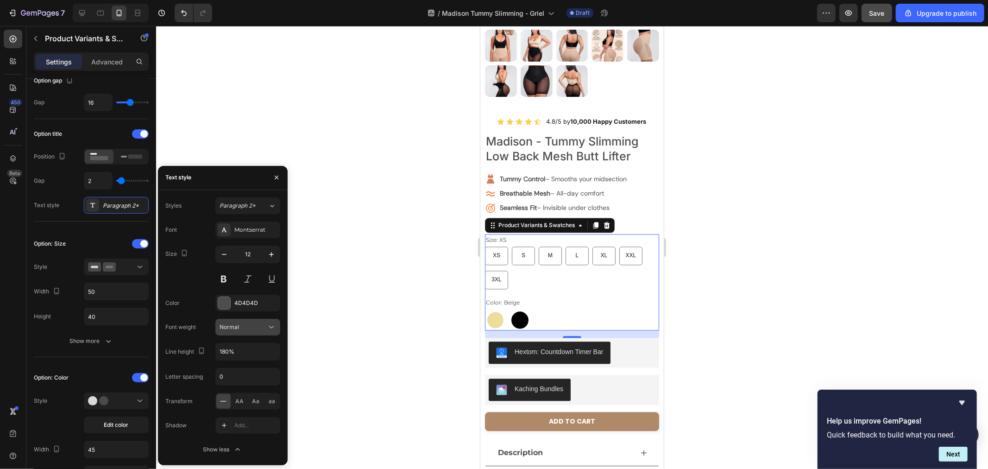
click at [247, 329] on div "Normal" at bounding box center [243, 327] width 47 height 8
click at [247, 397] on div "Bold" at bounding box center [237, 404] width 72 height 18
click at [709, 246] on div at bounding box center [572, 247] width 832 height 443
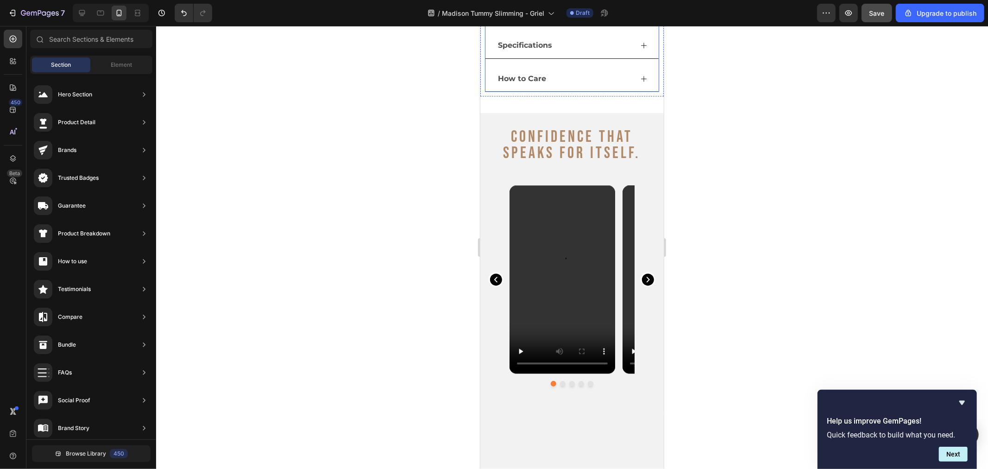
scroll to position [2111, 0]
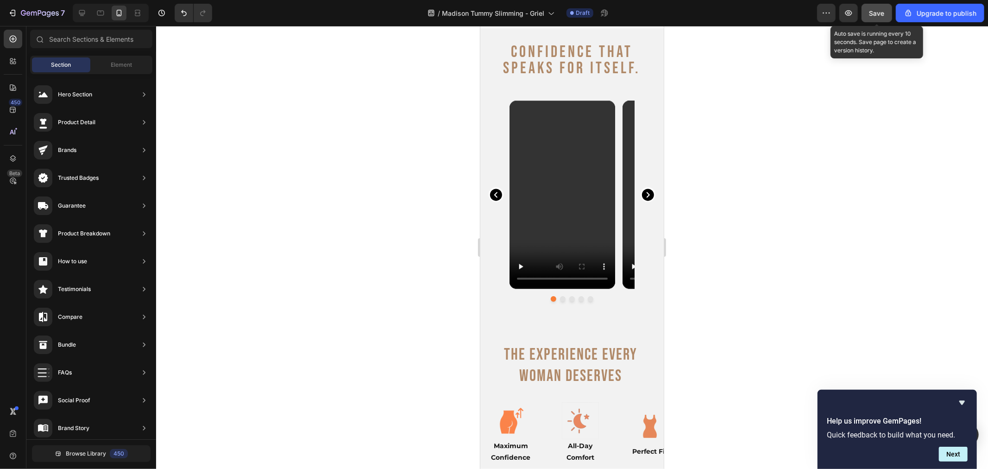
click at [874, 14] on span "Save" at bounding box center [877, 13] width 15 height 8
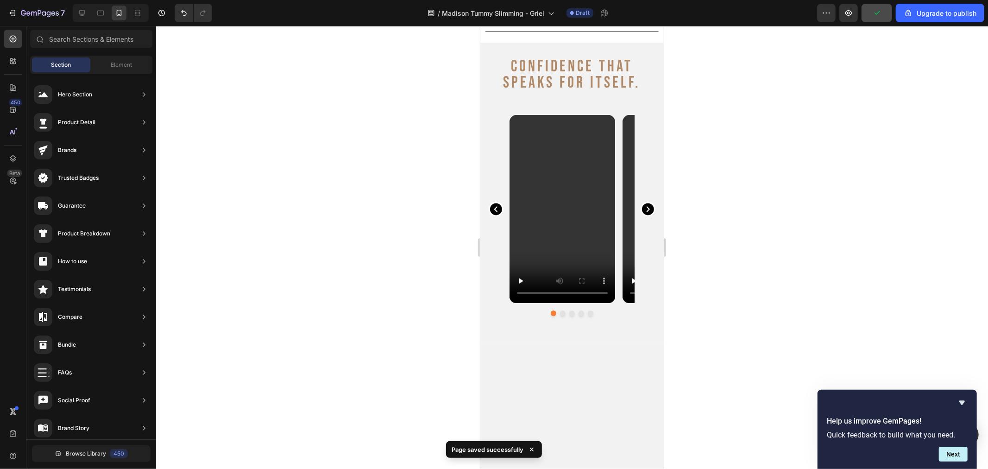
scroll to position [1802, 0]
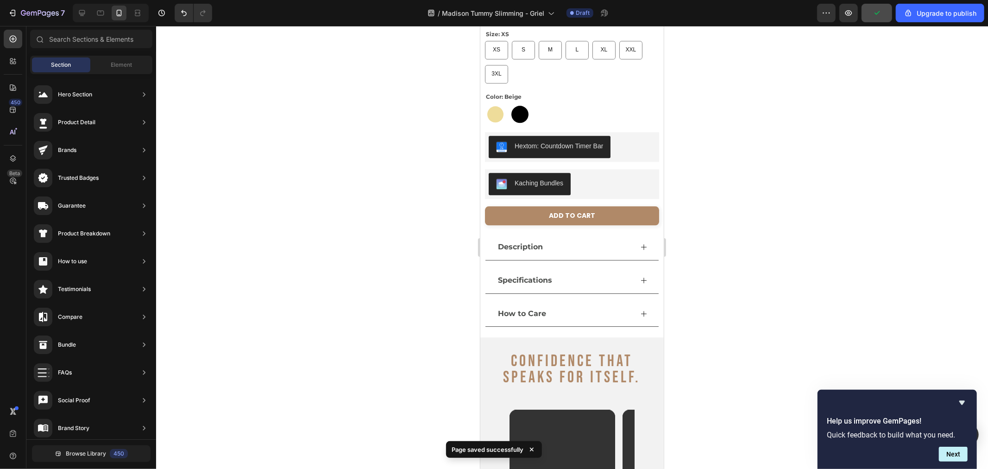
click at [84, 22] on div at bounding box center [111, 13] width 76 height 19
click at [86, 15] on icon at bounding box center [81, 12] width 9 height 9
